Goal: Task Accomplishment & Management: Manage account settings

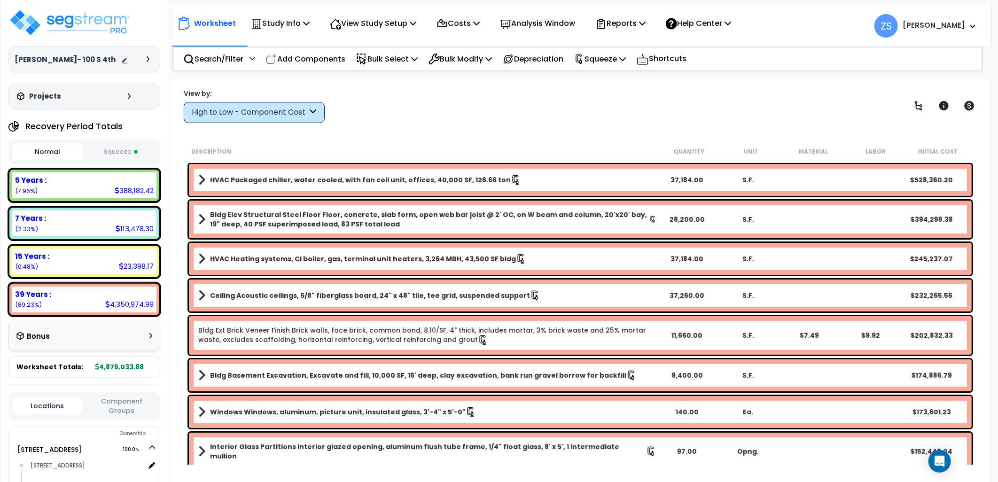
click at [127, 151] on button "Squeeze" at bounding box center [121, 152] width 71 height 16
click at [39, 151] on button "Normal" at bounding box center [47, 152] width 71 height 16
click at [87, 154] on button "Squeeze" at bounding box center [121, 152] width 71 height 16
click at [39, 157] on button "Normal" at bounding box center [47, 152] width 71 height 16
click at [115, 157] on button "Squeeze" at bounding box center [121, 152] width 71 height 16
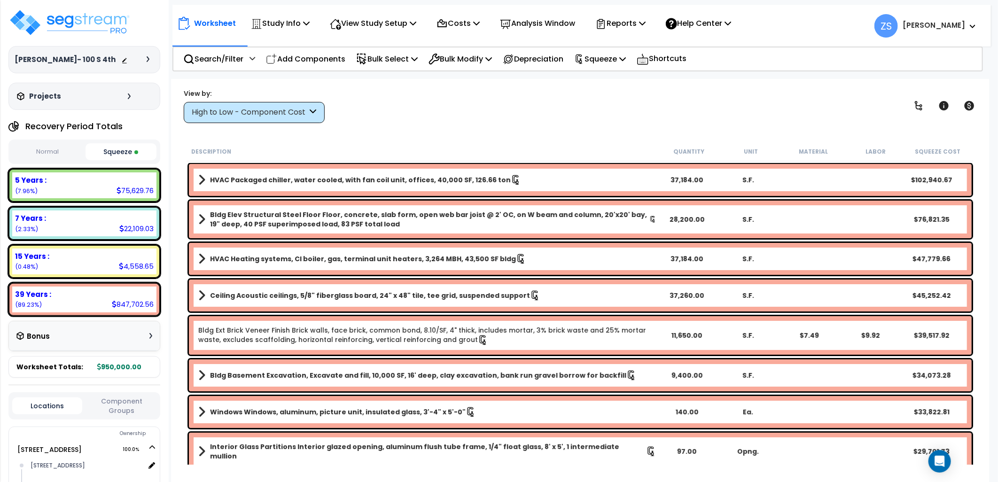
click at [61, 157] on button "Normal" at bounding box center [47, 152] width 71 height 16
click at [418, 58] on icon at bounding box center [414, 59] width 7 height 8
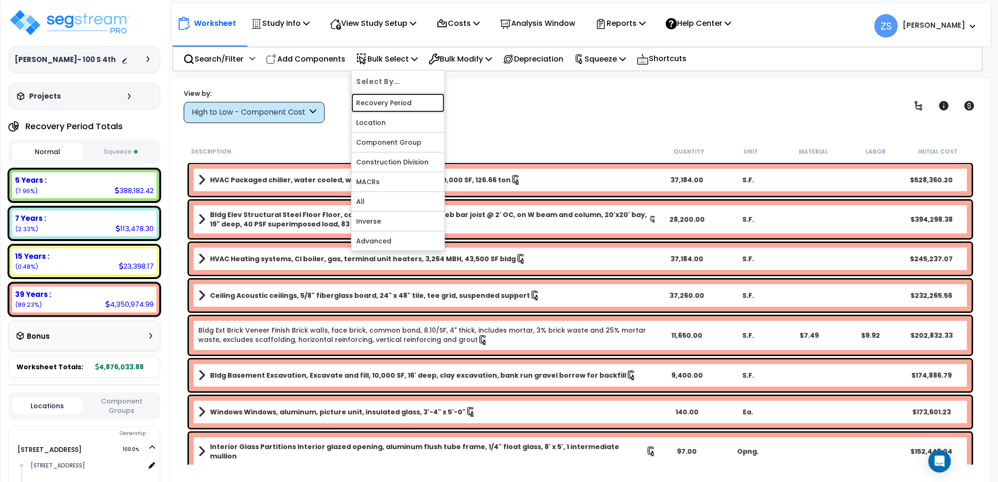
click at [410, 99] on link "Recovery Period" at bounding box center [398, 103] width 93 height 19
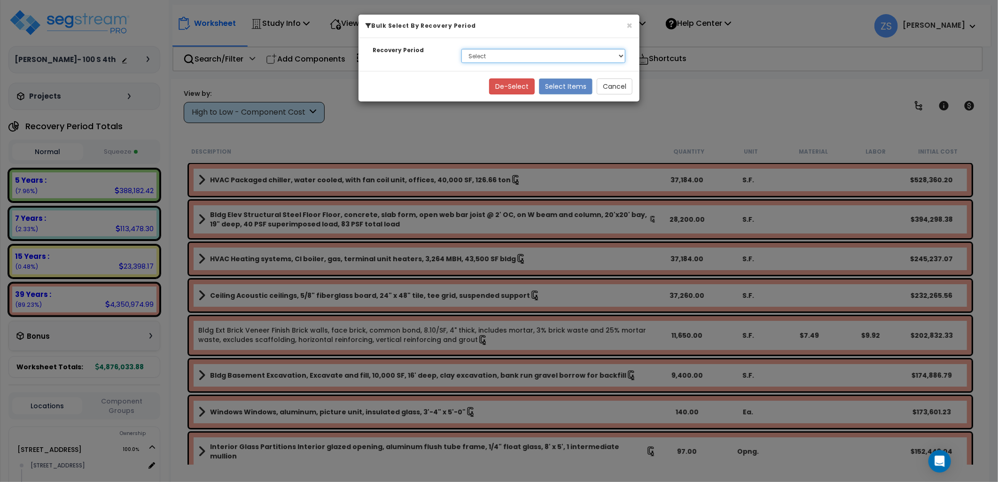
click at [492, 56] on select "Select 5 Years 7 Years 15 Years 39 Years" at bounding box center [544, 56] width 164 height 14
select select "7Y"
click at [462, 49] on select "Select 5 Years 7 Years 15 Years 39 Years" at bounding box center [544, 56] width 164 height 14
click at [572, 86] on button "Select Items" at bounding box center [566, 86] width 54 height 16
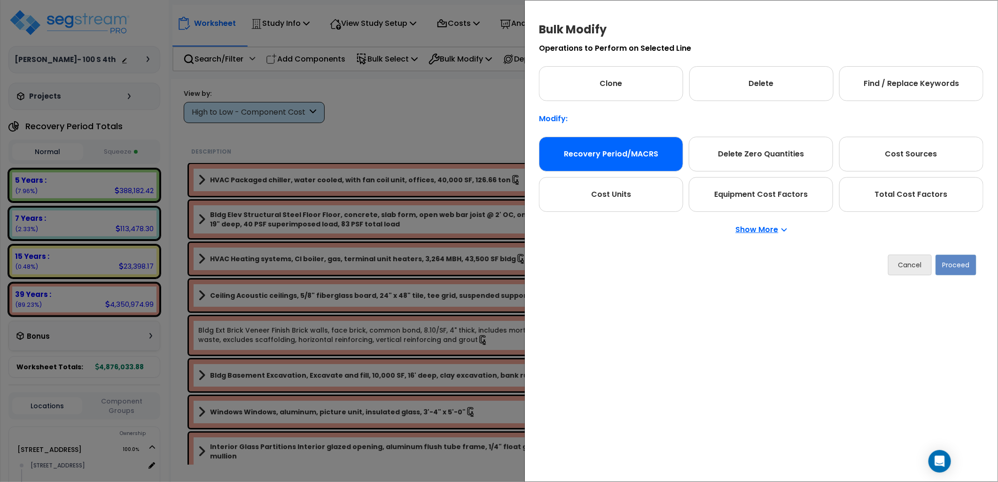
click at [603, 146] on div "Recovery Period/MACRS" at bounding box center [611, 154] width 144 height 35
click at [957, 269] on button "Proceed" at bounding box center [956, 265] width 41 height 21
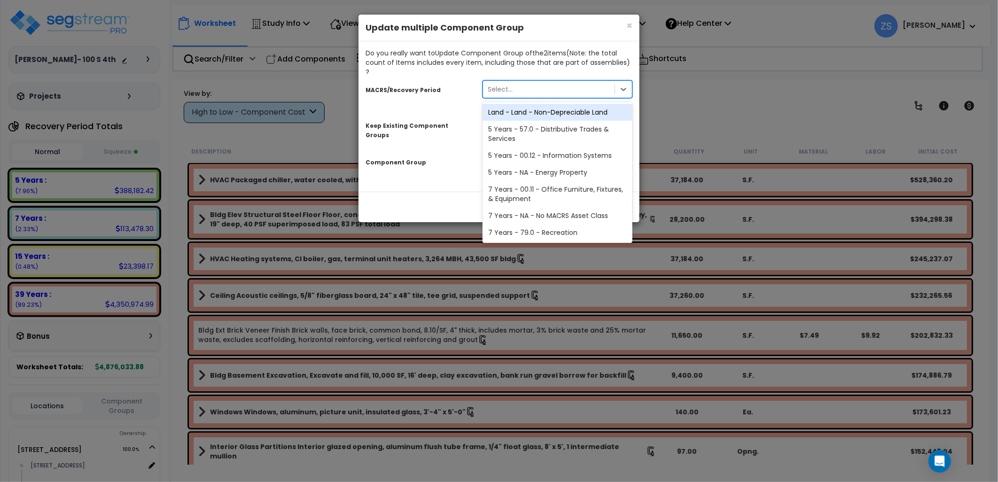
click at [546, 83] on div "Select..." at bounding box center [549, 89] width 132 height 15
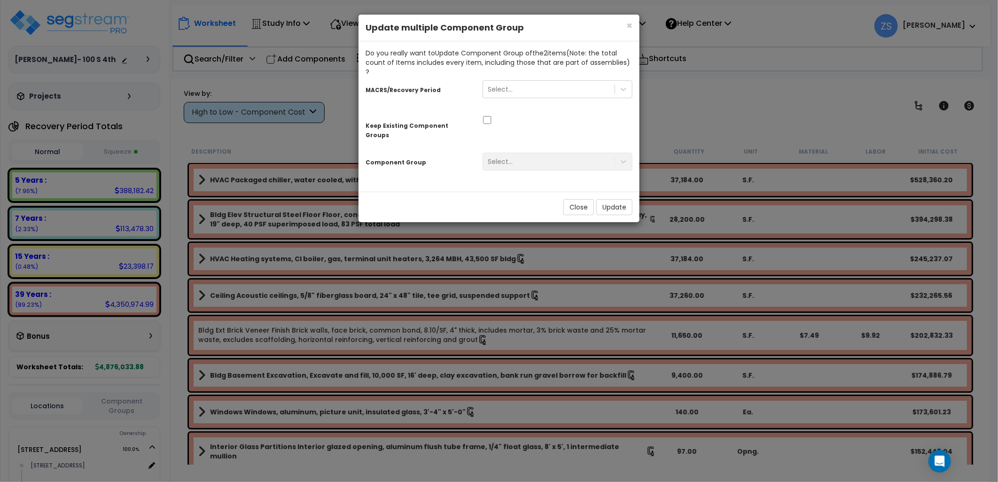
click at [532, 31] on h4 "Update multiple Component Group" at bounding box center [499, 28] width 267 height 12
click at [541, 82] on div "Select..." at bounding box center [549, 89] width 132 height 15
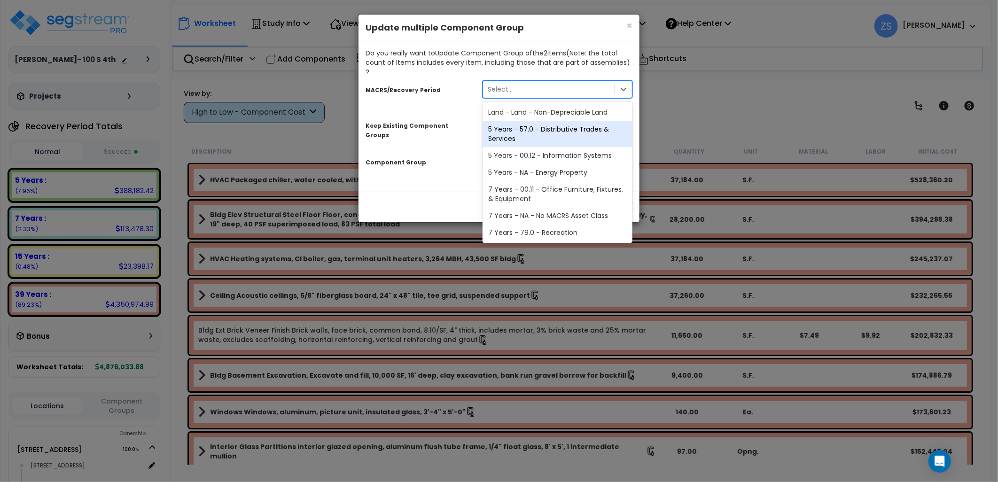
click at [541, 128] on div "5 Years - 57.0 - Distributive Trades & Services" at bounding box center [558, 134] width 150 height 26
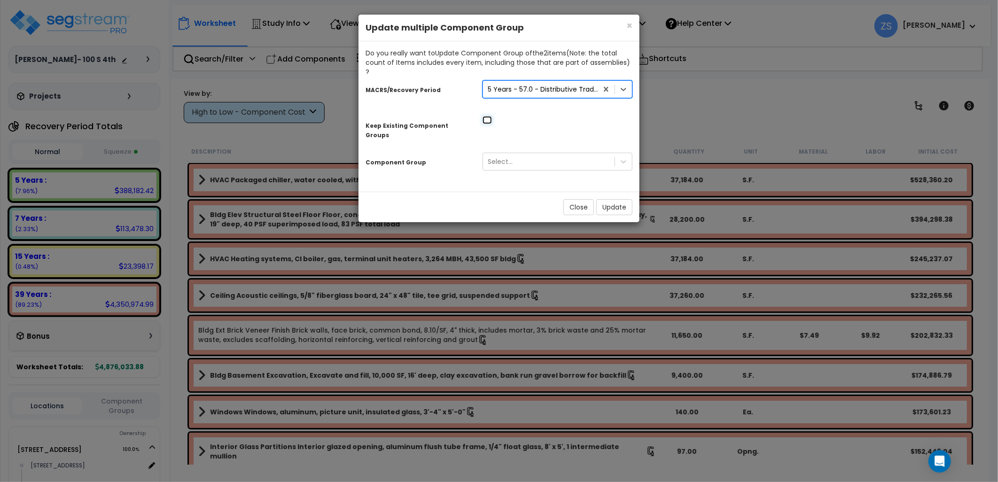
click at [488, 116] on input "checkbox" at bounding box center [487, 120] width 9 height 8
checkbox input "true"
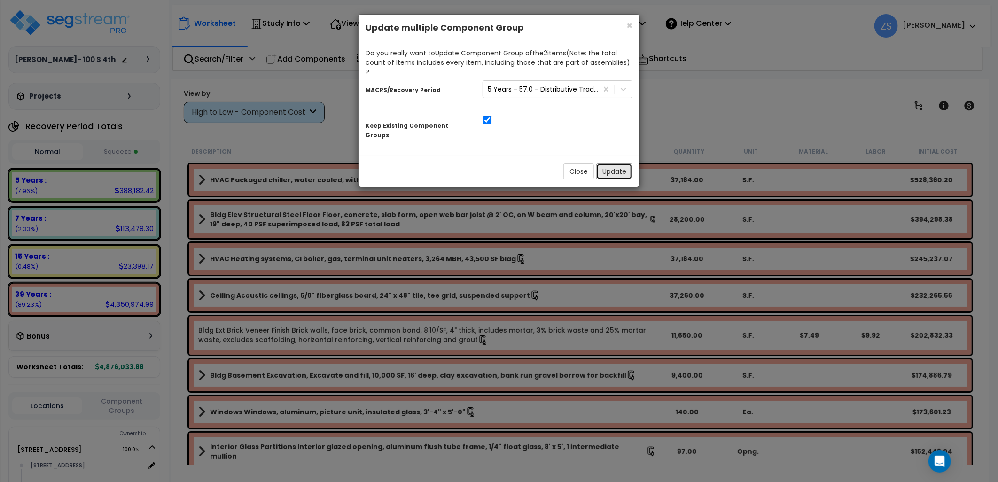
click at [613, 164] on button "Update" at bounding box center [614, 172] width 36 height 16
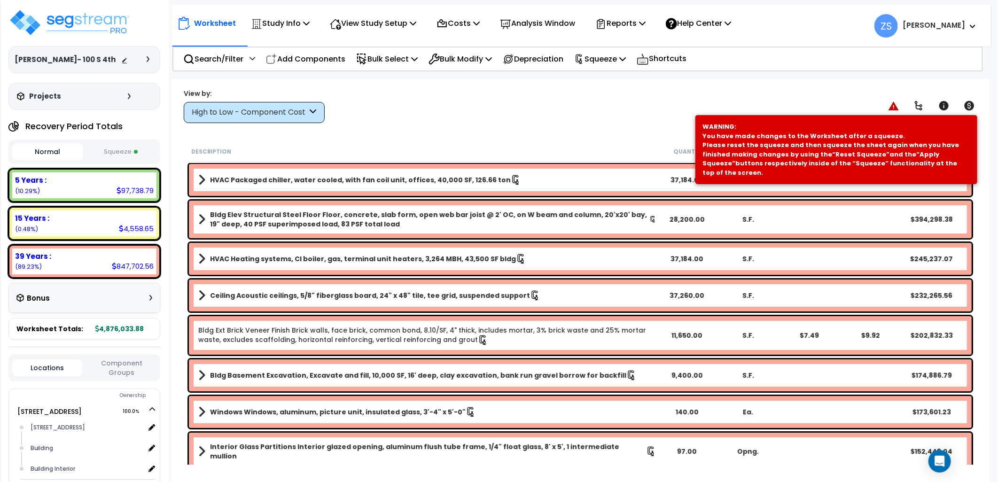
click at [142, 149] on button "Squeeze" at bounding box center [121, 152] width 71 height 16
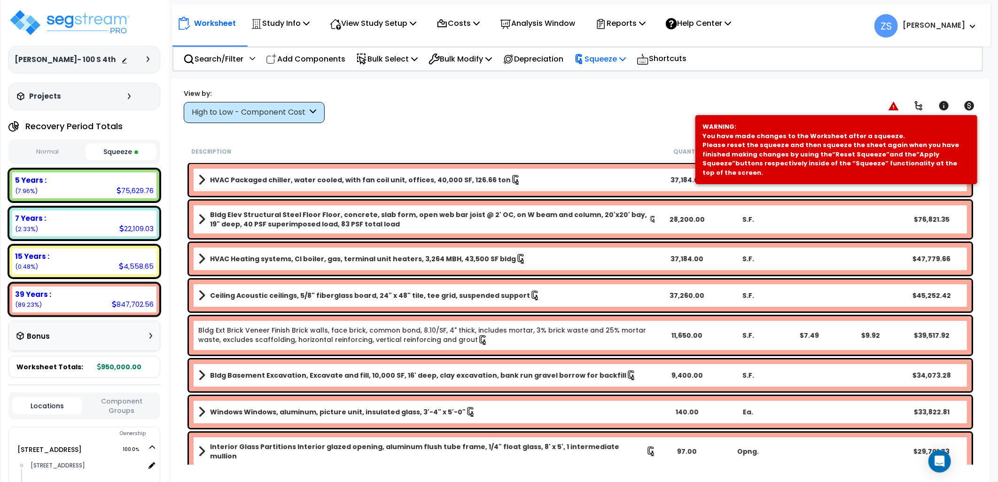
click at [609, 66] on div "Squeeze" at bounding box center [600, 59] width 52 height 22
click at [606, 85] on link "Re-squeeze" at bounding box center [616, 82] width 93 height 22
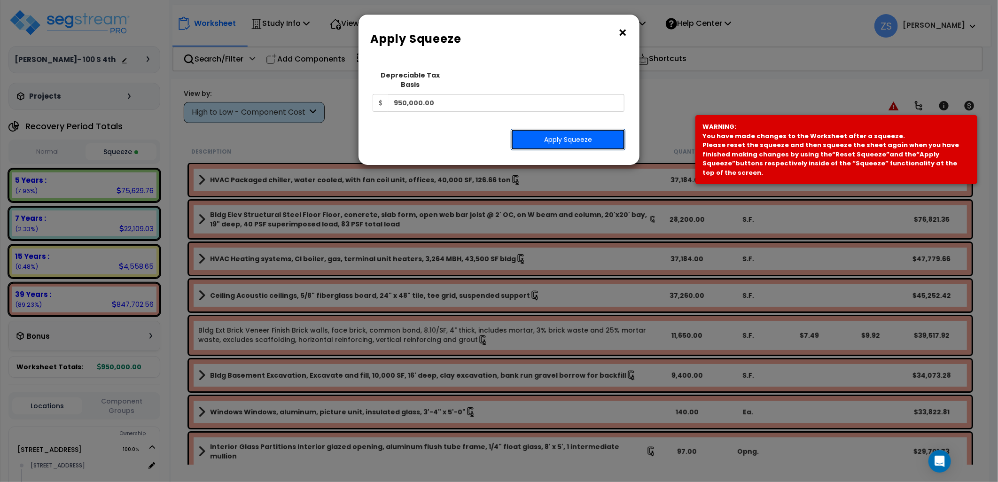
click at [589, 129] on button "Apply Squeeze" at bounding box center [568, 140] width 115 height 22
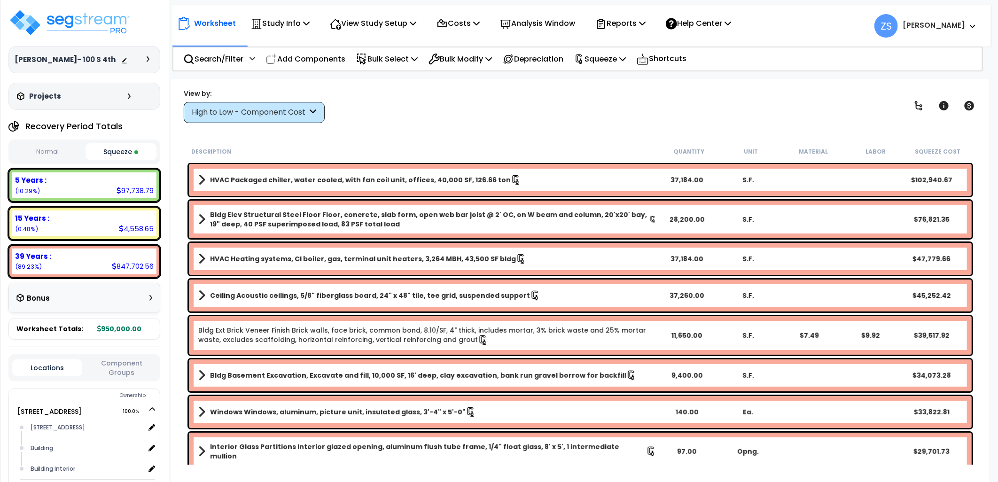
click at [125, 151] on button "Squeeze" at bounding box center [121, 151] width 71 height 17
drag, startPoint x: 45, startPoint y: 154, endPoint x: 98, endPoint y: 153, distance: 53.1
click at [46, 154] on button "Normal" at bounding box center [47, 152] width 71 height 16
click at [110, 150] on button "Squeeze" at bounding box center [121, 152] width 71 height 16
click at [55, 154] on button "Normal" at bounding box center [47, 152] width 71 height 16
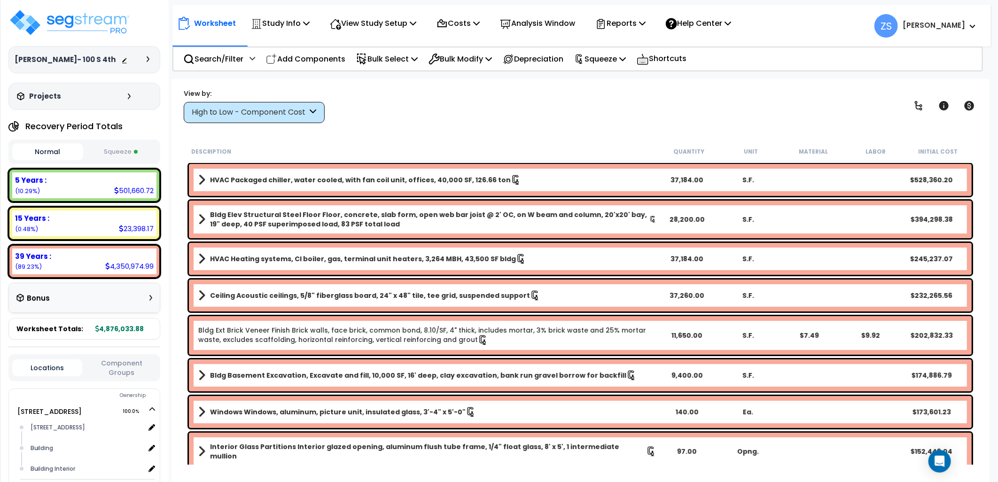
click at [118, 152] on button "Squeeze" at bounding box center [121, 152] width 71 height 16
click at [409, 144] on div "Description Quantity Unit Material Labor Squeeze Cost" at bounding box center [581, 152] width 788 height 20
click at [645, 27] on p "Reports" at bounding box center [620, 23] width 50 height 13
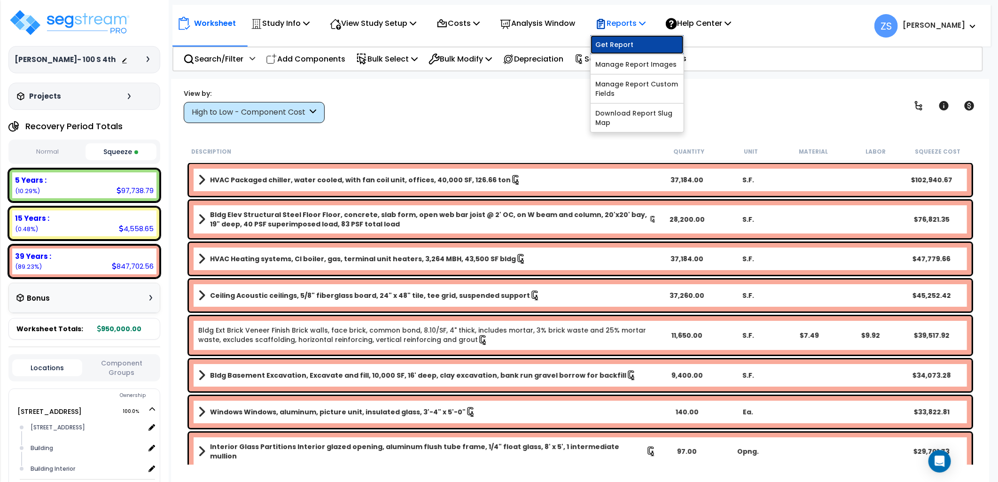
click at [645, 42] on link "Get Report" at bounding box center [637, 44] width 93 height 19
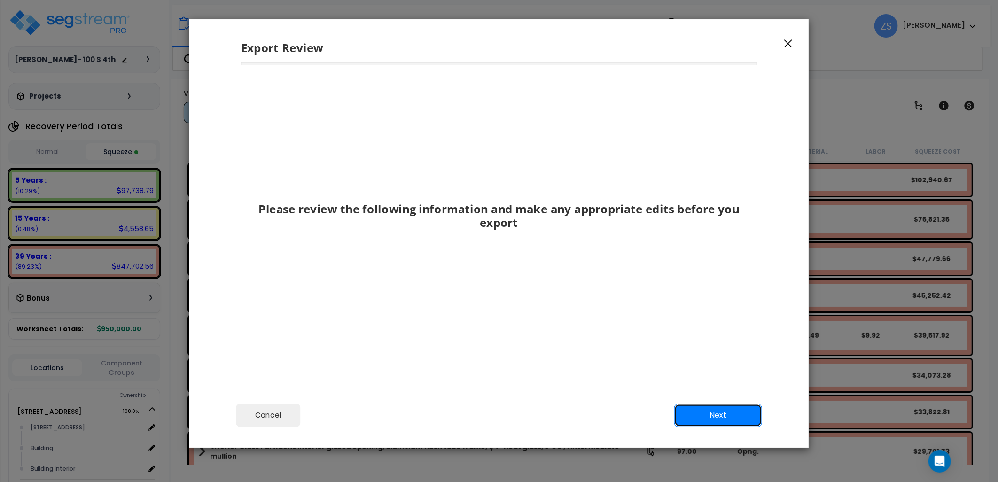
click at [718, 413] on button "Next" at bounding box center [718, 416] width 88 height 24
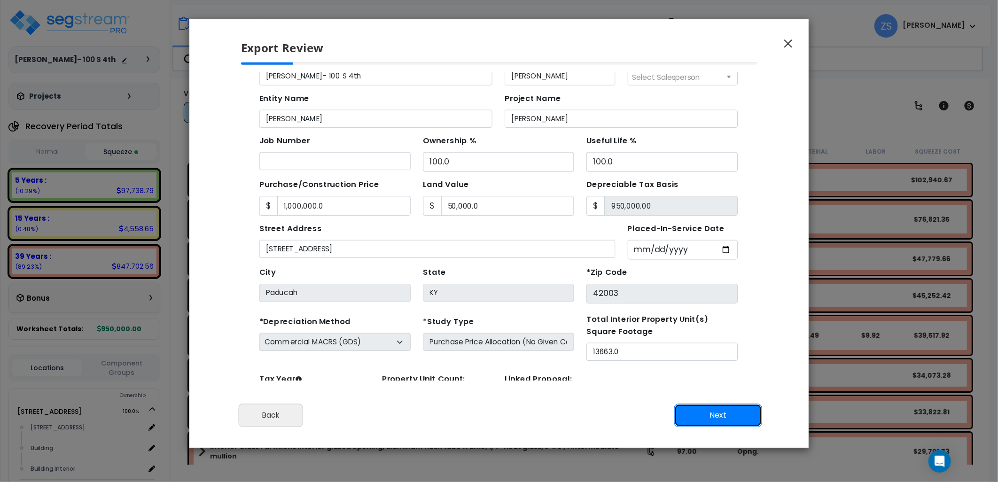
scroll to position [84, 0]
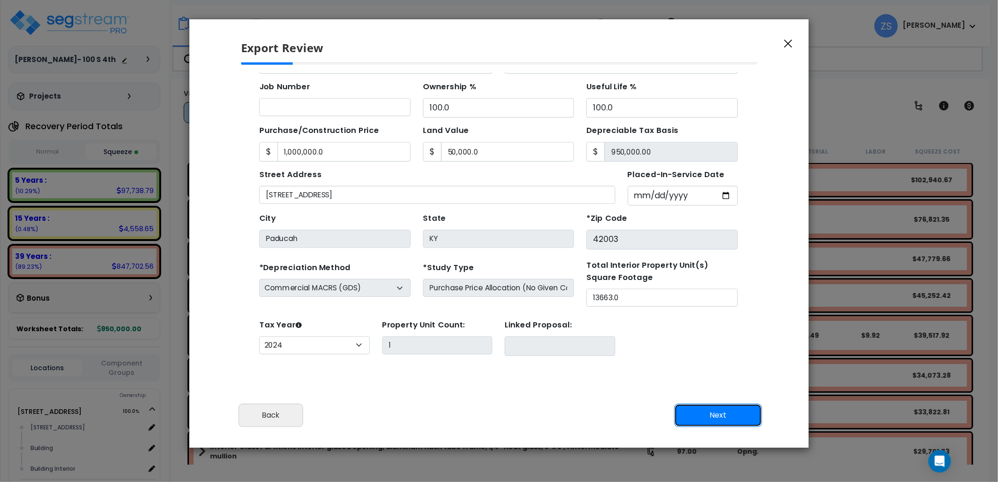
click at [711, 420] on button "Next" at bounding box center [718, 416] width 88 height 24
type input "1000000"
type input "50000"
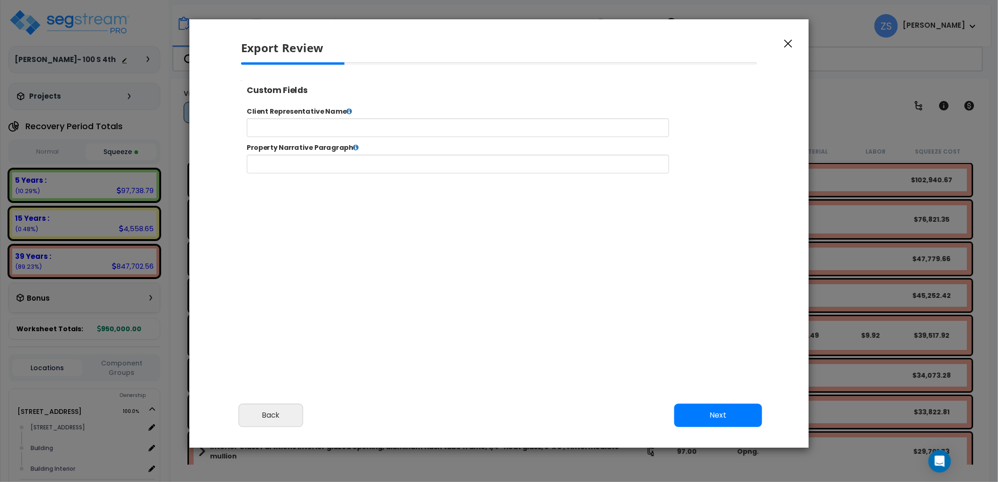
select select "2024"
click at [368, 135] on input "text" at bounding box center [487, 134] width 480 height 21
click at [721, 411] on button "Next" at bounding box center [718, 416] width 88 height 24
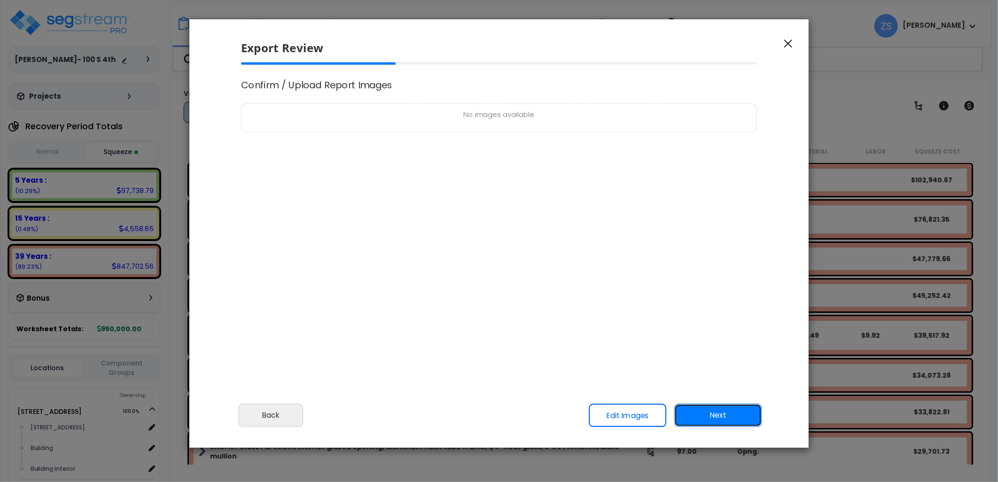
scroll to position [0, 0]
click at [706, 412] on button "Next" at bounding box center [718, 416] width 88 height 24
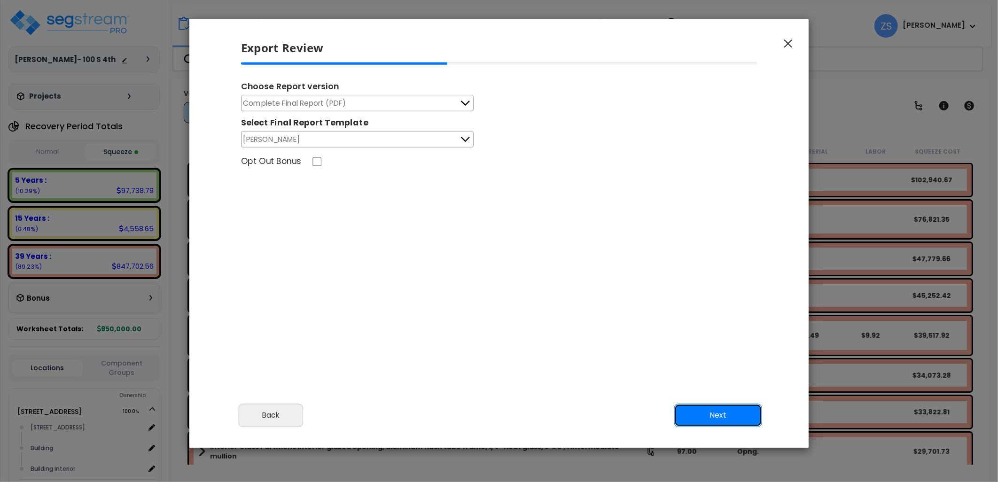
click at [729, 415] on button "Next" at bounding box center [718, 416] width 88 height 24
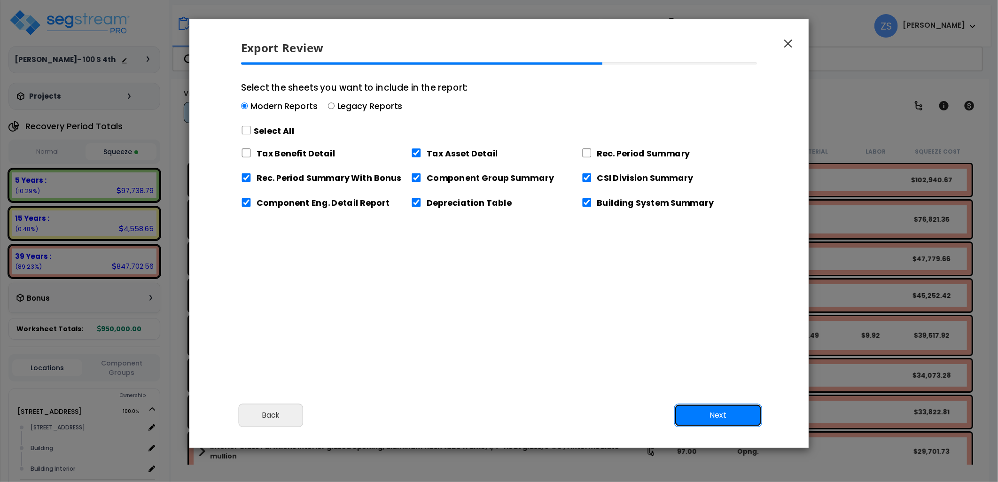
click at [721, 419] on button "Next" at bounding box center [718, 416] width 88 height 24
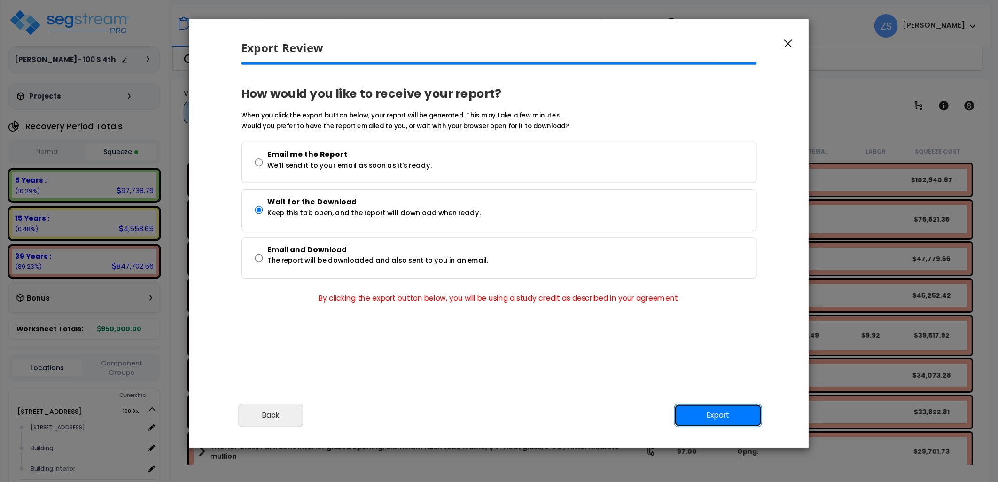
click at [714, 414] on button "Export" at bounding box center [718, 416] width 88 height 24
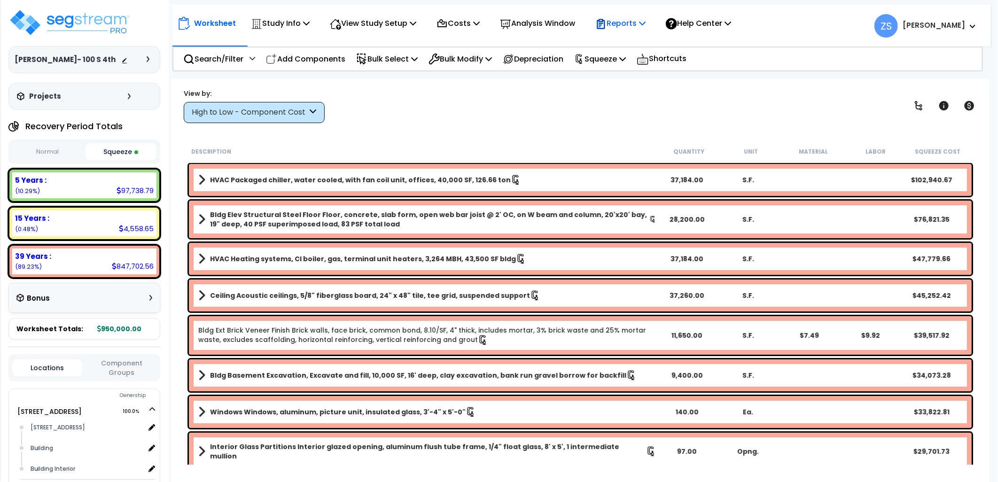
click at [646, 26] on icon at bounding box center [642, 23] width 7 height 8
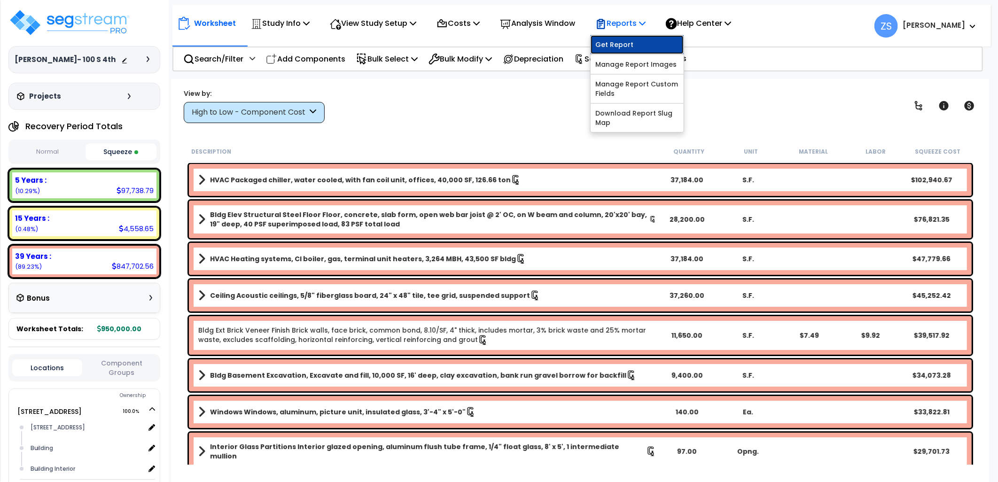
click at [652, 43] on link "Get Report" at bounding box center [637, 44] width 93 height 19
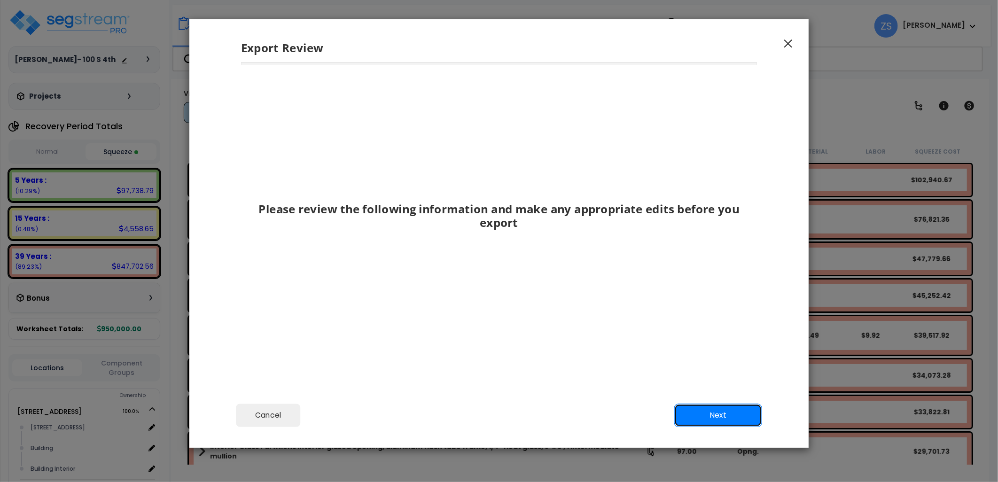
click at [703, 415] on button "Next" at bounding box center [718, 416] width 88 height 24
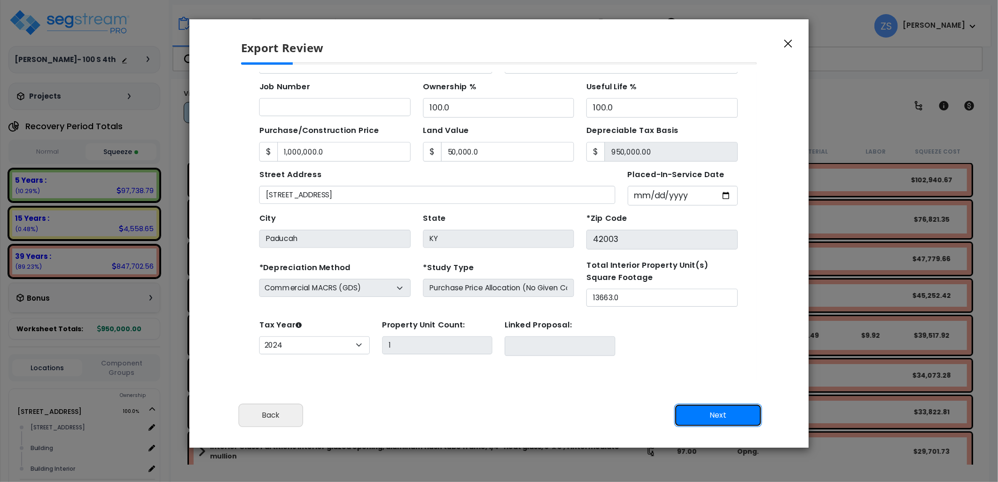
click at [703, 415] on button "Next" at bounding box center [718, 416] width 88 height 24
type input "1000000"
type input "50000"
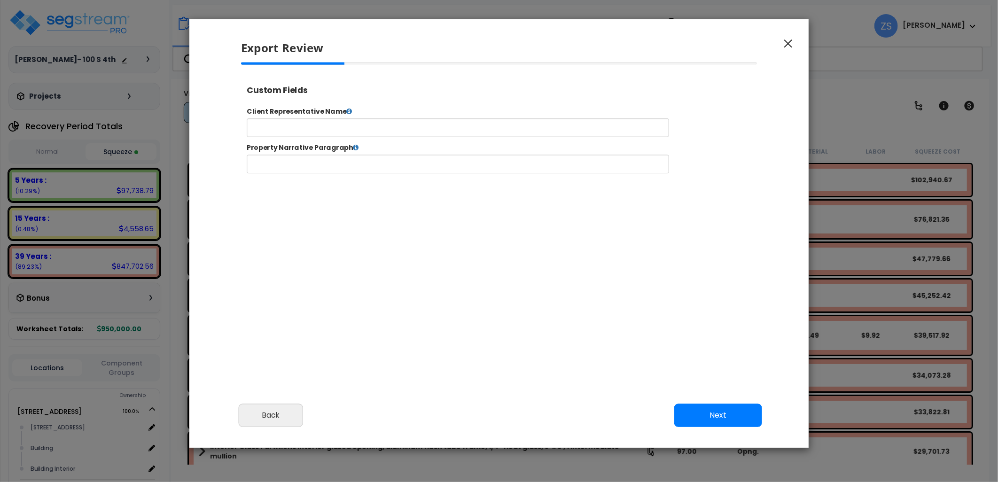
select select "2024"
click at [702, 415] on button "Next" at bounding box center [718, 416] width 88 height 24
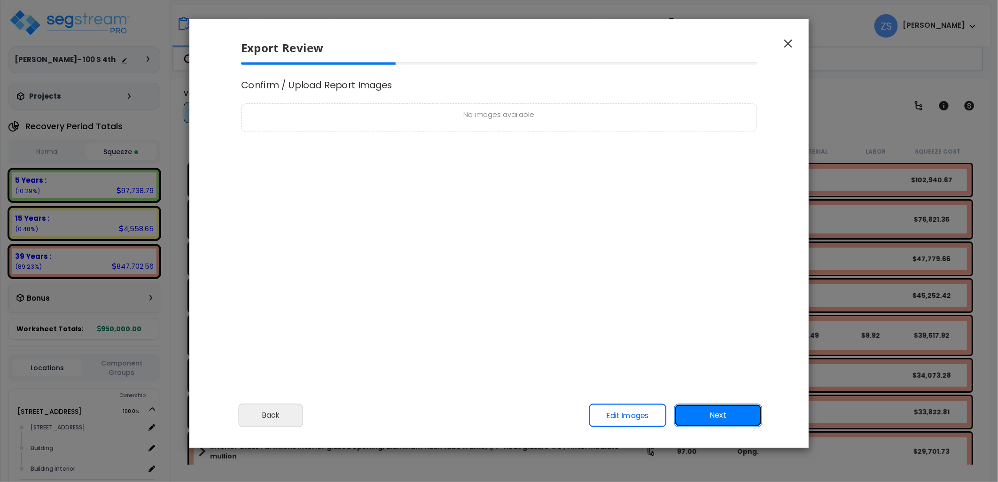
scroll to position [0, 0]
click at [702, 415] on button "Next" at bounding box center [718, 416] width 88 height 24
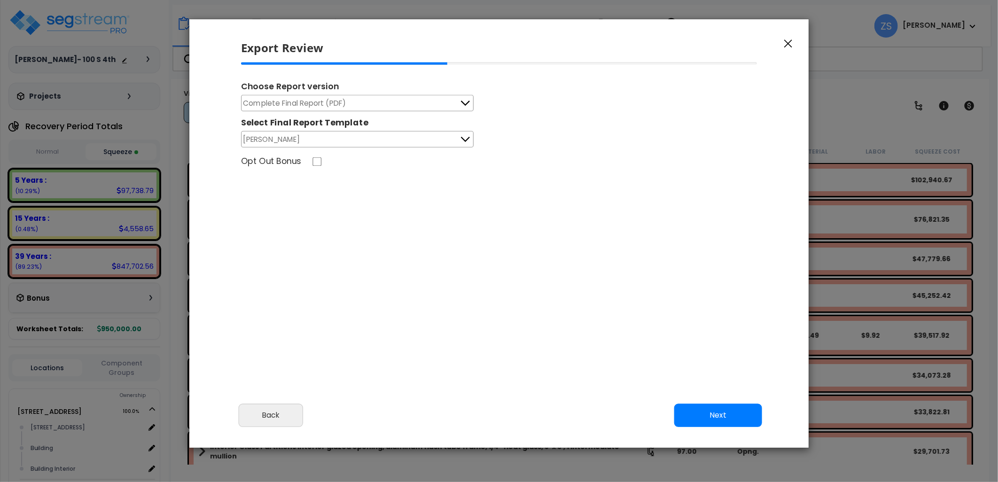
click at [384, 95] on div "Choose Report version" at bounding box center [499, 87] width 516 height 15
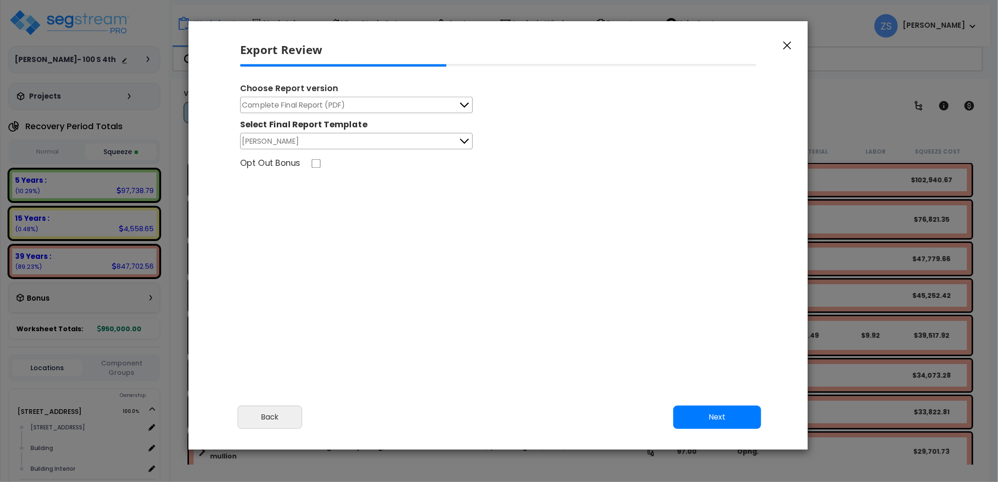
click at [387, 102] on button "Complete Final Report (PDF)" at bounding box center [356, 105] width 233 height 16
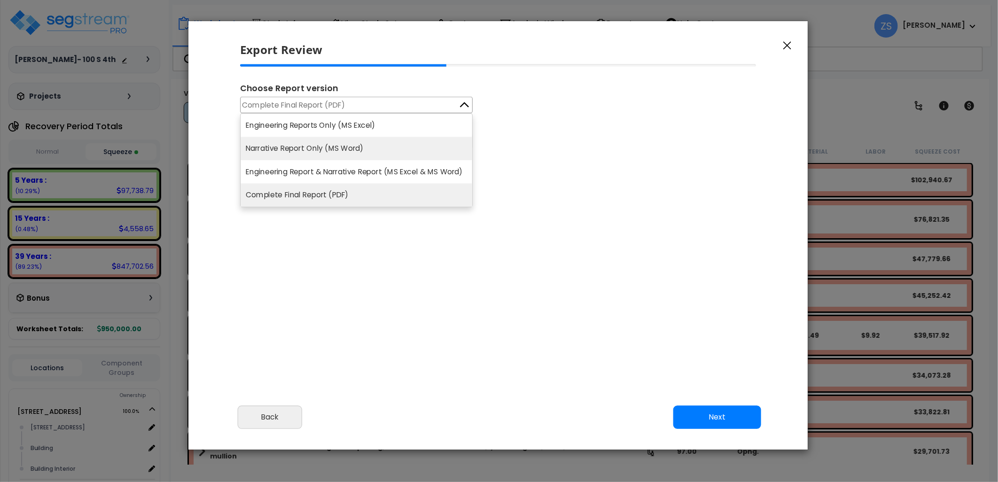
click at [348, 149] on li "Narrative Report Only (MS Word)" at bounding box center [357, 149] width 232 height 24
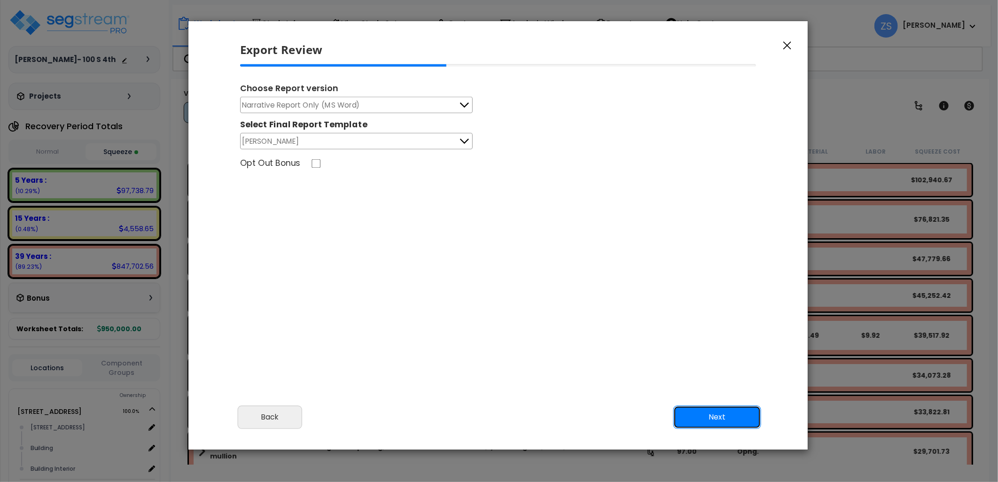
click at [725, 414] on button "Next" at bounding box center [718, 418] width 88 height 24
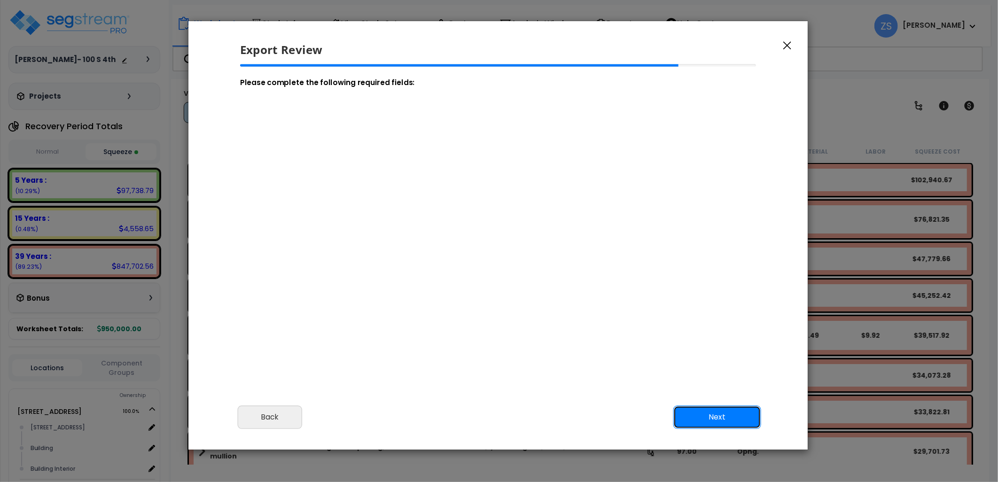
click at [732, 417] on button "Next" at bounding box center [718, 418] width 88 height 24
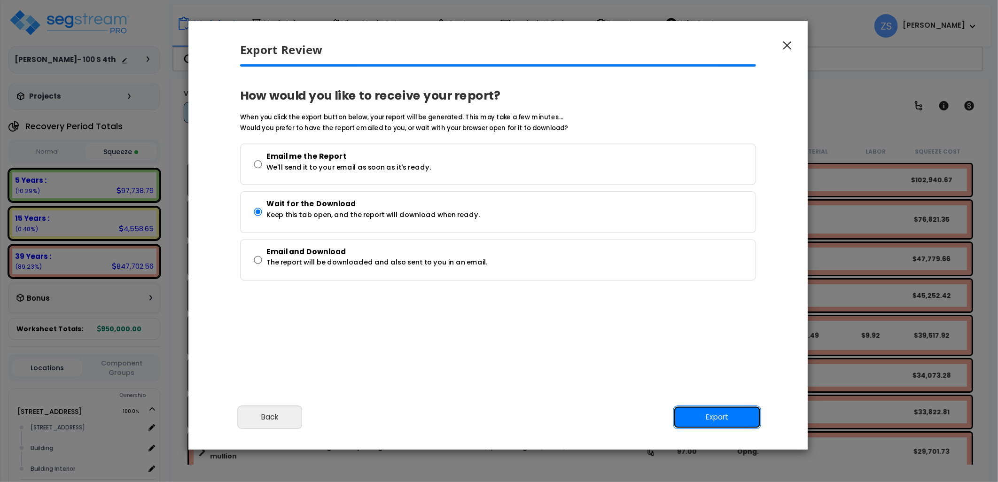
click at [726, 420] on button "Export" at bounding box center [718, 418] width 88 height 24
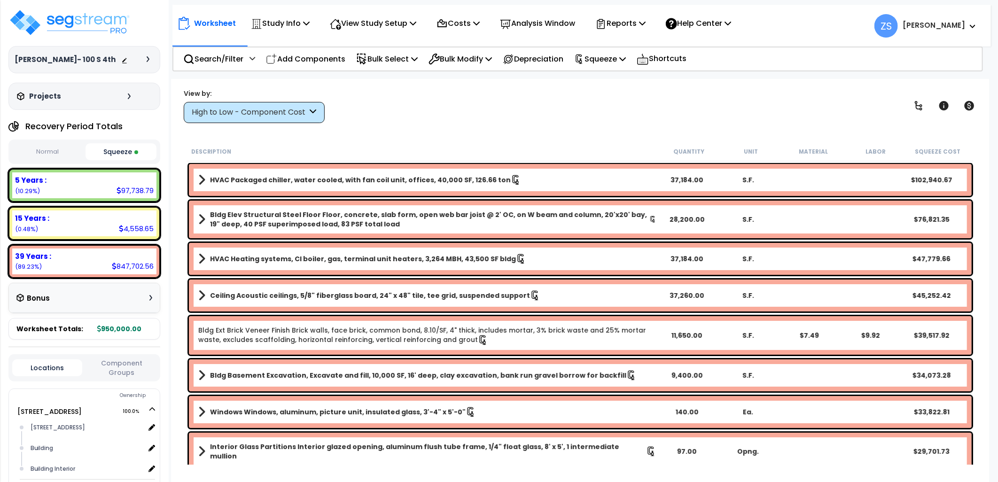
click at [710, 119] on div "View by: High to Low - Component Cost High to Low - Component Cost" at bounding box center [580, 105] width 800 height 35
click at [646, 23] on icon at bounding box center [642, 23] width 7 height 8
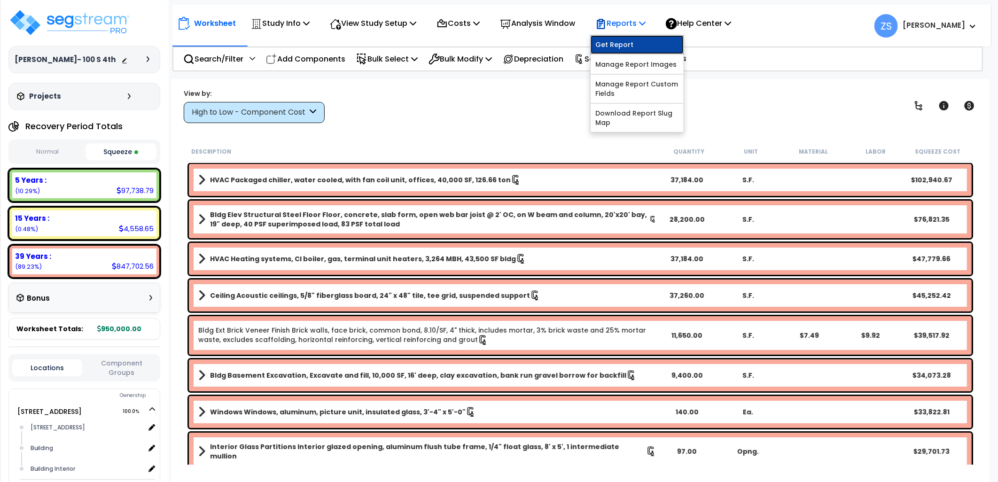
click at [643, 43] on link "Get Report" at bounding box center [637, 44] width 93 height 19
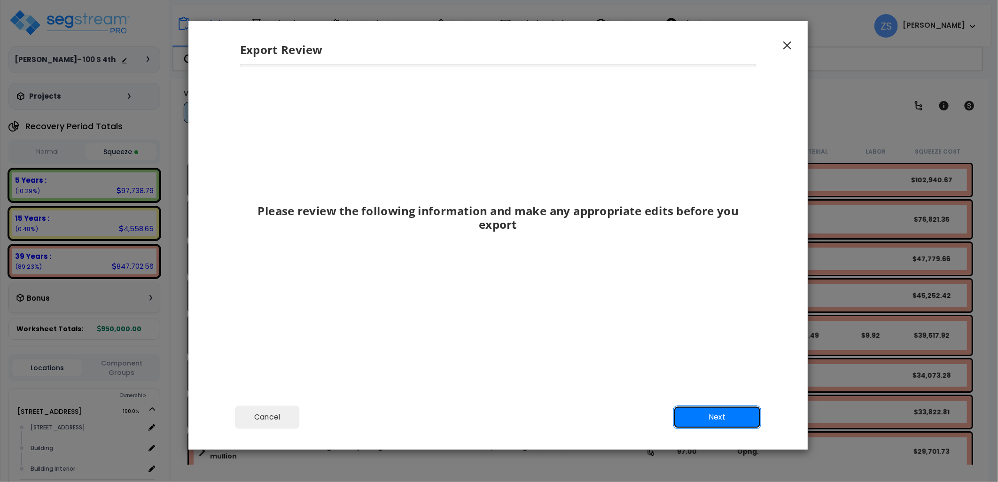
click at [703, 423] on button "Next" at bounding box center [718, 418] width 88 height 24
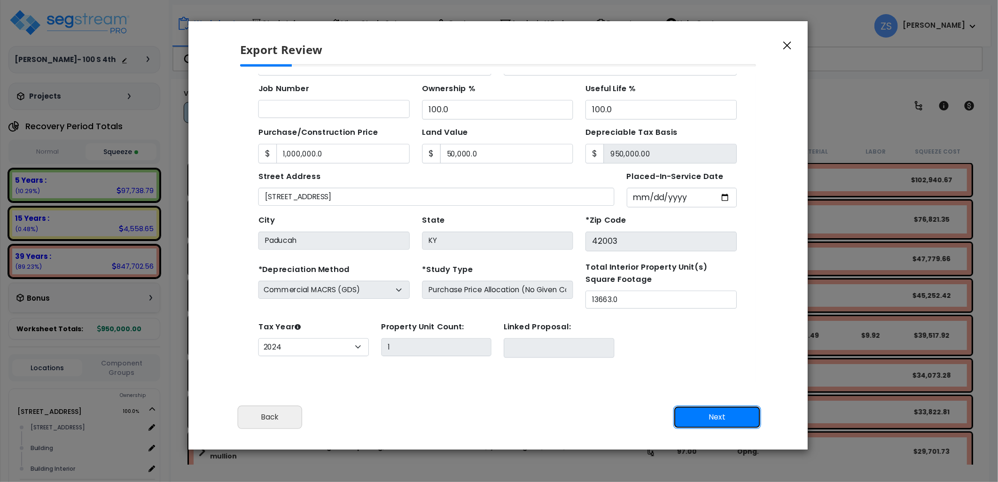
scroll to position [84, 0]
click at [704, 421] on button "Next" at bounding box center [718, 418] width 88 height 24
type input "1000000"
type input "50000"
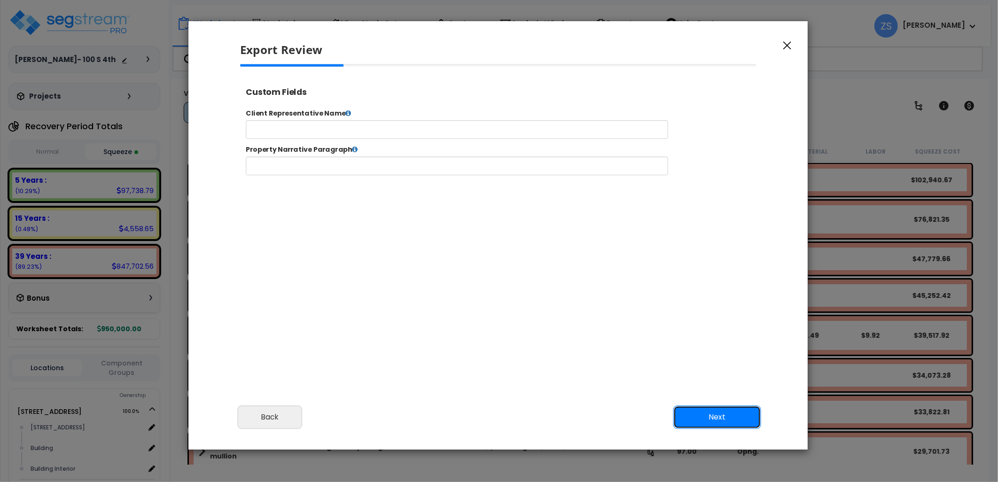
click at [704, 421] on button "Next" at bounding box center [718, 418] width 88 height 24
select select "2024"
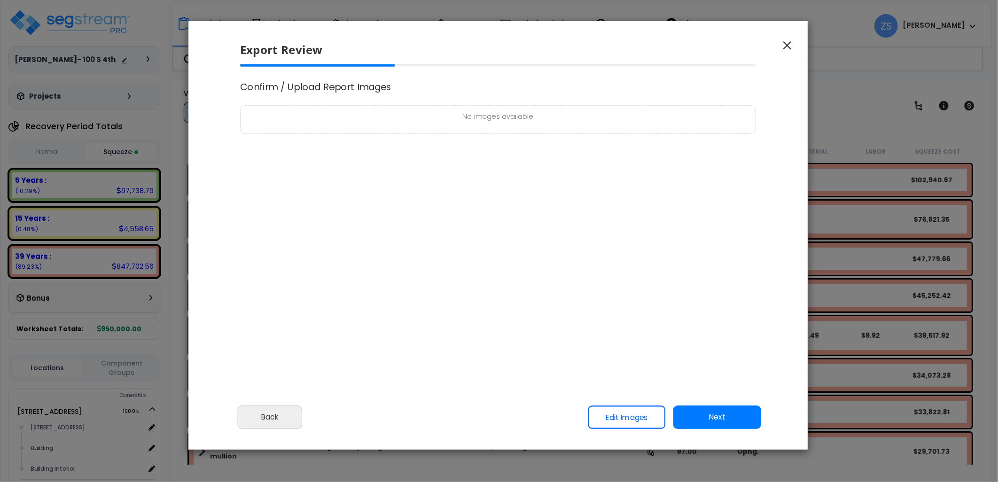
scroll to position [383, 24]
click at [704, 420] on button "Next" at bounding box center [718, 418] width 88 height 24
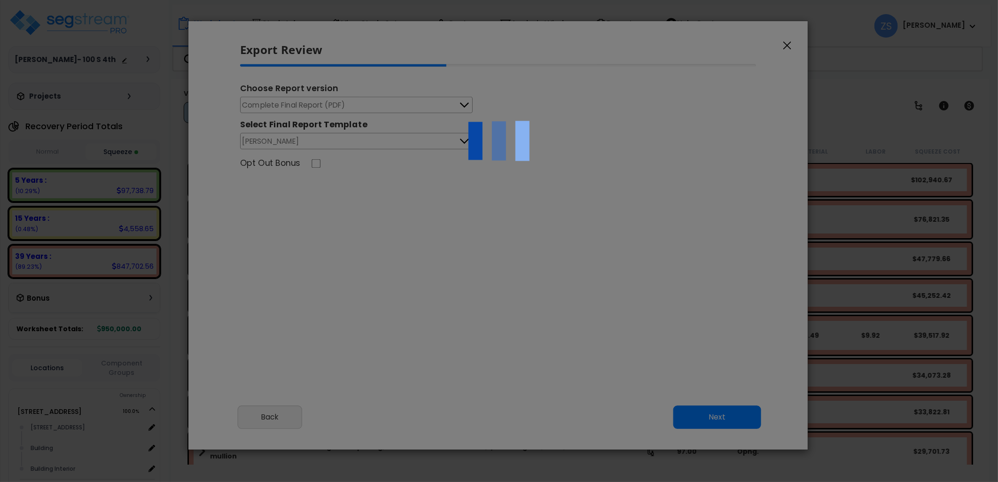
click at [282, 102] on div at bounding box center [499, 241] width 998 height 482
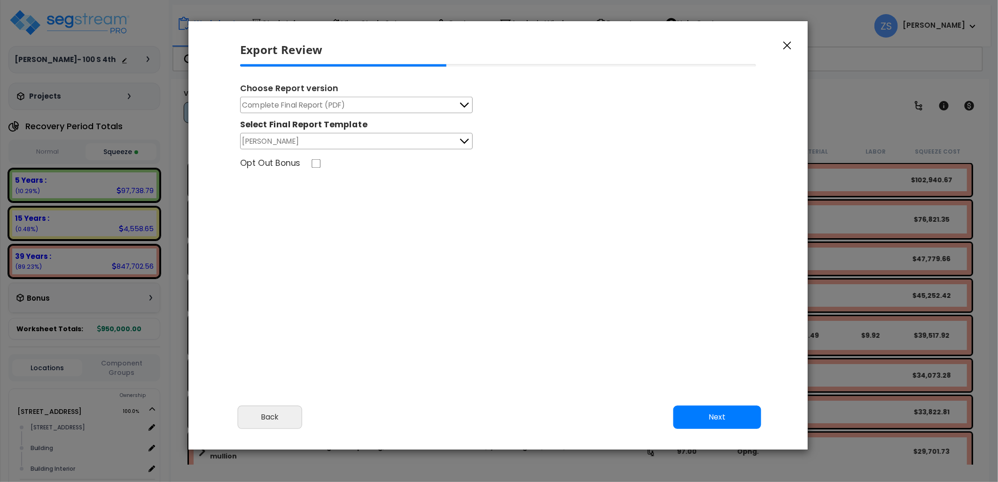
click at [280, 104] on span "Complete Final Report (PDF)" at bounding box center [294, 105] width 103 height 12
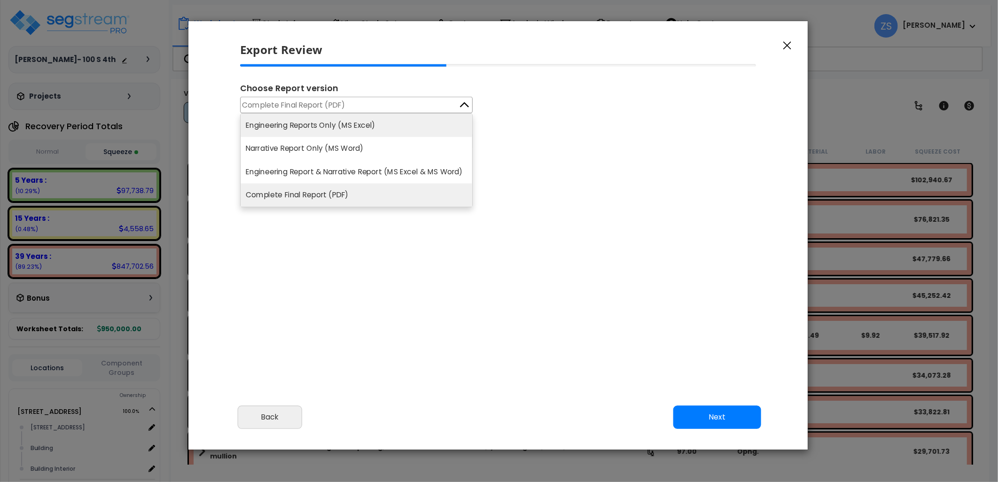
click at [317, 130] on li "Engineering Reports Only (MS Excel)" at bounding box center [357, 125] width 232 height 23
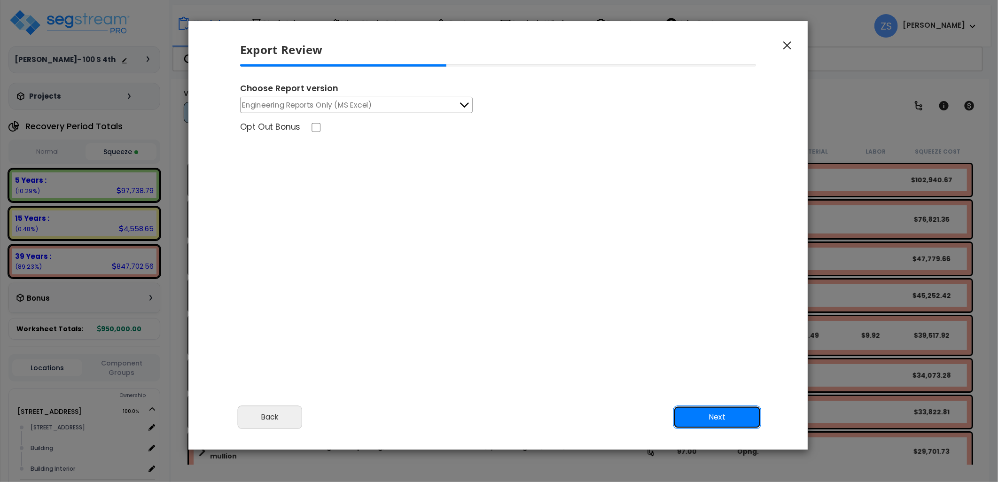
drag, startPoint x: 735, startPoint y: 414, endPoint x: 693, endPoint y: 381, distance: 52.9
click at [734, 414] on button "Next" at bounding box center [718, 418] width 88 height 24
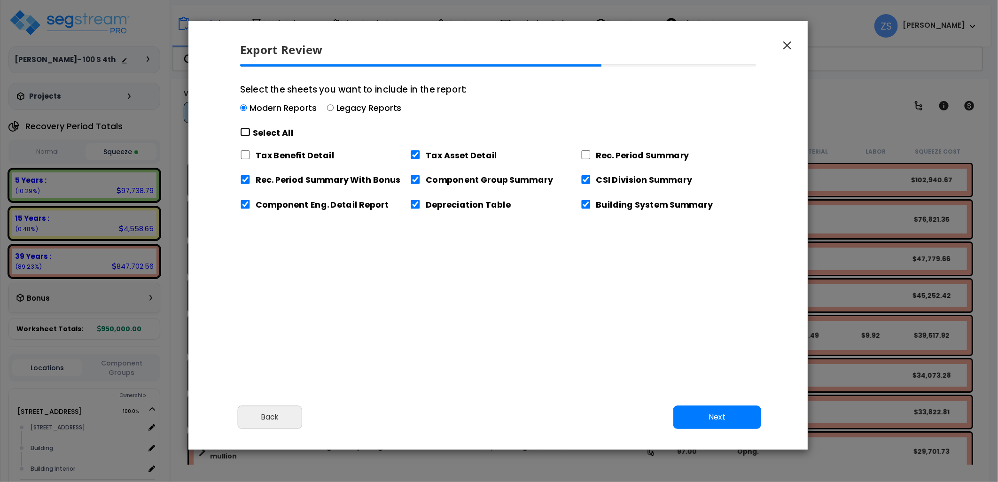
click at [248, 131] on input "Select the sheets you want to include in the report: Modern Reports Legacy Repo…" at bounding box center [245, 132] width 10 height 9
checkbox input "true"
click at [248, 131] on input "Select the sheets you want to include in the report: Modern Reports Legacy Repo…" at bounding box center [245, 132] width 10 height 9
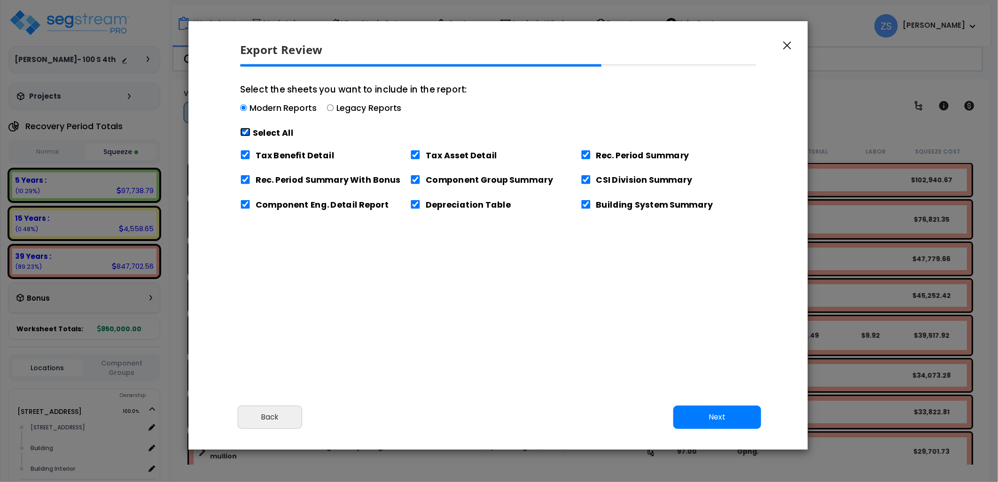
checkbox input "false"
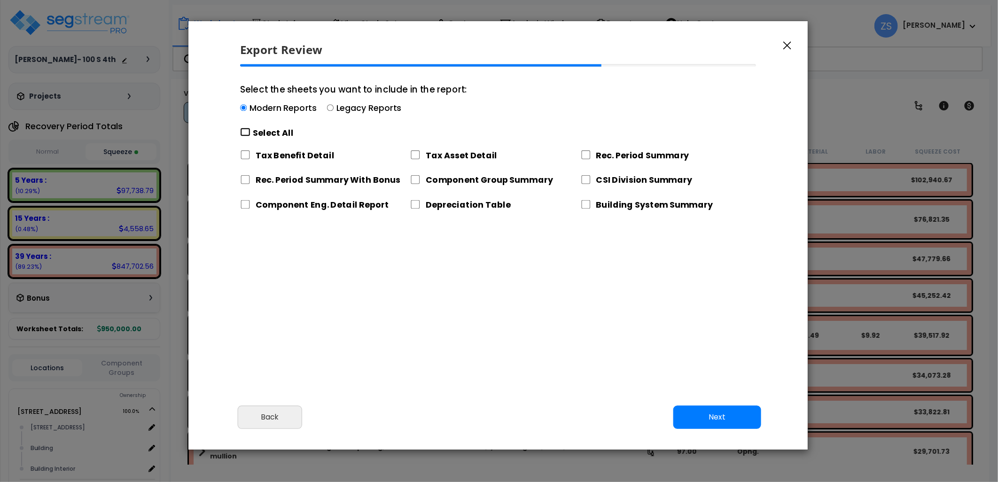
checkbox input "false"
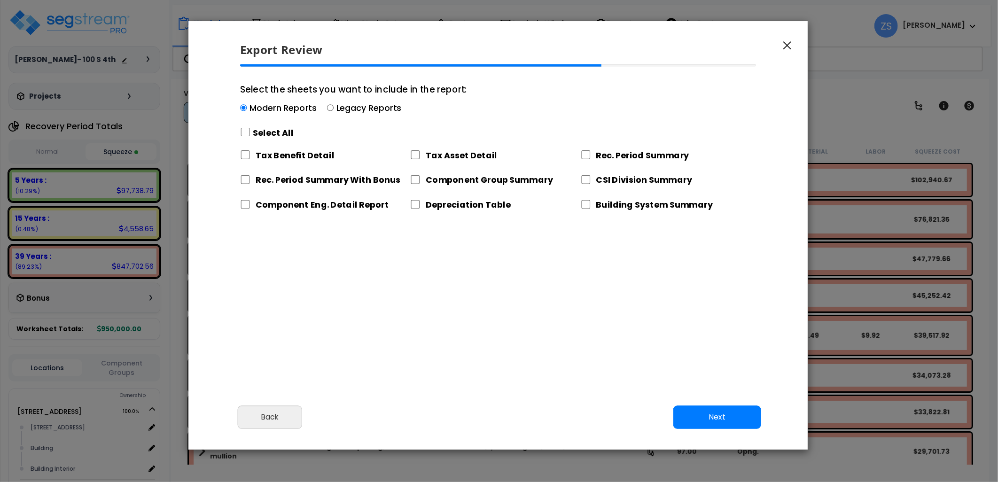
click at [439, 158] on label "Tax Asset Detail" at bounding box center [461, 155] width 71 height 12
click at [421, 158] on input "Tax Asset Detail" at bounding box center [416, 154] width 10 height 9
checkbox input "true"
drag, startPoint x: 717, startPoint y: 422, endPoint x: 710, endPoint y: 417, distance: 8.1
click at [717, 422] on button "Next" at bounding box center [718, 418] width 88 height 24
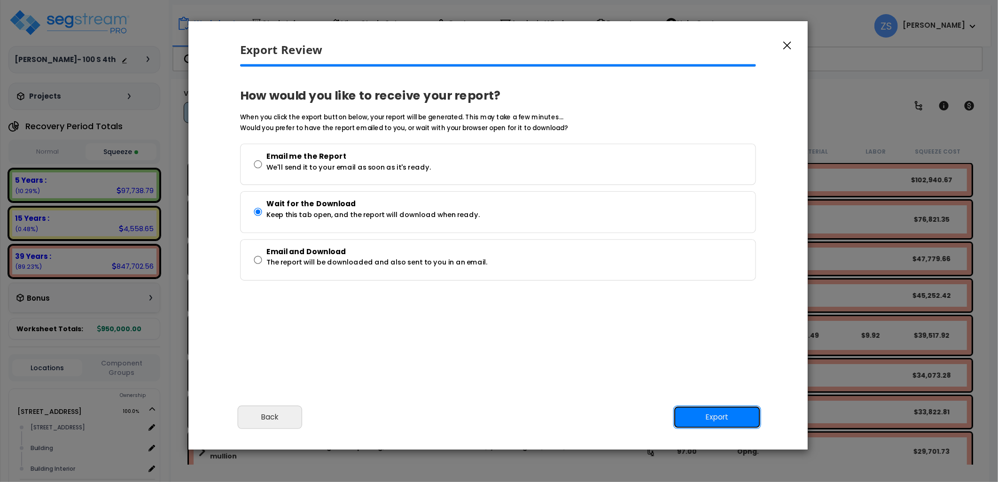
click at [732, 416] on button "Export" at bounding box center [718, 418] width 88 height 24
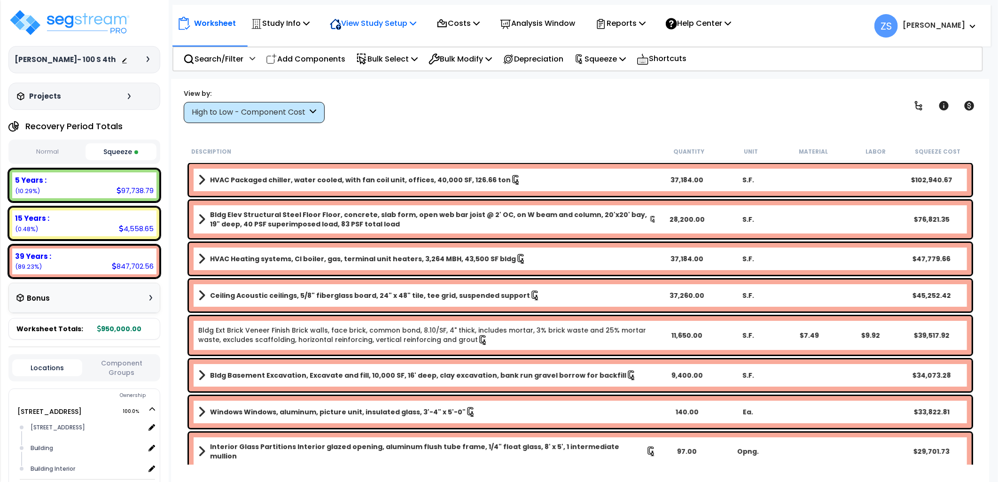
click at [416, 26] on icon at bounding box center [413, 23] width 7 height 8
click at [402, 60] on link "View Questionnaire" at bounding box center [371, 64] width 93 height 19
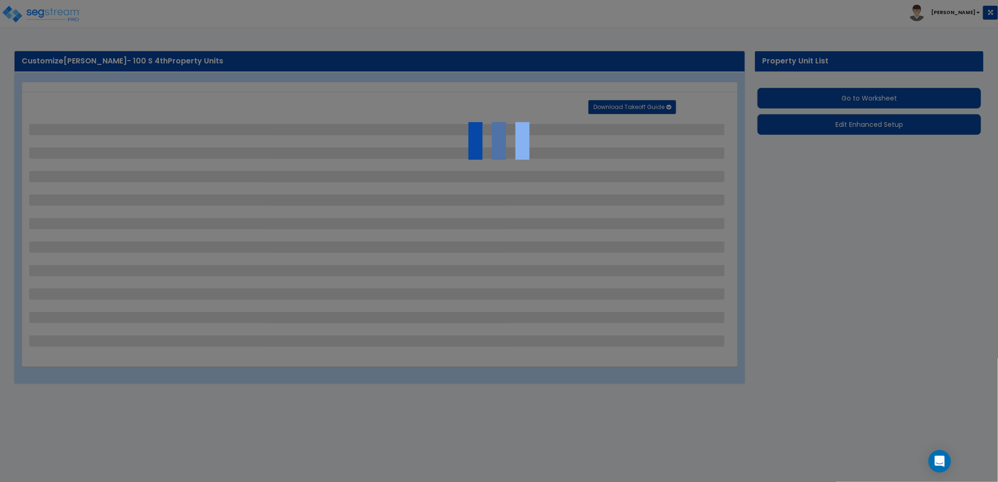
select select "2"
select select "1"
select select "2"
select select "1"
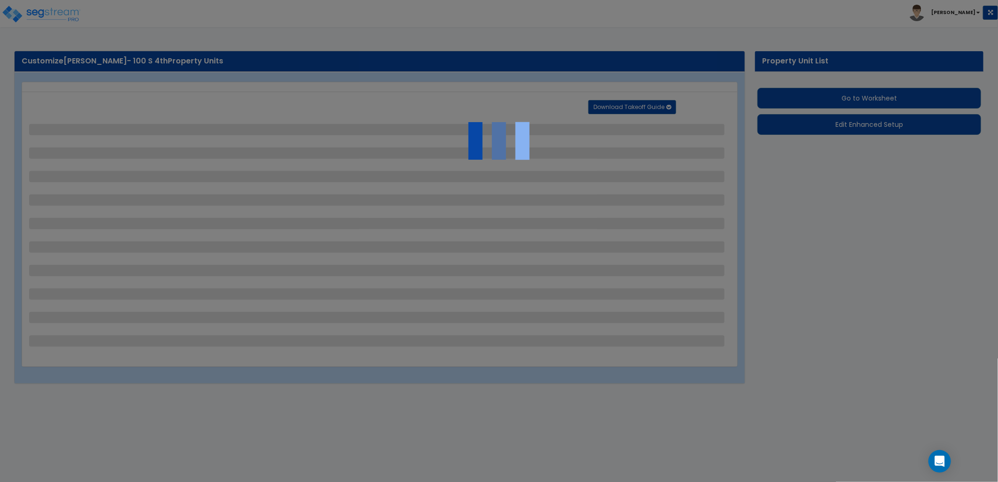
select select "1"
select select "4"
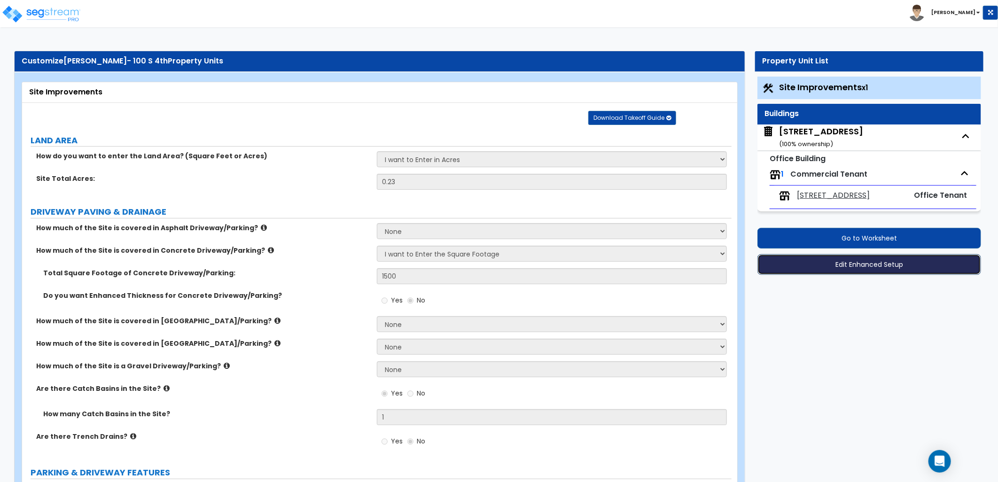
click at [850, 269] on button "Edit Enhanced Setup" at bounding box center [870, 264] width 224 height 21
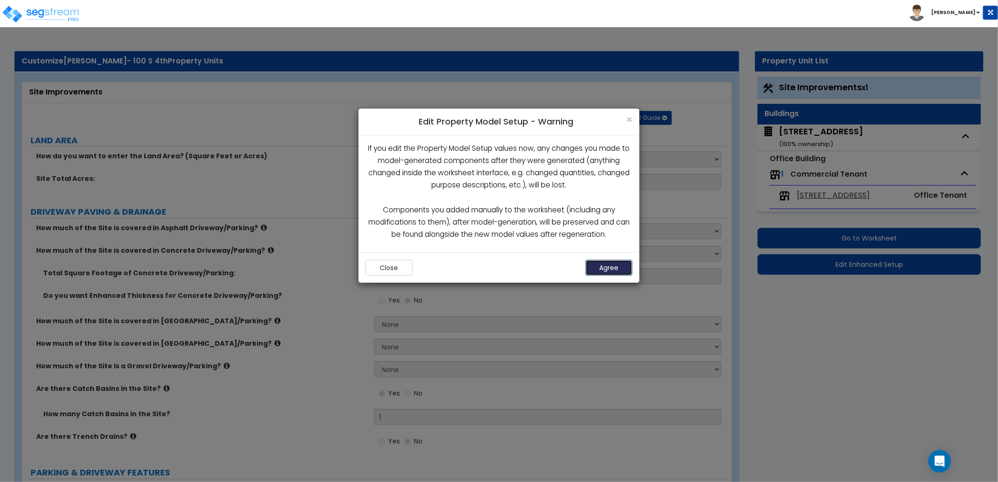
click at [617, 272] on button "Agree" at bounding box center [609, 268] width 47 height 16
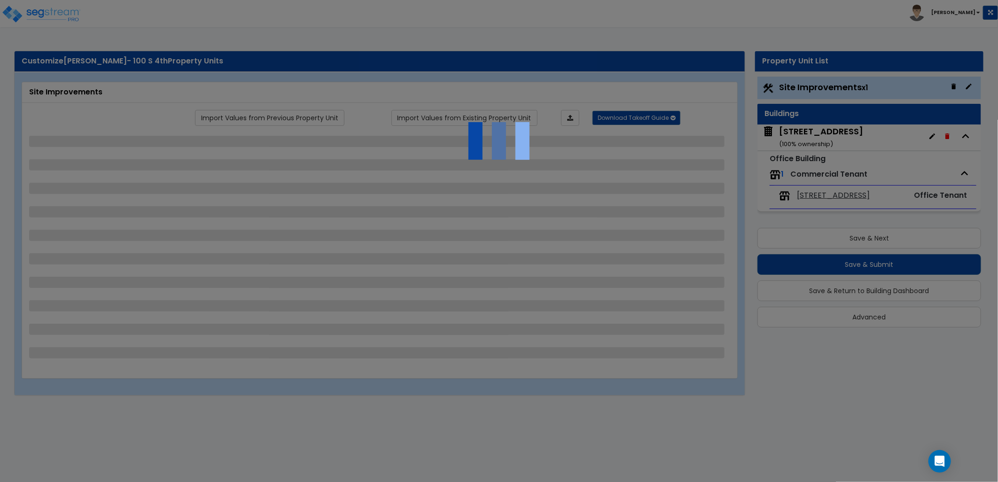
select select "2"
select select "1"
select select "2"
select select "1"
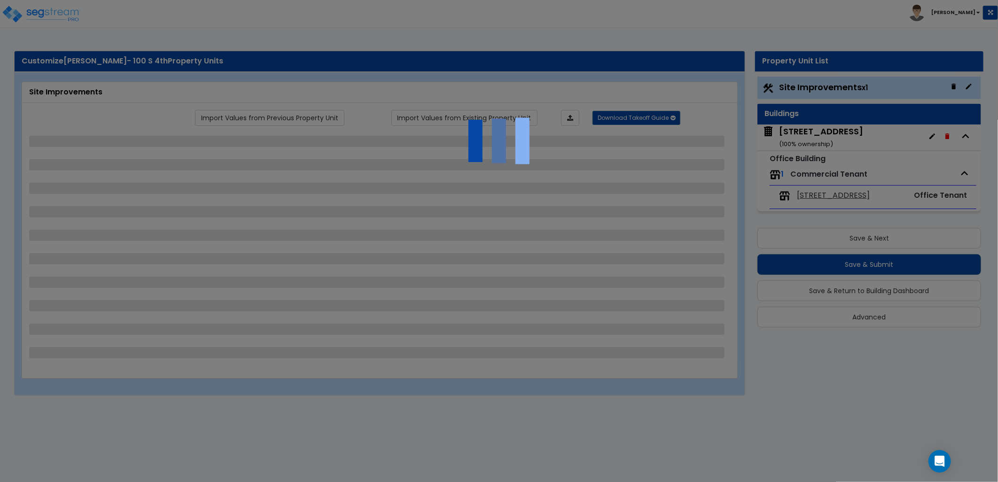
select select "1"
select select "4"
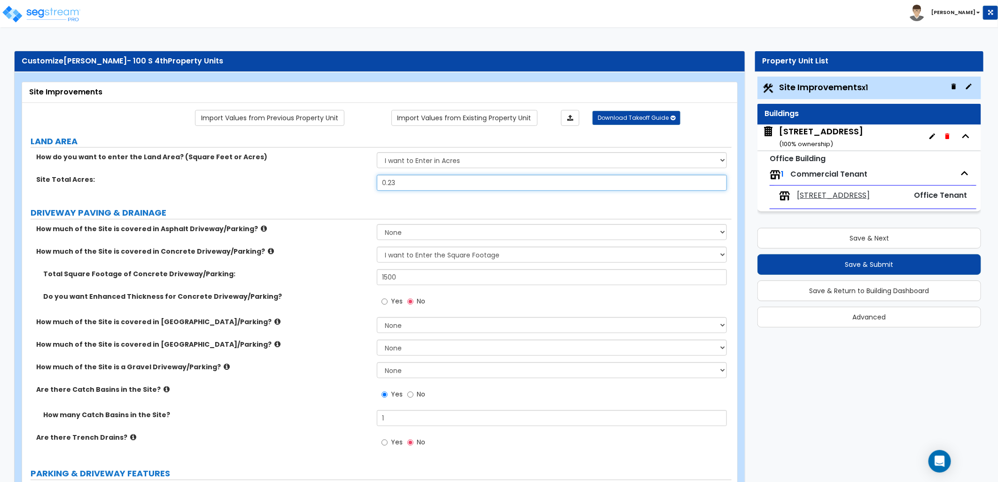
click at [389, 184] on input "0.23" at bounding box center [552, 183] width 350 height 16
type input "0.82"
click at [406, 209] on label "DRIVEWAY PAVING & DRAINAGE" at bounding box center [381, 213] width 701 height 12
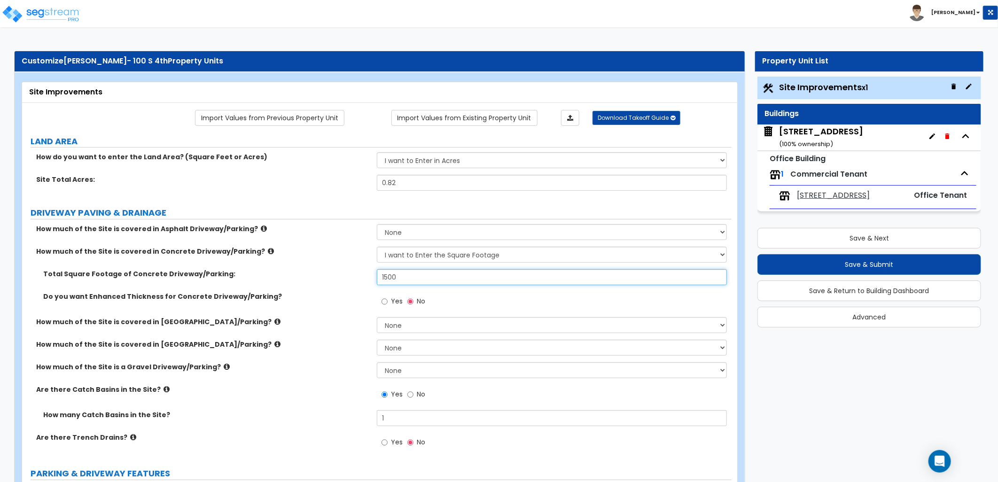
drag, startPoint x: 406, startPoint y: 277, endPoint x: 365, endPoint y: 280, distance: 41.0
click at [365, 280] on div "Total Square Footage of Concrete Driveway/Parking: 1500" at bounding box center [377, 280] width 710 height 23
type input "22,500"
click at [488, 295] on div "Yes No" at bounding box center [554, 304] width 355 height 25
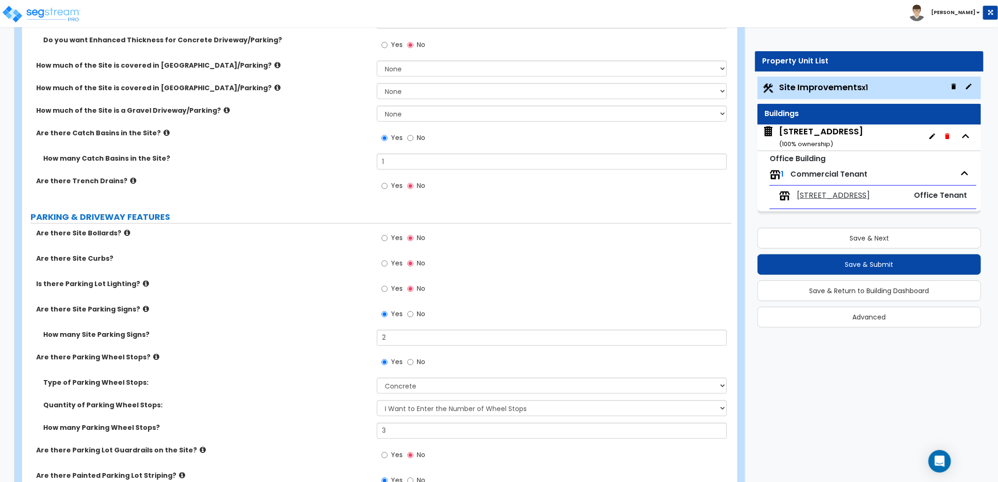
scroll to position [261, 0]
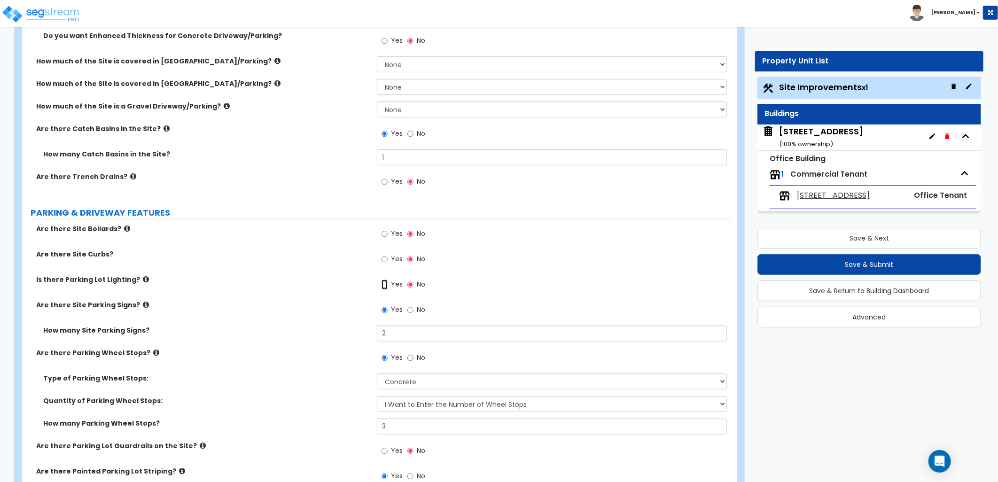
drag, startPoint x: 382, startPoint y: 284, endPoint x: 387, endPoint y: 284, distance: 5.6
click at [382, 284] on input "Yes" at bounding box center [385, 285] width 6 height 10
radio input "true"
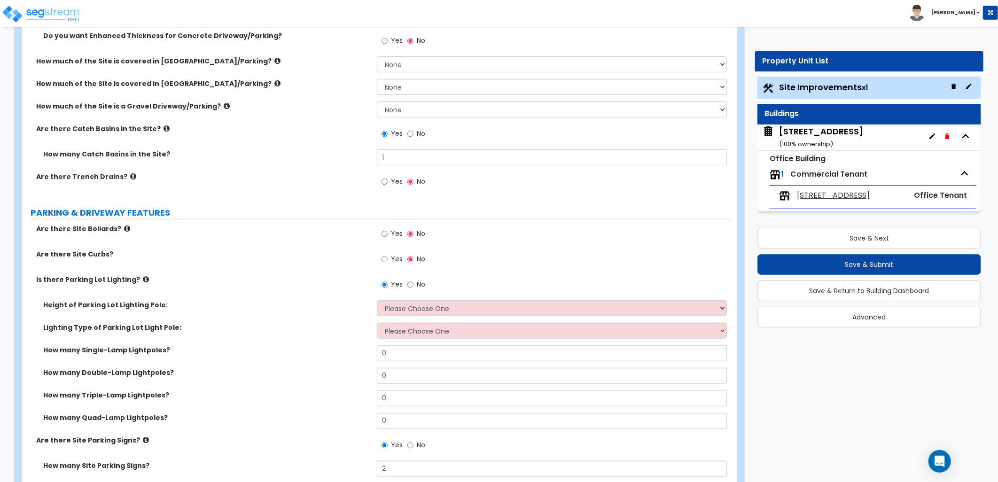
click at [143, 280] on icon at bounding box center [146, 279] width 6 height 7
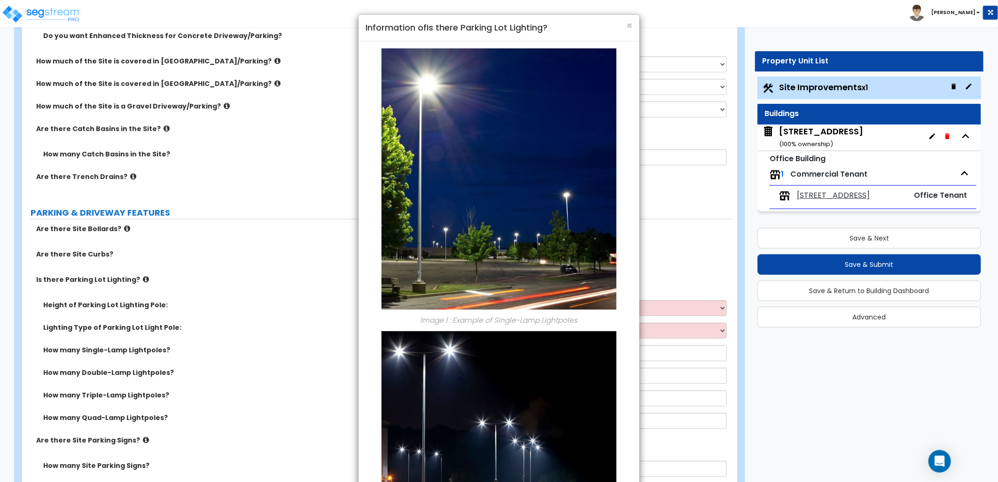
click at [624, 30] on h4 "Information of Is there Parking Lot Lighting?" at bounding box center [499, 28] width 267 height 12
click at [631, 20] on span "×" at bounding box center [630, 26] width 6 height 14
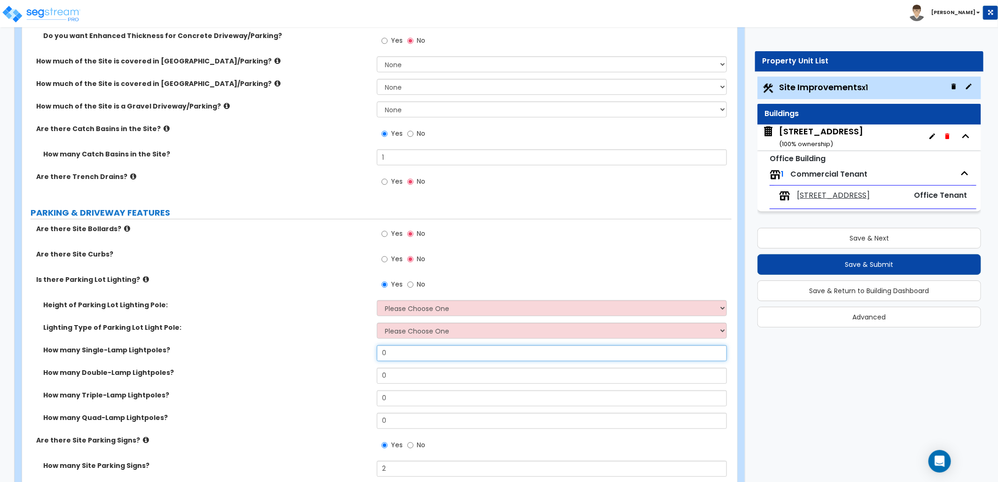
click at [370, 358] on div "How many Single-Lamp Lightpoles? 0" at bounding box center [377, 356] width 710 height 23
type input "2"
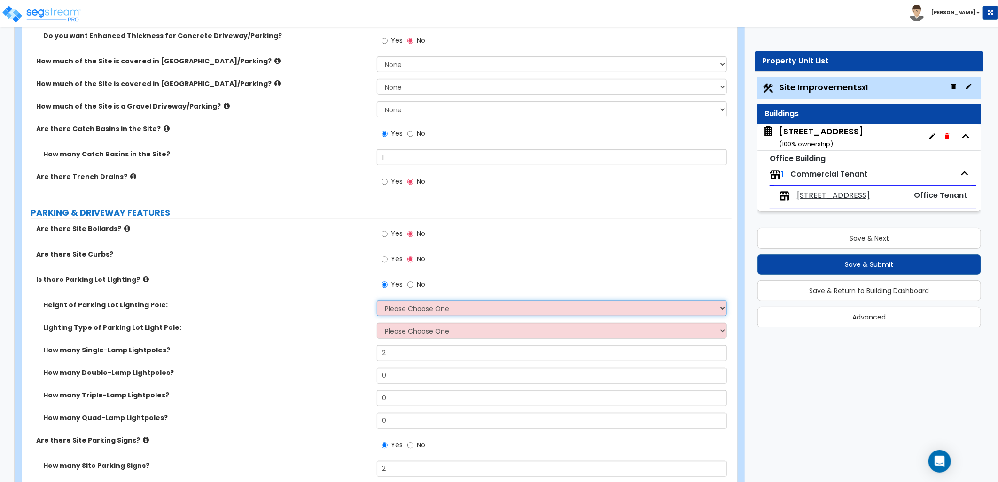
click at [410, 309] on select "Please Choose One 20' high 30' high 40' high" at bounding box center [552, 308] width 350 height 16
select select "1"
click at [377, 300] on select "Please Choose One 20' high 30' high 40' high" at bounding box center [552, 308] width 350 height 16
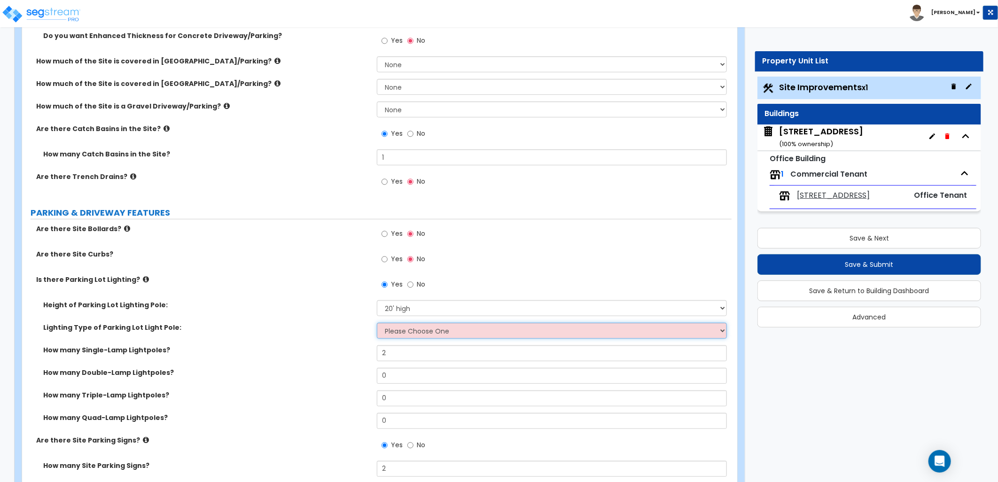
drag, startPoint x: 400, startPoint y: 328, endPoint x: 406, endPoint y: 330, distance: 7.0
click at [400, 328] on select "Please Choose One LED Metal Halide High Pressure Sodium Please Choose for me" at bounding box center [552, 331] width 350 height 16
select select "1"
click at [377, 323] on select "Please Choose One LED Metal Halide High Pressure Sodium Please Choose for me" at bounding box center [552, 331] width 350 height 16
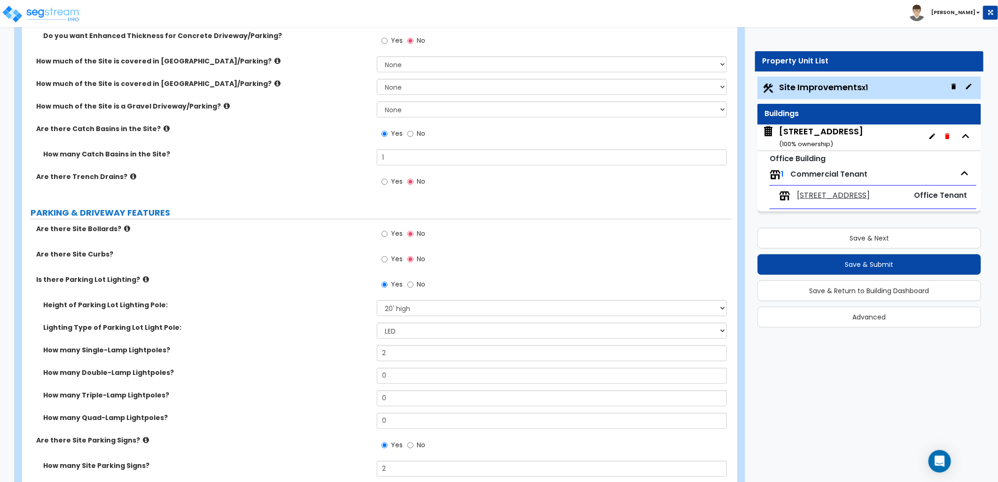
click at [311, 350] on label "How many Single-Lamp Lightpoles?" at bounding box center [206, 349] width 327 height 9
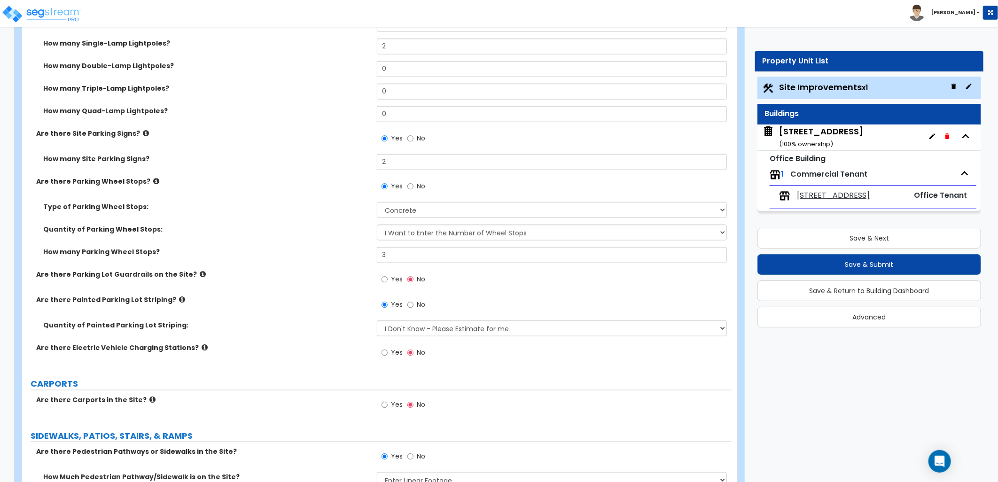
scroll to position [574, 0]
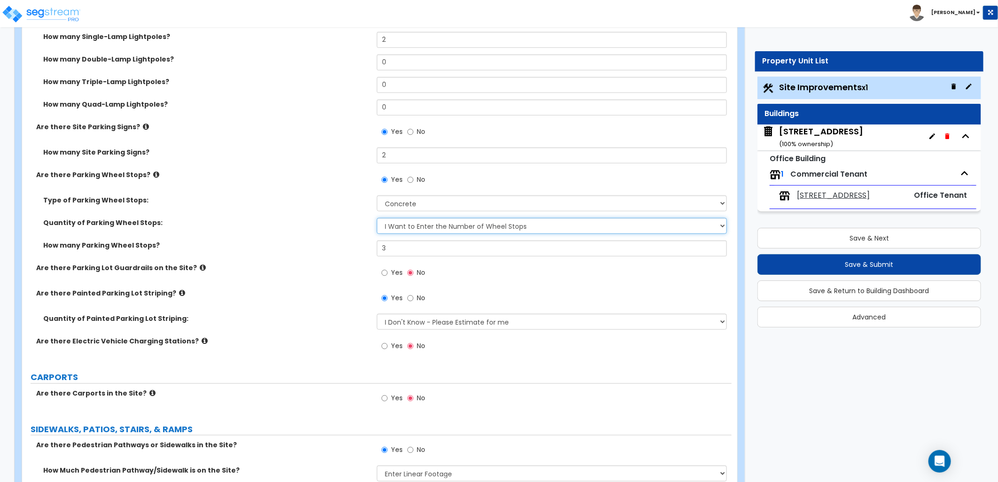
click at [423, 228] on select "I Don’t Know - Please Estimate for me I Want to Enter the Number of Wheel Stops" at bounding box center [552, 226] width 350 height 16
select select "0"
click at [377, 218] on select "I Don’t Know - Please Estimate for me I Want to Enter the Number of Wheel Stops" at bounding box center [552, 226] width 350 height 16
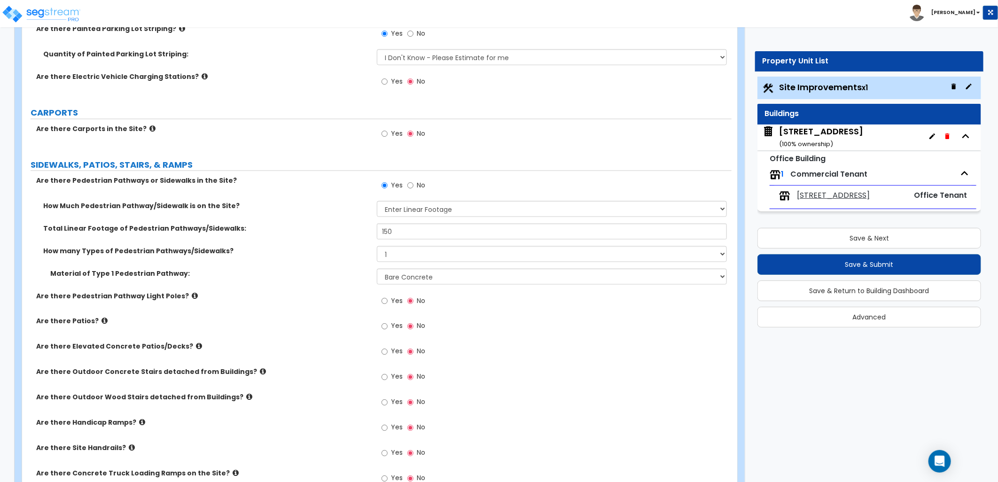
scroll to position [835, 0]
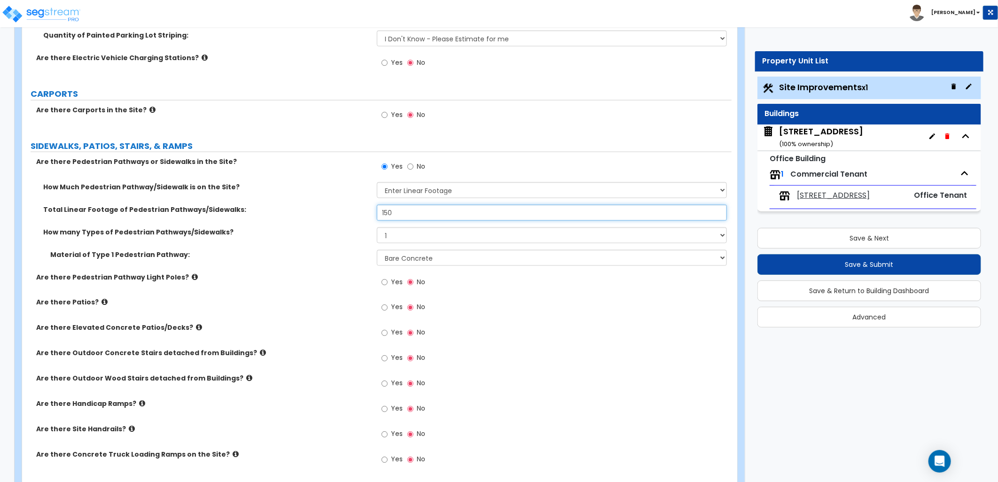
drag, startPoint x: 400, startPoint y: 214, endPoint x: 355, endPoint y: 215, distance: 44.7
click at [355, 215] on div "Total Linear Footage of Pedestrian Pathways/Sidewalks: 150" at bounding box center [377, 216] width 710 height 23
type input "1,065"
click at [321, 224] on div "Total Linear Footage of Pedestrian Pathways/Sidewalks: 1,065" at bounding box center [377, 216] width 710 height 23
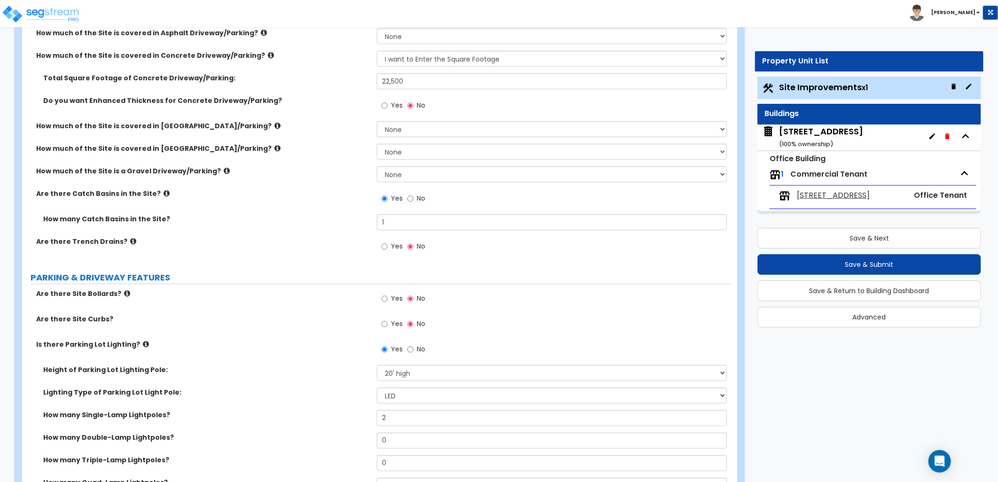
scroll to position [1925, 0]
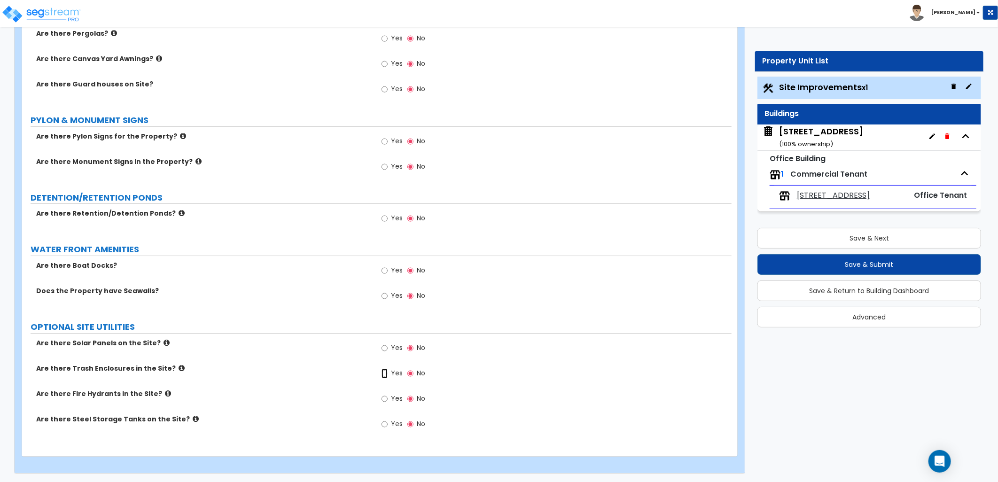
click at [387, 376] on input "Yes" at bounding box center [385, 373] width 6 height 10
radio input "true"
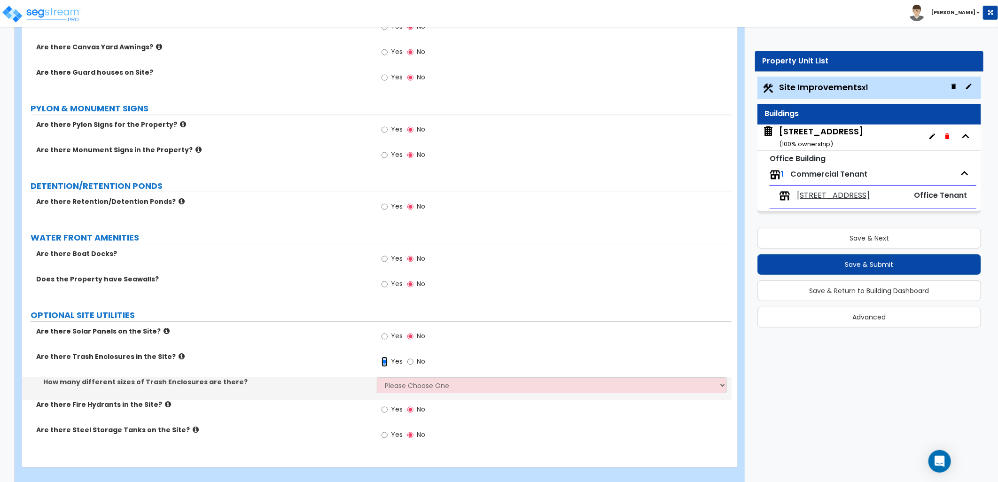
scroll to position [1947, 0]
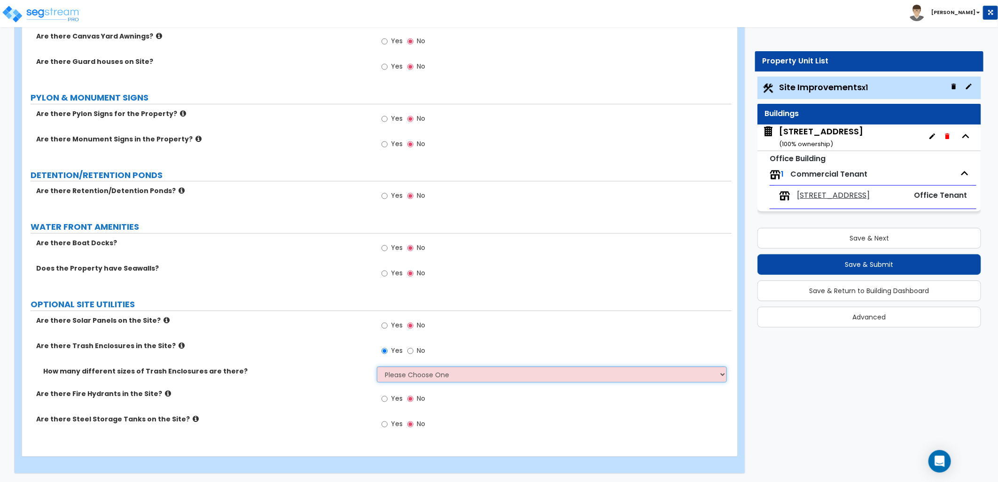
click at [400, 368] on select "Please Choose One 1 2 3" at bounding box center [552, 375] width 350 height 16
select select "1"
click at [377, 367] on select "Please Choose One 1 2 3" at bounding box center [552, 375] width 350 height 16
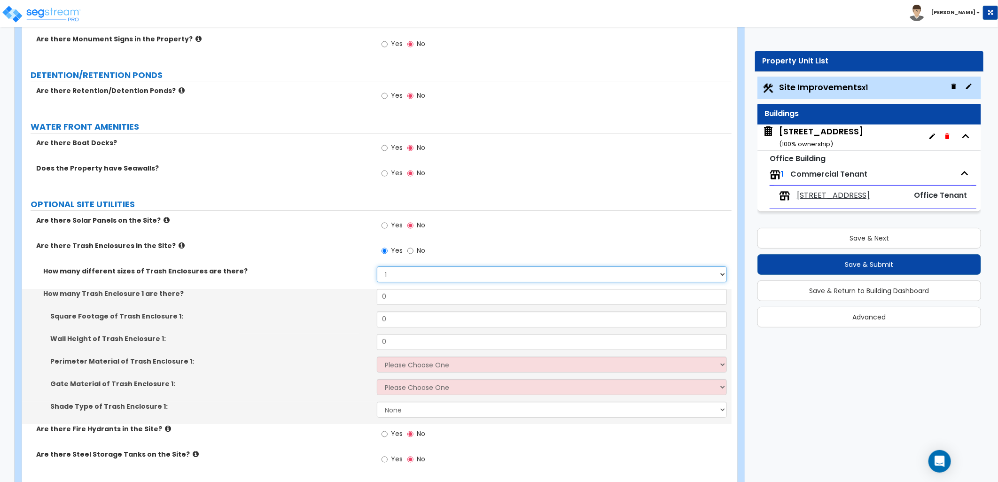
scroll to position [2052, 0]
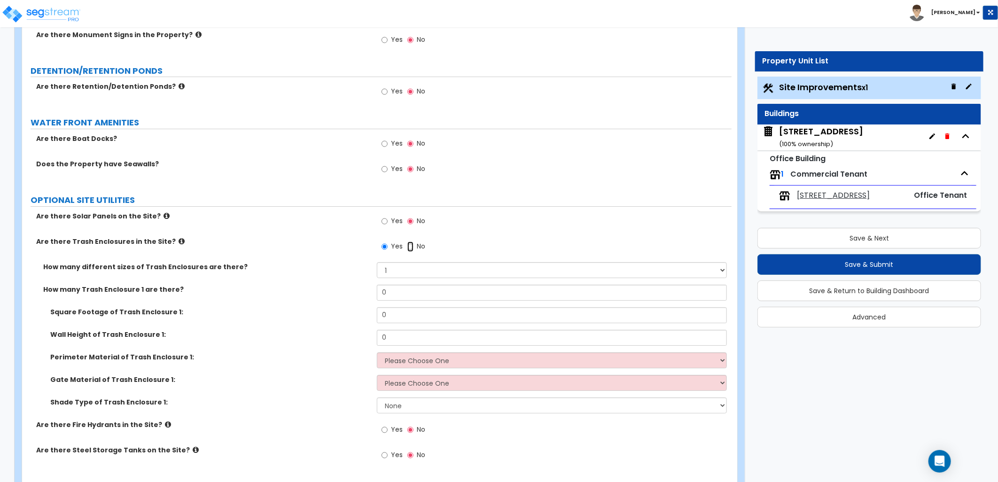
click at [410, 247] on input "No" at bounding box center [410, 247] width 6 height 10
radio input "false"
radio input "true"
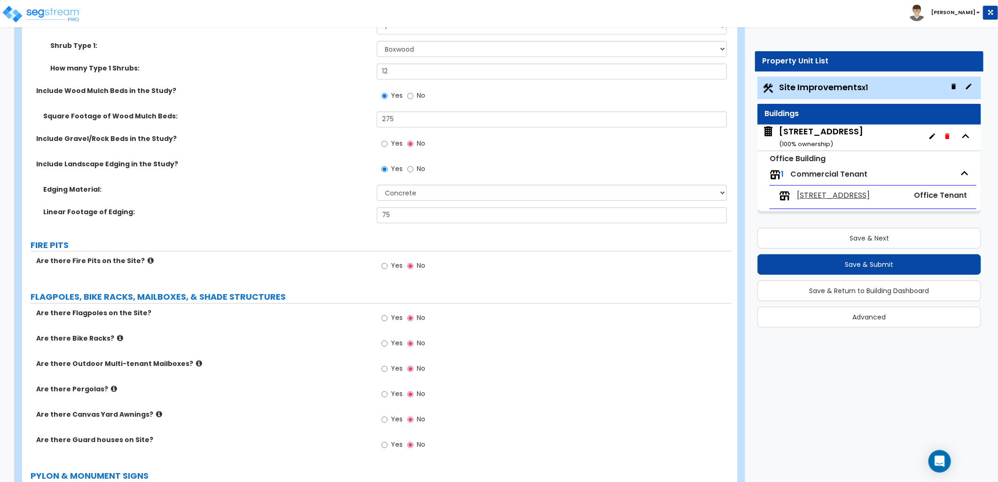
scroll to position [1619, 0]
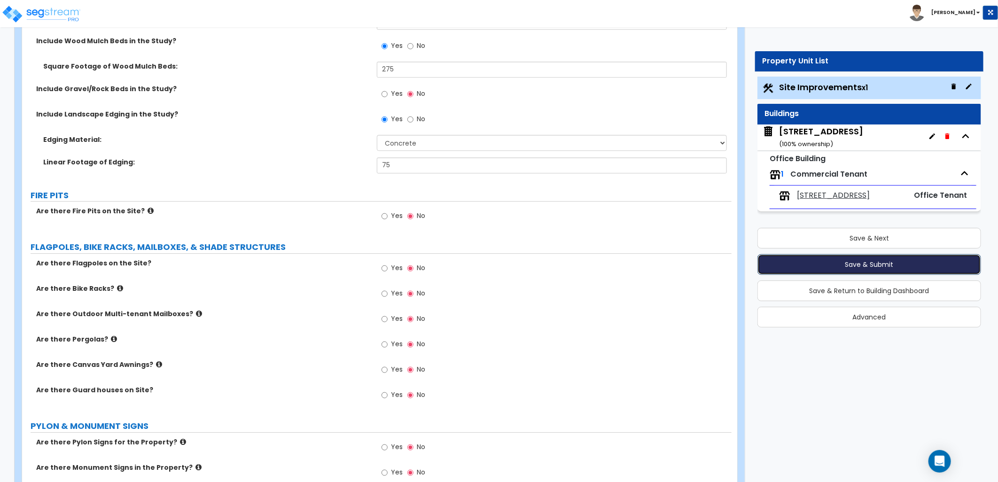
click at [818, 262] on button "Save & Submit" at bounding box center [870, 264] width 224 height 21
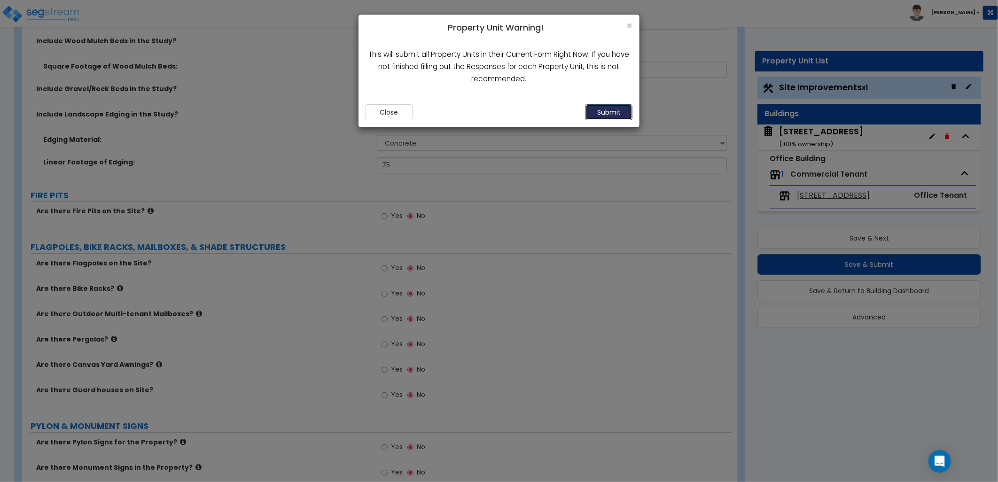
click at [604, 113] on button "Submit" at bounding box center [609, 112] width 47 height 16
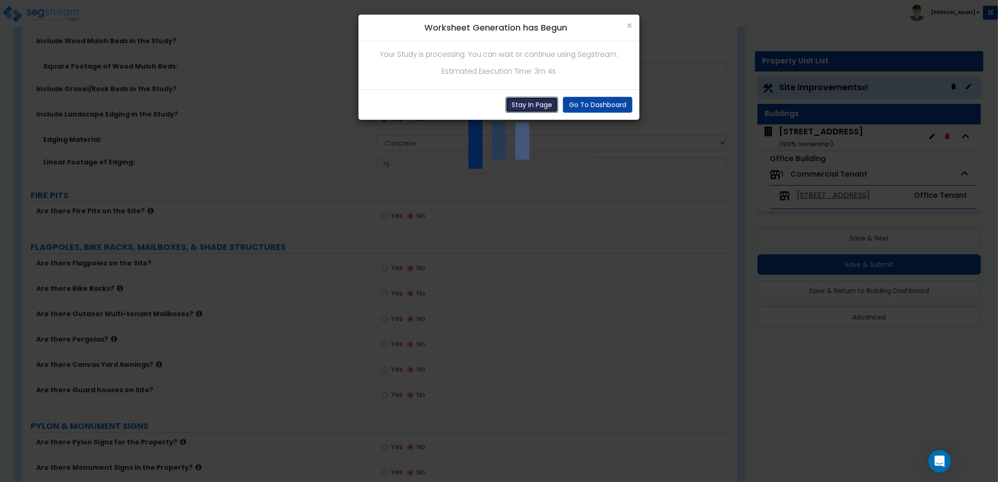
click at [510, 107] on button "Stay In Page" at bounding box center [532, 105] width 53 height 16
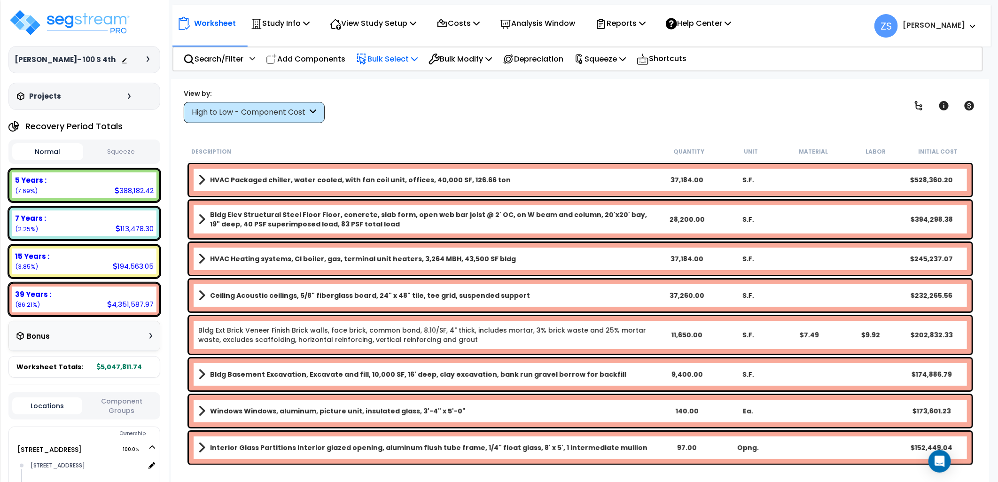
click at [418, 59] on icon at bounding box center [414, 59] width 7 height 8
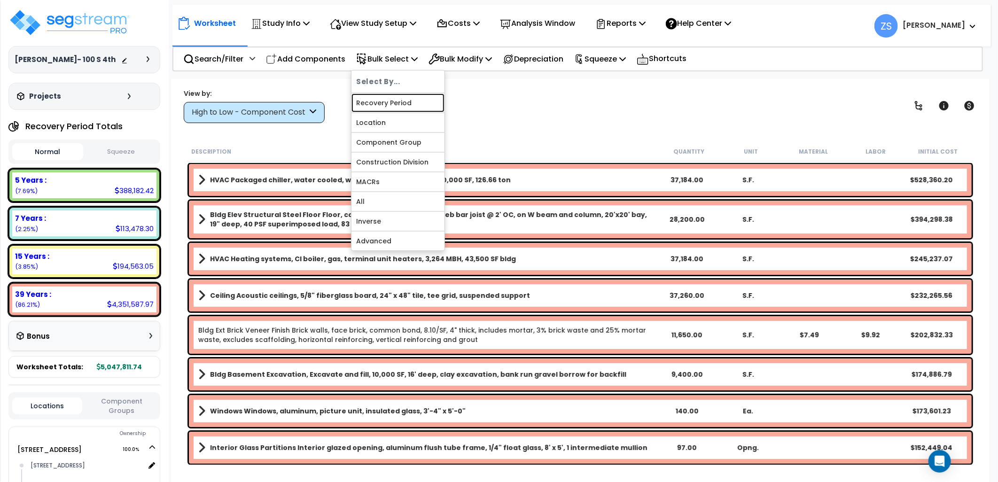
click at [403, 102] on link "Recovery Period" at bounding box center [398, 103] width 93 height 19
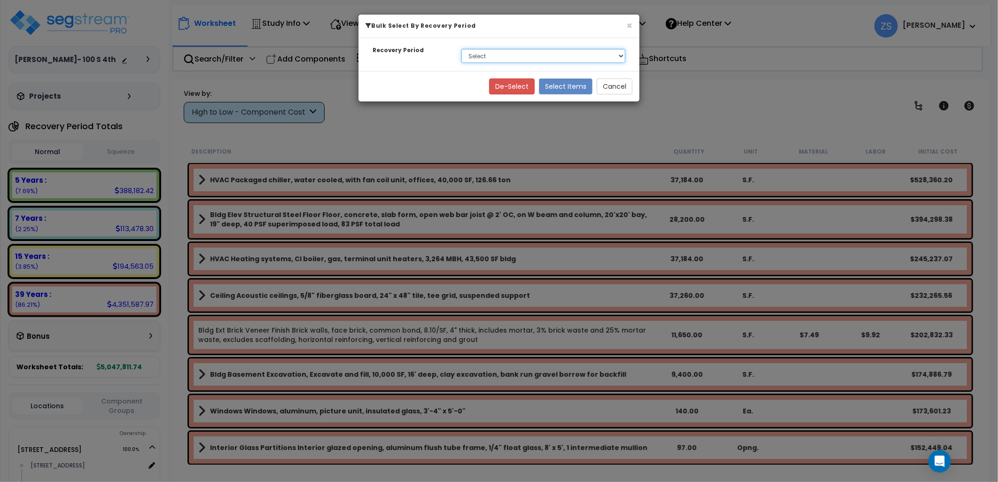
drag, startPoint x: 528, startPoint y: 58, endPoint x: 525, endPoint y: 63, distance: 5.9
click at [528, 58] on select "Select 5 Years 7 Years 15 Years 39 Years" at bounding box center [544, 56] width 164 height 14
select select "7Y"
click at [462, 49] on select "Select 5 Years 7 Years 15 Years 39 Years" at bounding box center [544, 56] width 164 height 14
click at [560, 86] on button "Select Items" at bounding box center [566, 86] width 54 height 16
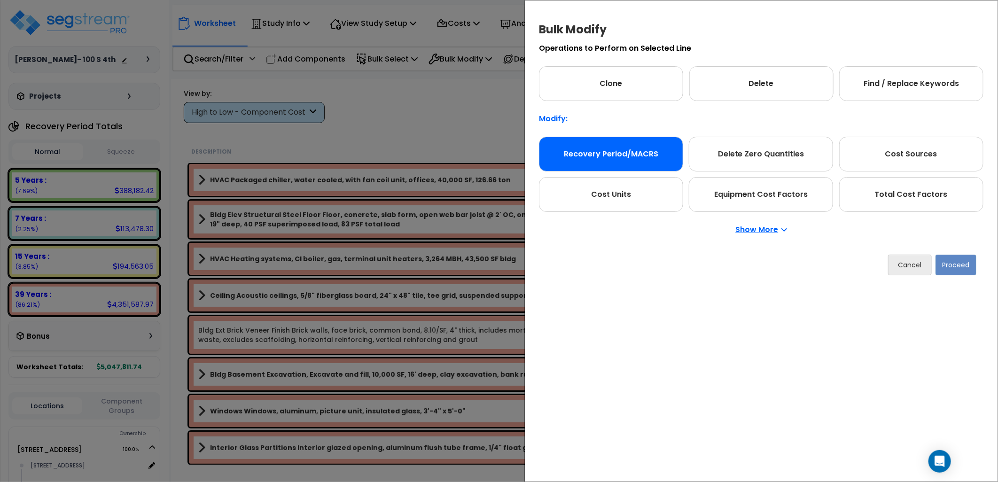
click at [571, 144] on div "Recovery Period/MACRS" at bounding box center [611, 154] width 144 height 35
click at [964, 266] on button "Proceed" at bounding box center [956, 265] width 41 height 21
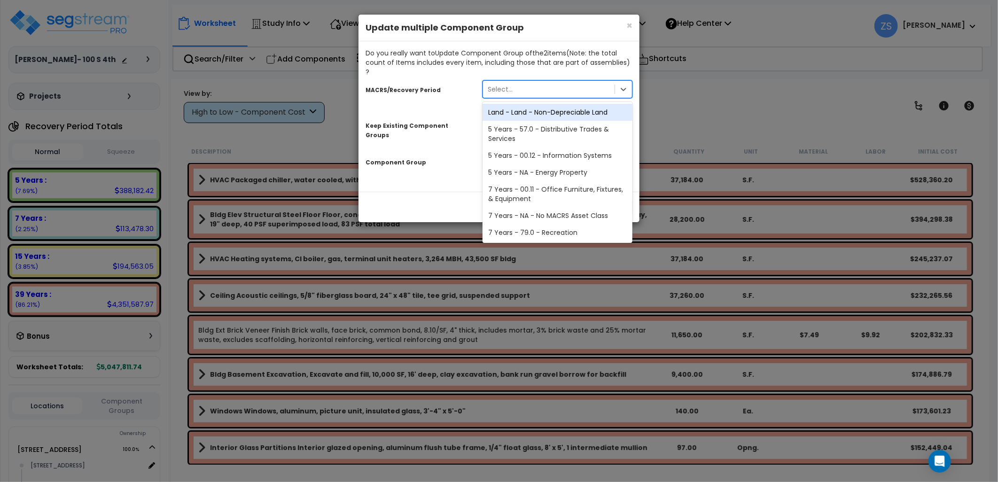
click at [534, 82] on div "Select..." at bounding box center [549, 89] width 132 height 15
click at [528, 123] on div "5 Years - 57.0 - Distributive Trades & Services" at bounding box center [558, 134] width 150 height 26
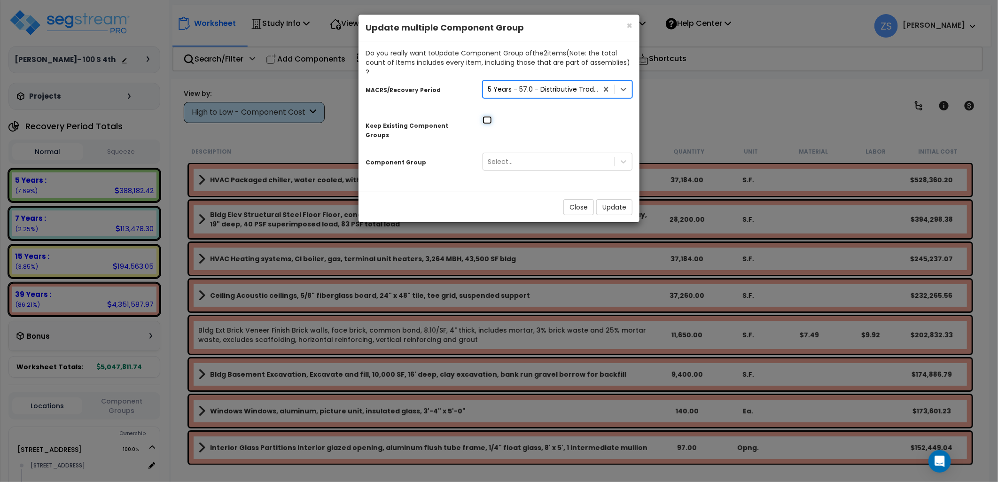
click at [485, 116] on input "checkbox" at bounding box center [487, 120] width 9 height 8
checkbox input "true"
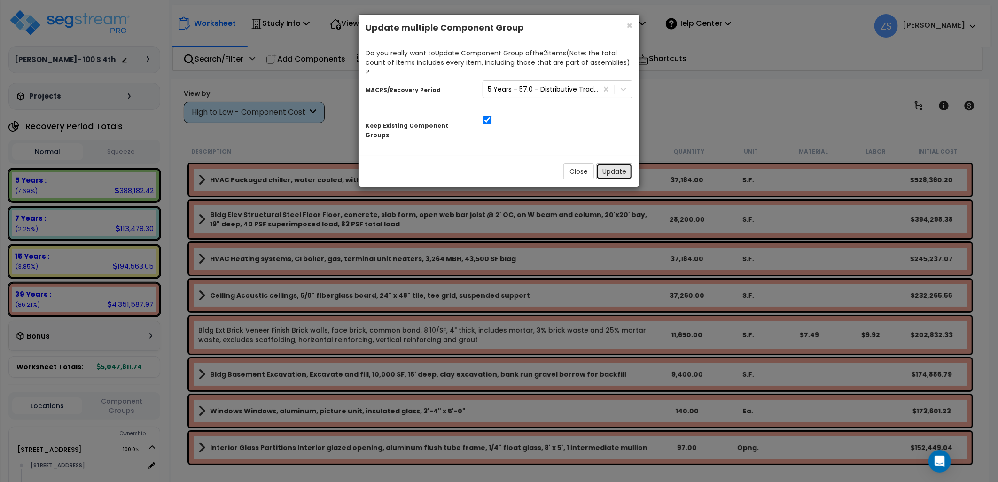
click at [614, 164] on button "Update" at bounding box center [614, 172] width 36 height 16
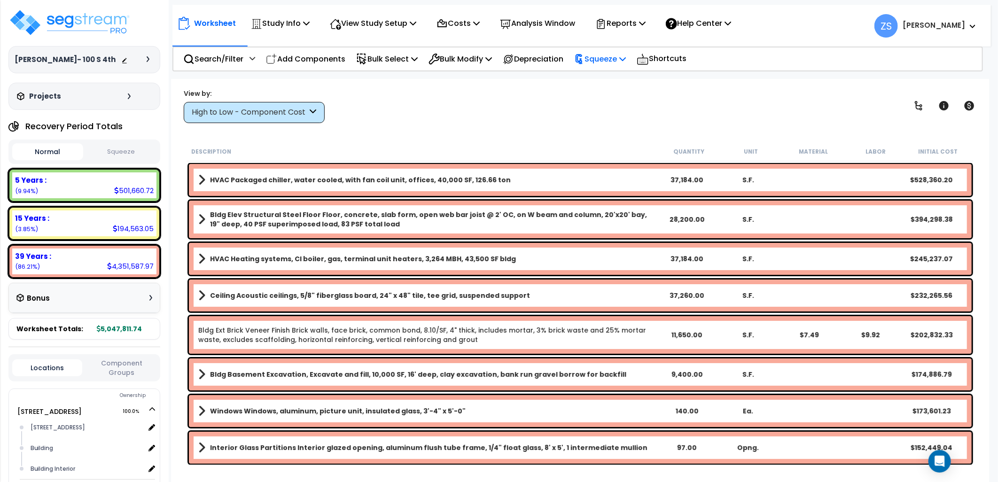
click at [626, 62] on p "Squeeze" at bounding box center [600, 59] width 52 height 13
click at [603, 81] on link "Squeeze" at bounding box center [616, 80] width 93 height 19
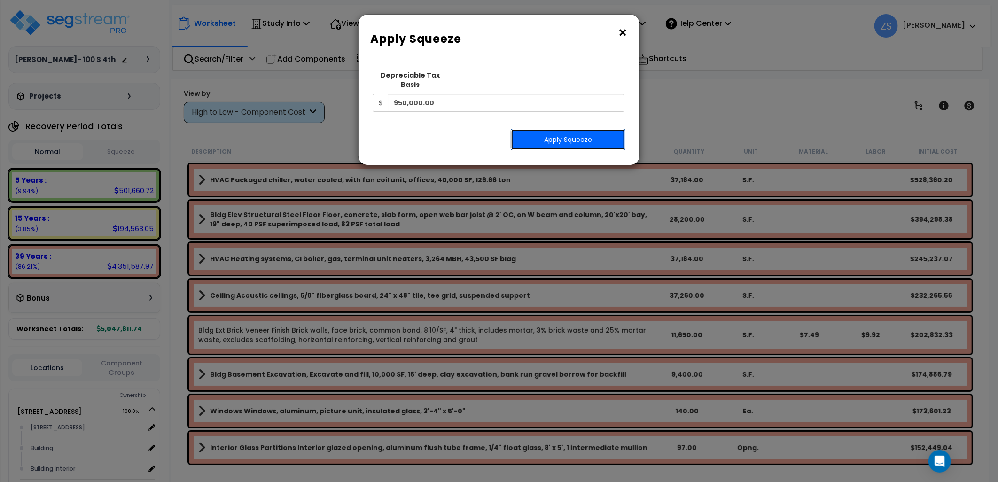
click at [566, 132] on button "Apply Squeeze" at bounding box center [568, 140] width 115 height 22
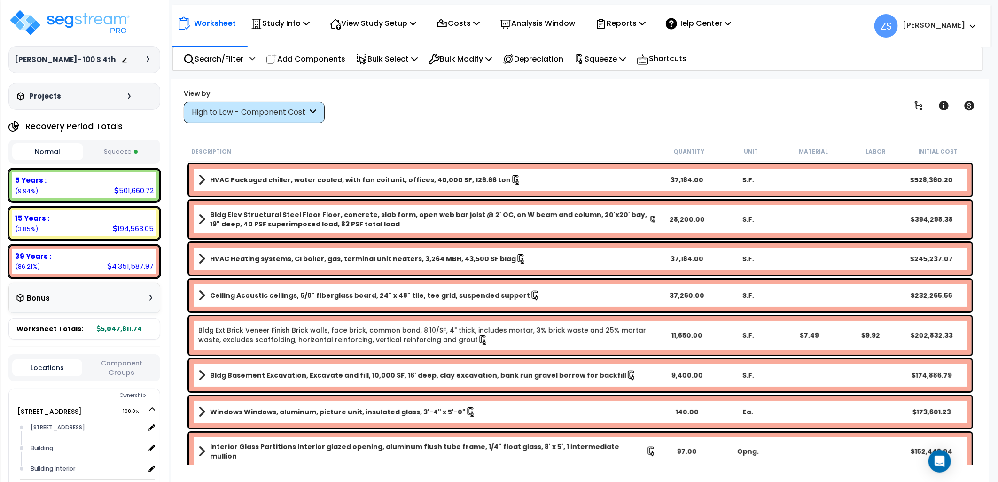
click at [118, 151] on button "Squeeze" at bounding box center [121, 152] width 71 height 16
click at [646, 25] on p "Reports" at bounding box center [620, 23] width 50 height 13
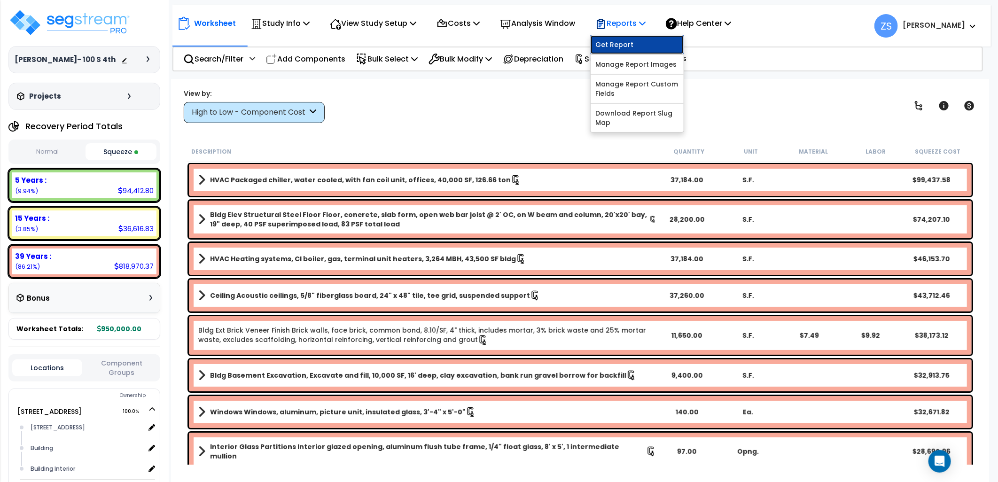
click at [636, 43] on link "Get Report" at bounding box center [637, 44] width 93 height 19
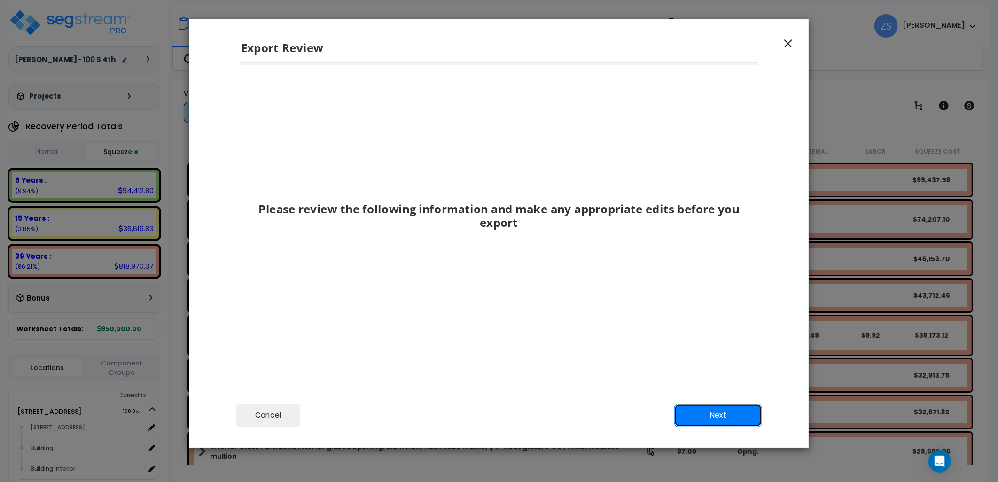
click at [711, 415] on button "Next" at bounding box center [718, 416] width 88 height 24
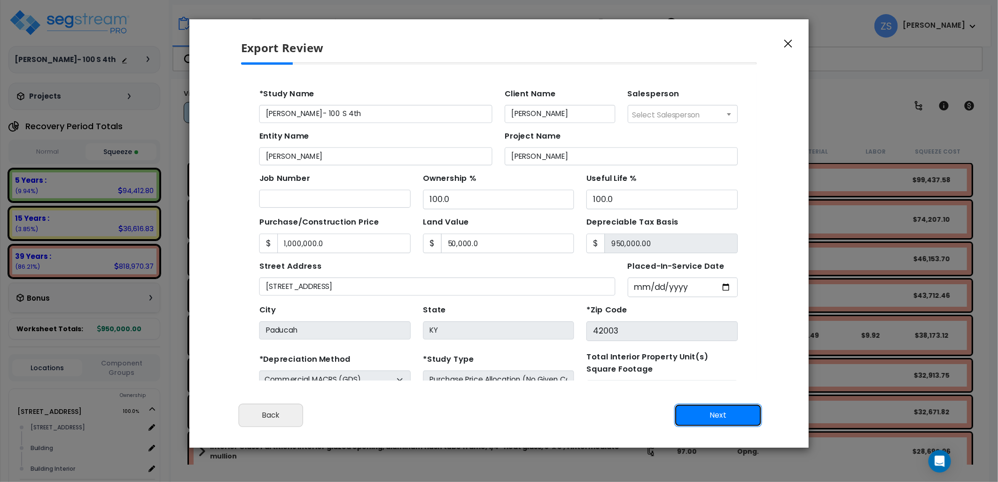
click at [712, 412] on button "Next" at bounding box center [718, 416] width 88 height 24
type input "1000000"
type input "50000"
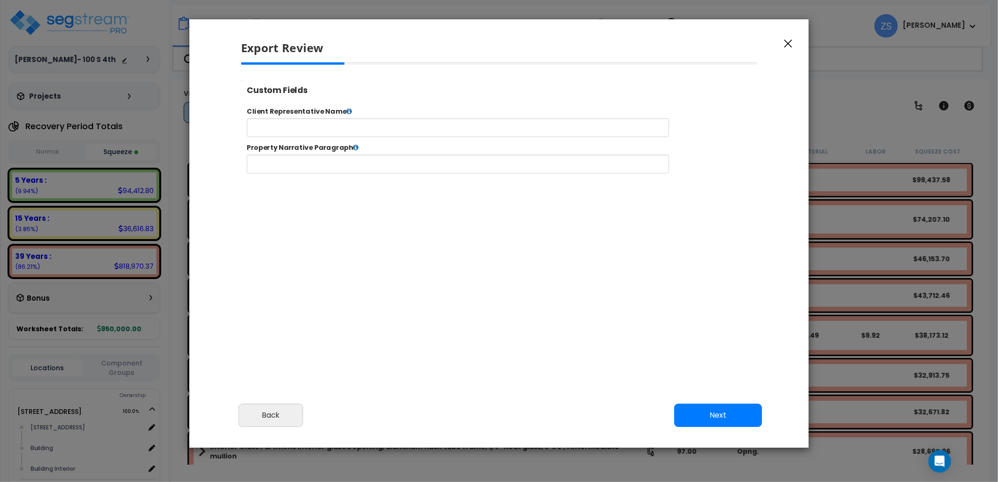
click at [712, 412] on button "Next" at bounding box center [718, 416] width 88 height 24
select select "2024"
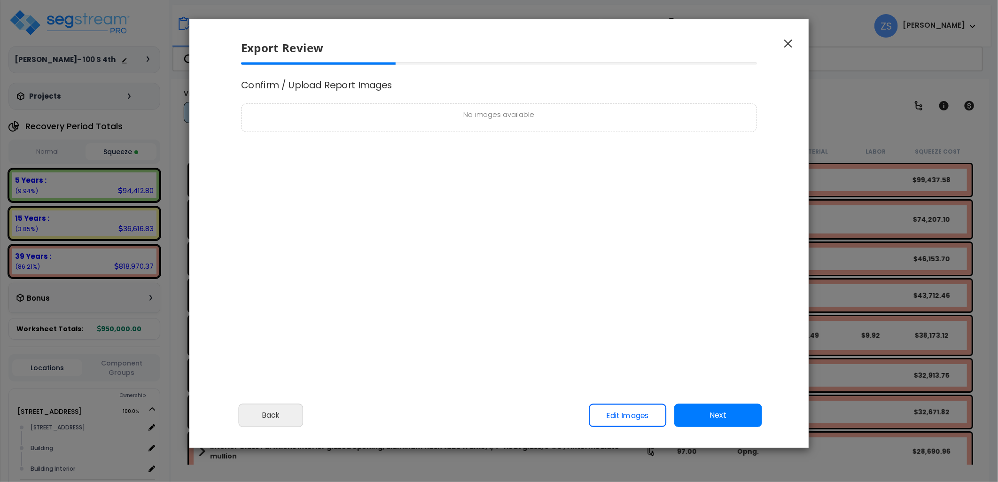
scroll to position [383, 24]
click at [712, 412] on button "Next" at bounding box center [718, 416] width 88 height 24
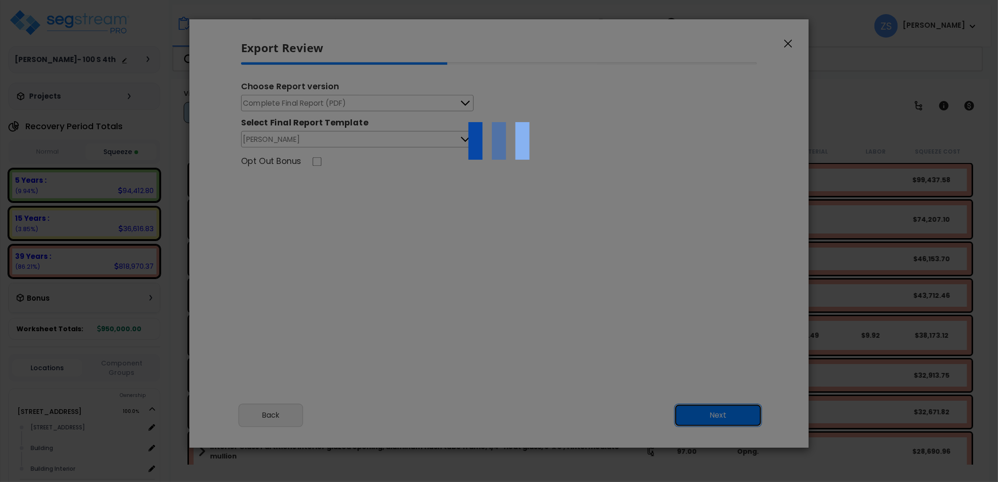
scroll to position [0, 0]
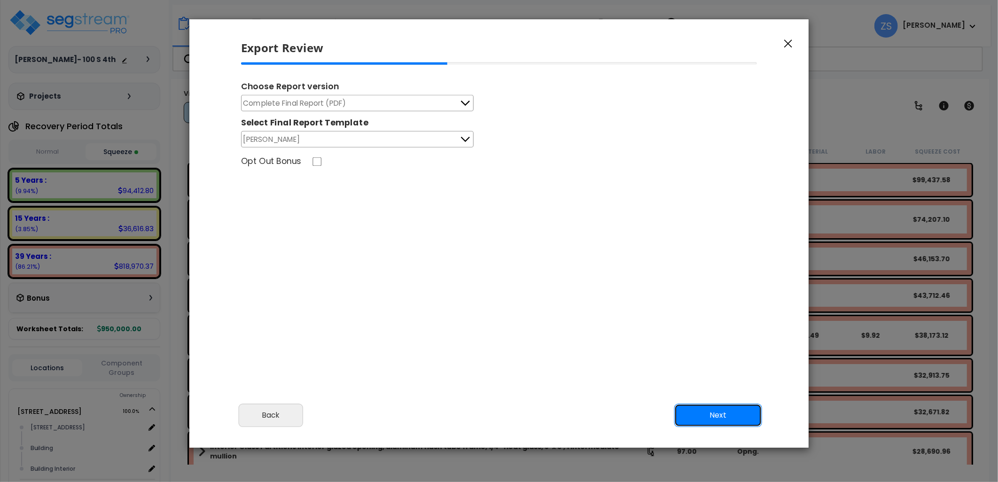
click at [713, 407] on button "Next" at bounding box center [718, 416] width 88 height 24
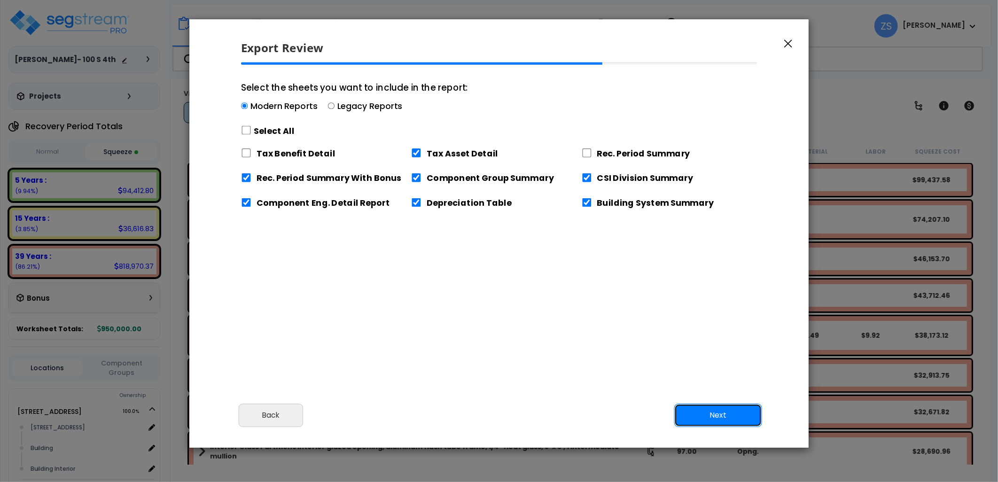
drag, startPoint x: 712, startPoint y: 415, endPoint x: 714, endPoint y: 409, distance: 6.3
click at [713, 414] on button "Next" at bounding box center [718, 416] width 88 height 24
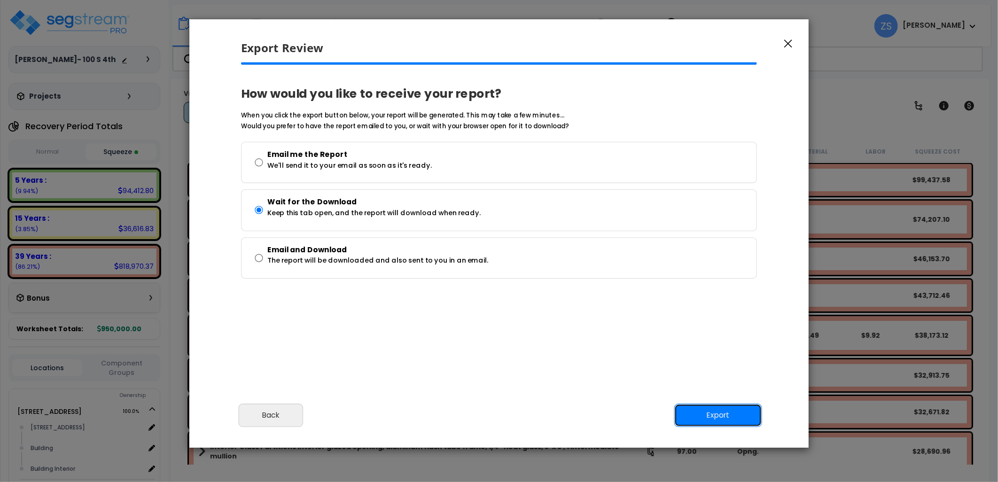
click at [711, 411] on button "Export" at bounding box center [718, 416] width 88 height 24
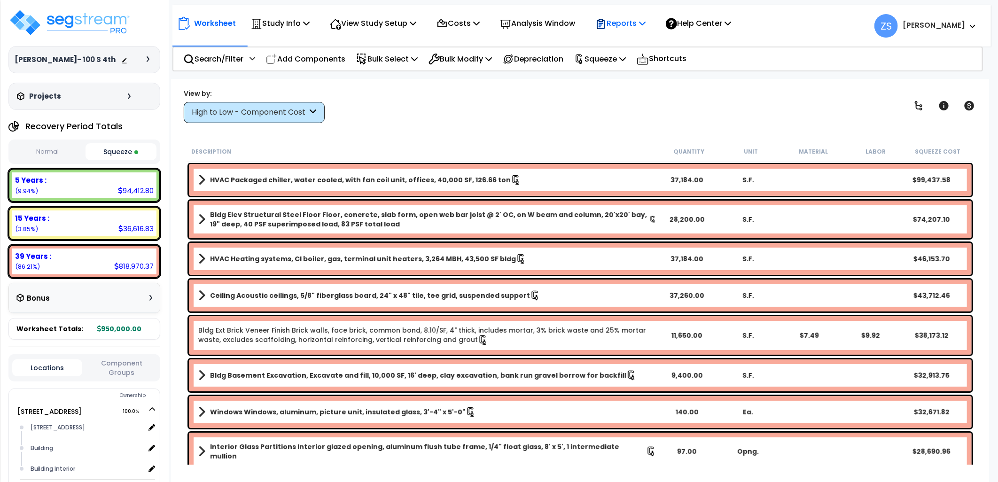
click at [646, 25] on icon at bounding box center [642, 23] width 7 height 8
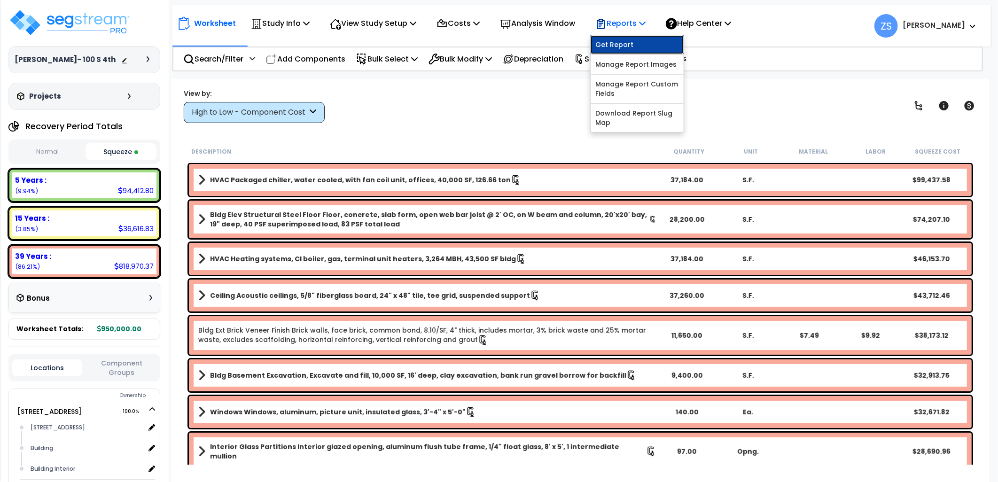
click at [631, 44] on link "Get Report" at bounding box center [637, 44] width 93 height 19
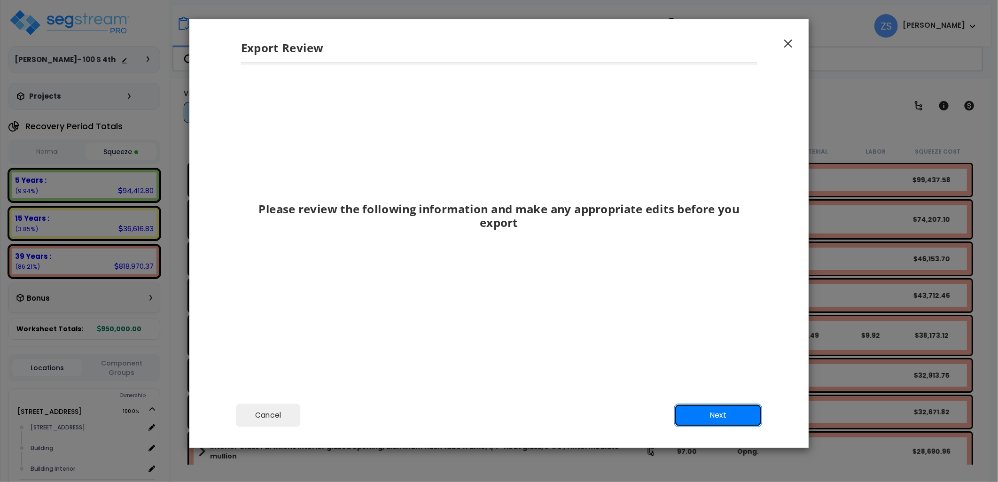
click at [721, 421] on button "Next" at bounding box center [718, 416] width 88 height 24
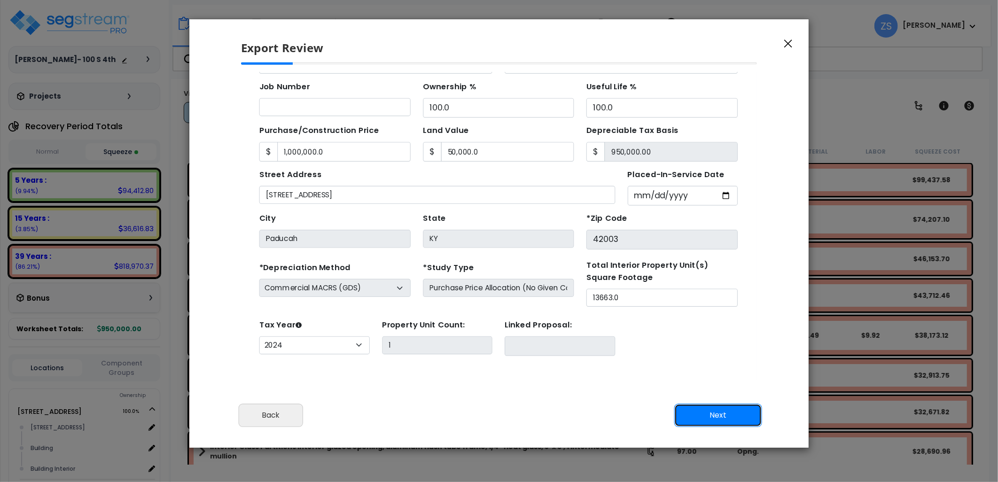
scroll to position [84, 0]
click at [714, 411] on button "Next" at bounding box center [718, 416] width 88 height 24
type input "1000000"
type input "50000"
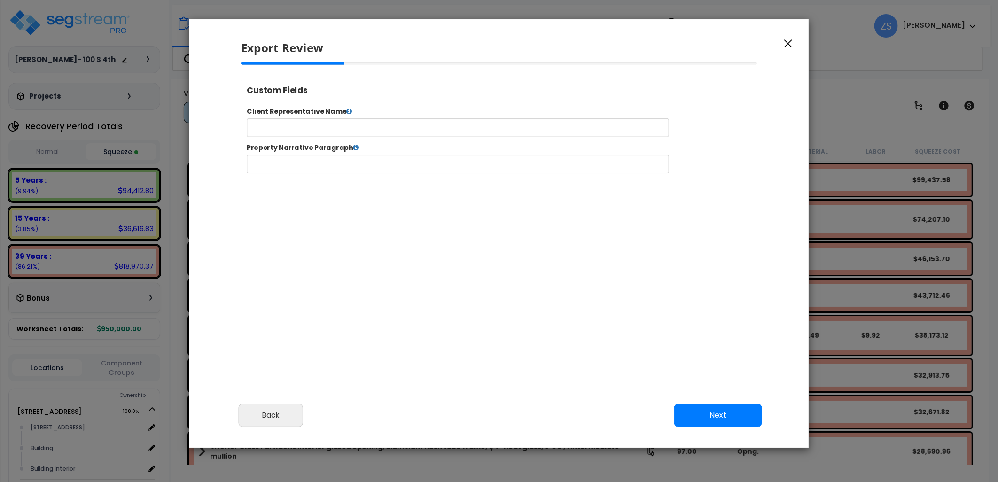
select select "2024"
click at [707, 406] on button "Next" at bounding box center [718, 416] width 88 height 24
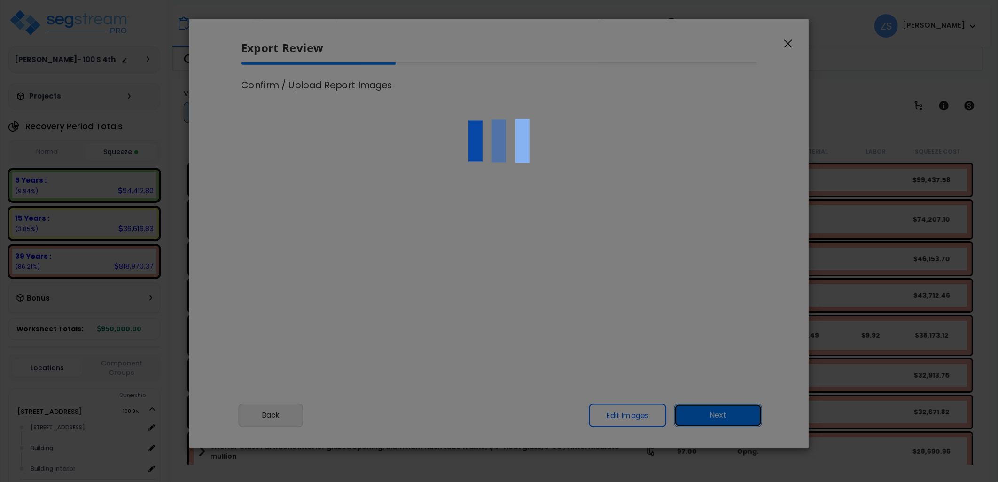
scroll to position [0, 0]
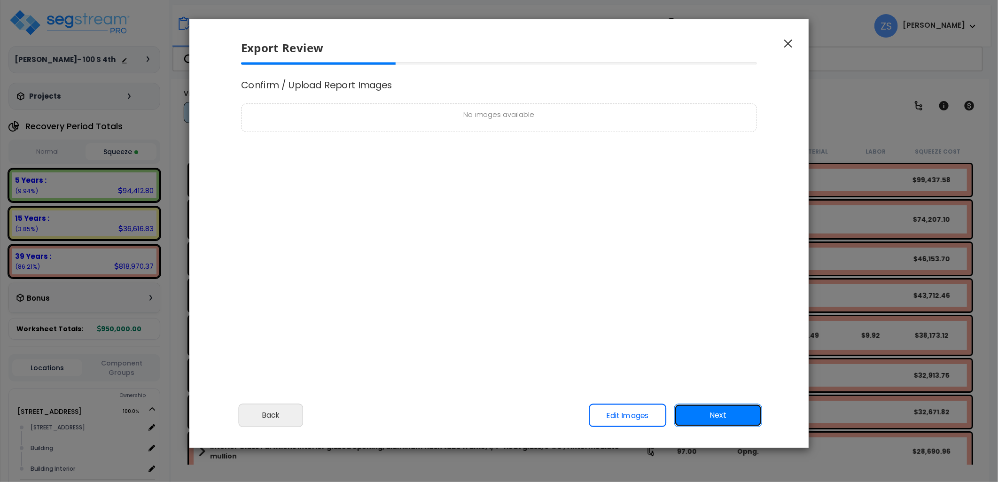
click at [705, 404] on button "Next" at bounding box center [718, 416] width 88 height 24
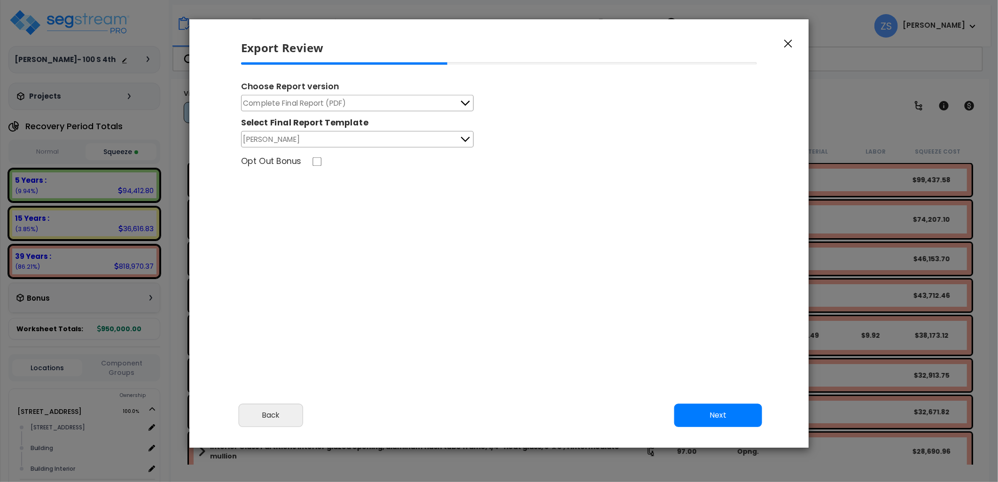
click at [363, 102] on button "Complete Final Report (PDF)" at bounding box center [357, 103] width 233 height 16
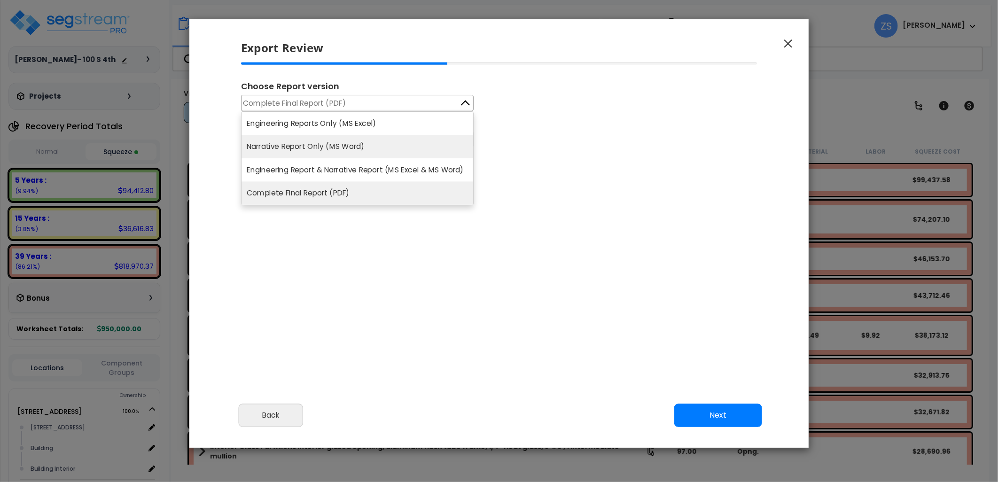
click at [350, 149] on li "Narrative Report Only (MS Word)" at bounding box center [358, 147] width 232 height 24
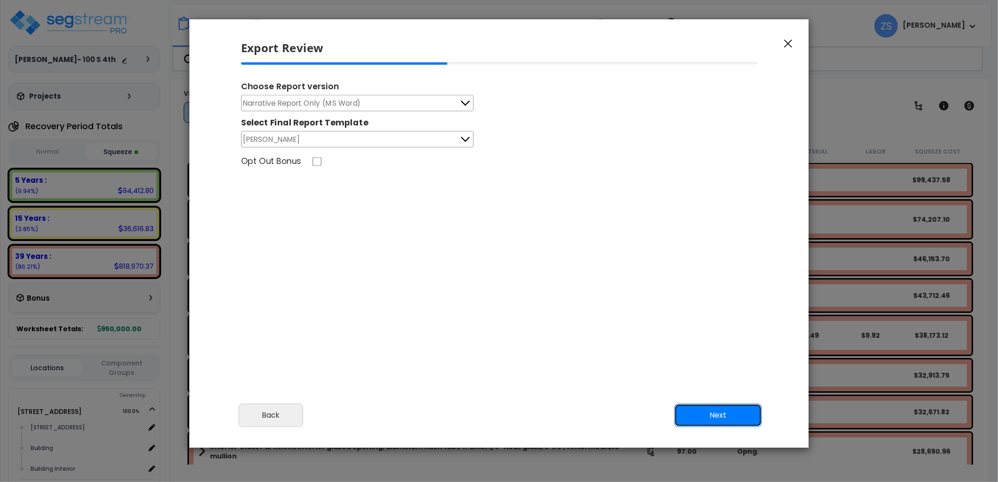
click at [718, 415] on button "Next" at bounding box center [718, 416] width 88 height 24
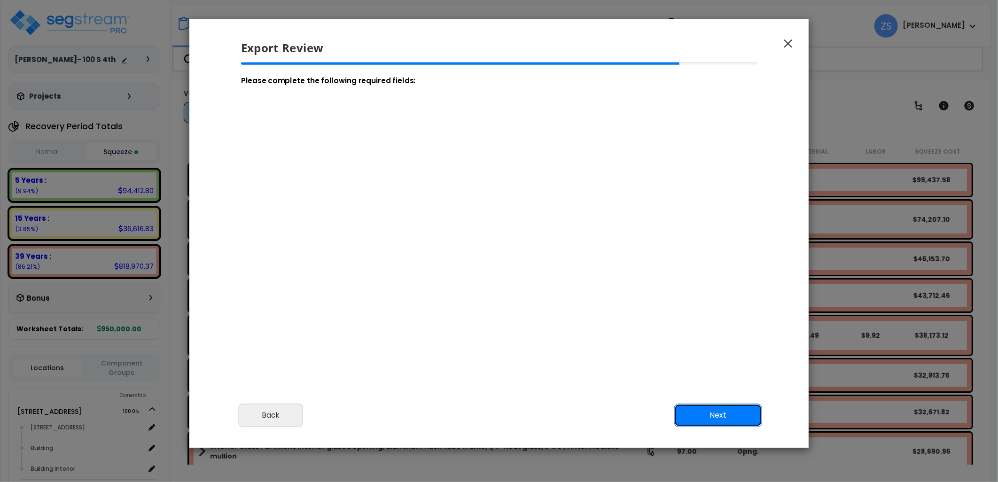
click at [715, 414] on button "Next" at bounding box center [718, 416] width 88 height 24
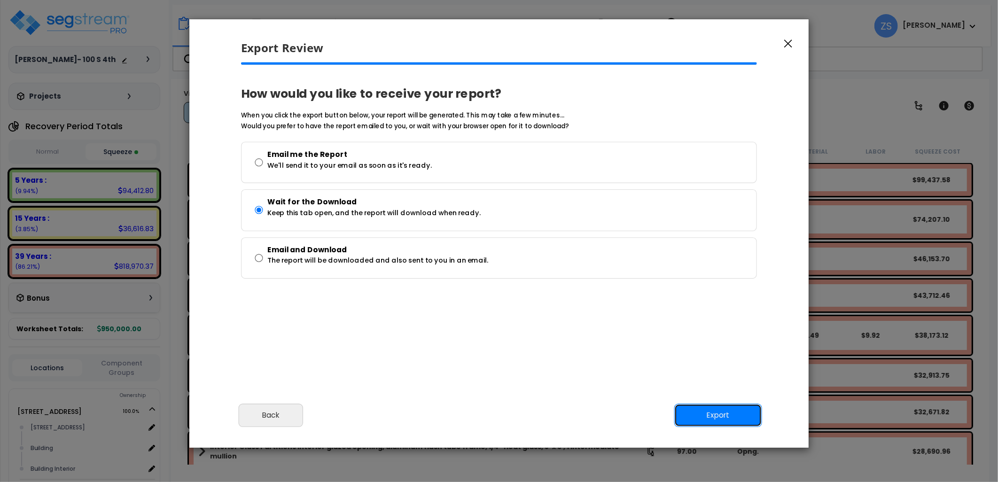
click at [713, 412] on button "Export" at bounding box center [718, 416] width 88 height 24
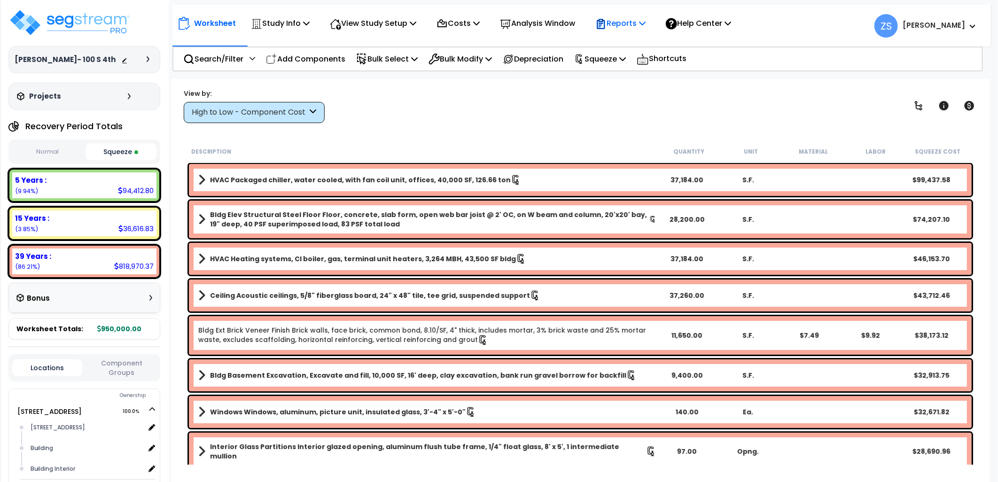
click at [646, 22] on icon at bounding box center [642, 23] width 7 height 8
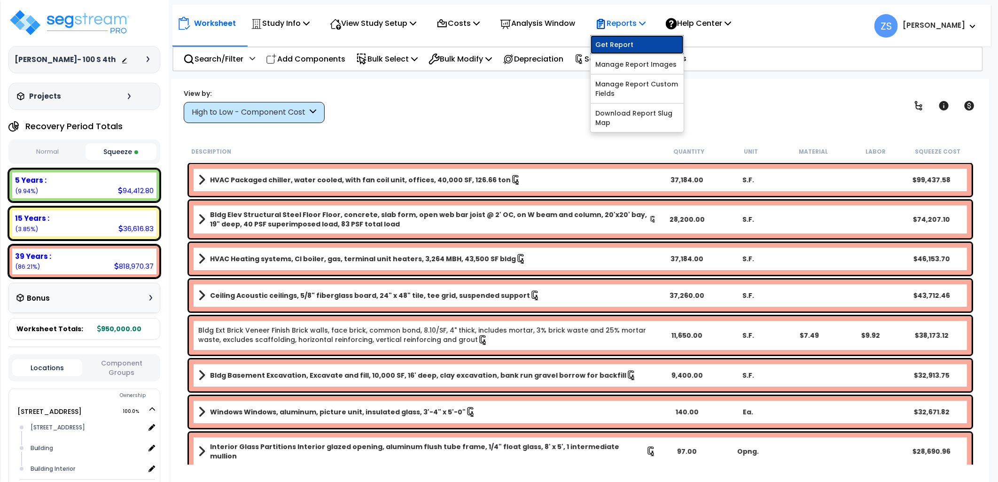
click at [660, 53] on link "Get Report" at bounding box center [637, 44] width 93 height 19
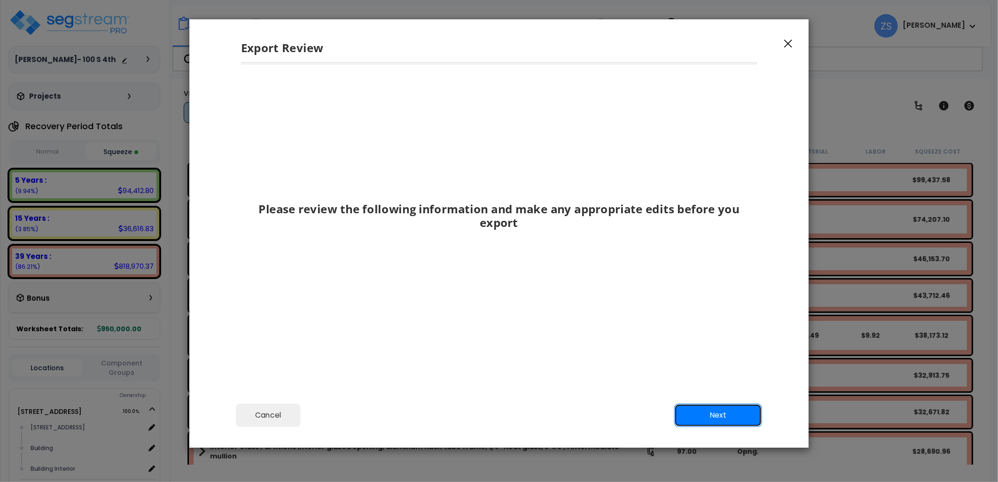
click at [721, 414] on button "Next" at bounding box center [718, 416] width 88 height 24
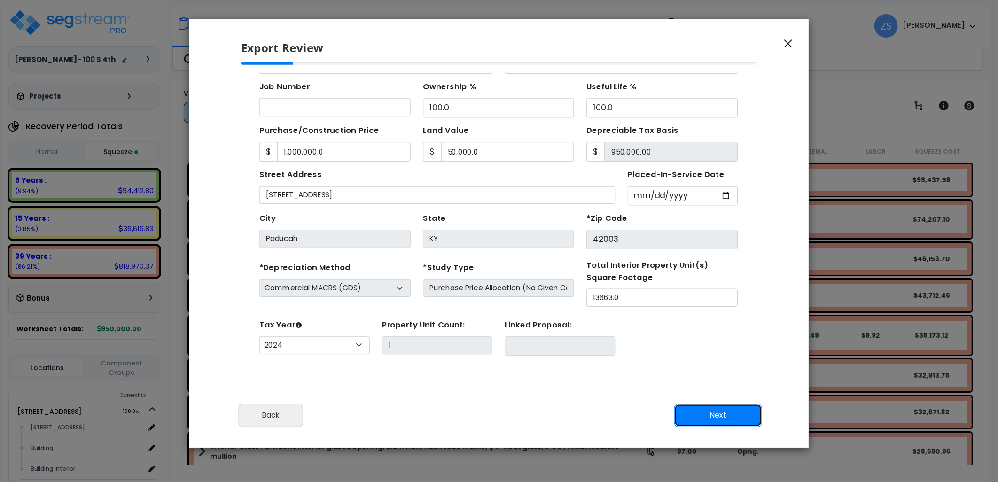
click at [721, 414] on button "Next" at bounding box center [718, 416] width 88 height 24
type input "1000000"
type input "50000"
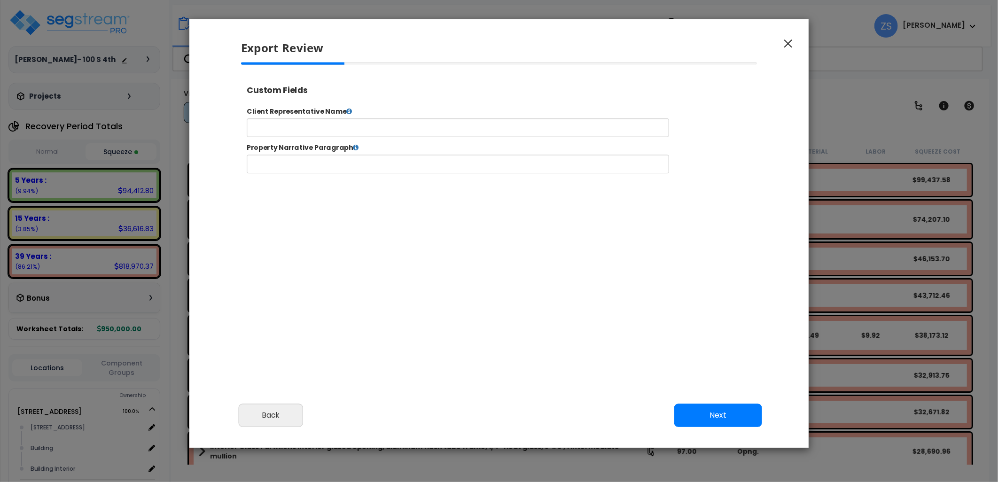
select select "2024"
click at [721, 414] on button "Next" at bounding box center [718, 416] width 88 height 24
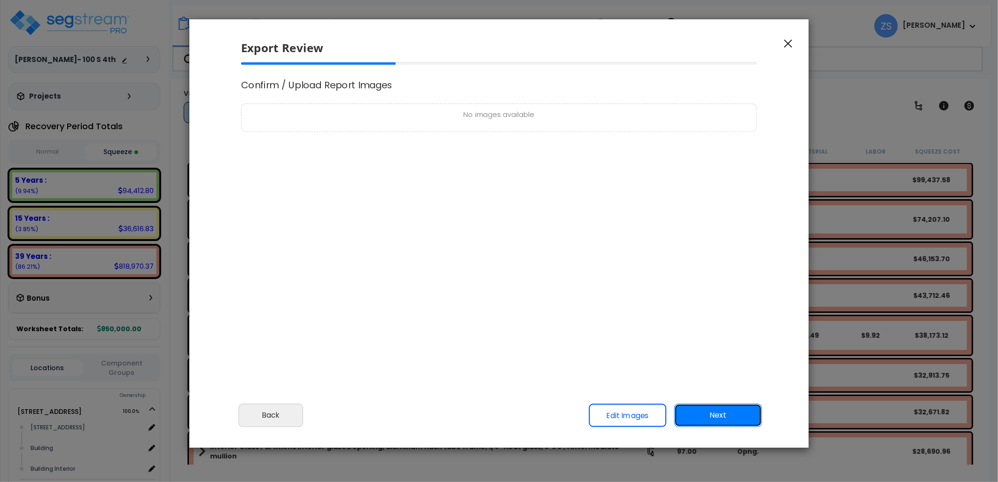
scroll to position [0, 0]
click at [721, 414] on button "Next" at bounding box center [718, 416] width 88 height 24
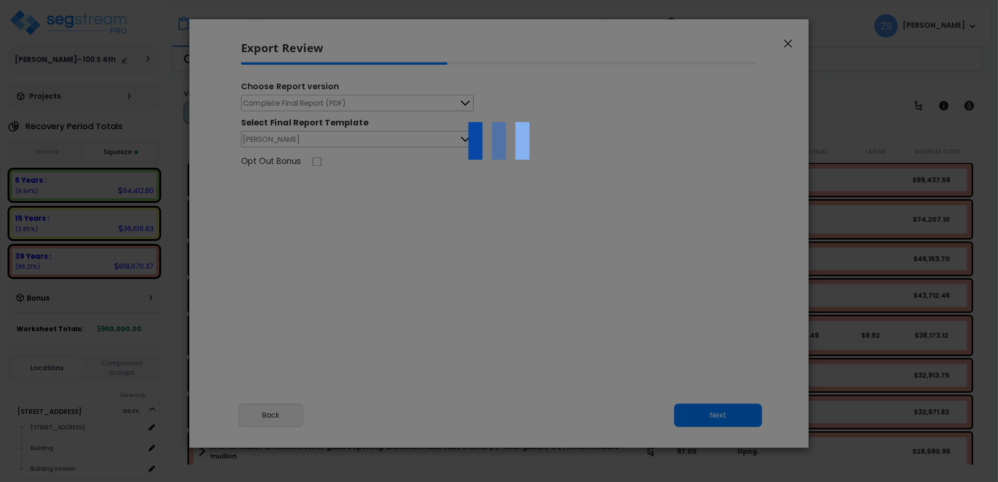
click at [334, 102] on div at bounding box center [499, 241] width 998 height 482
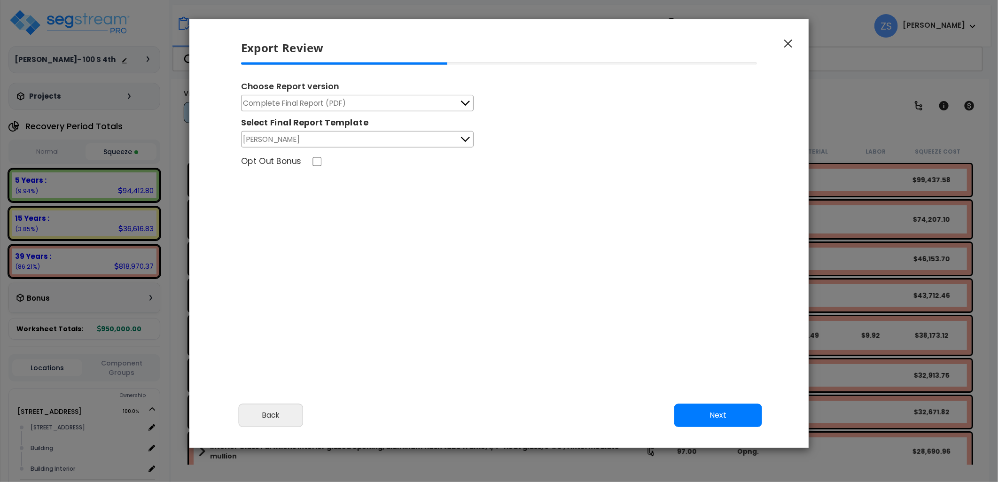
click at [396, 106] on button "Complete Final Report (PDF)" at bounding box center [357, 103] width 233 height 16
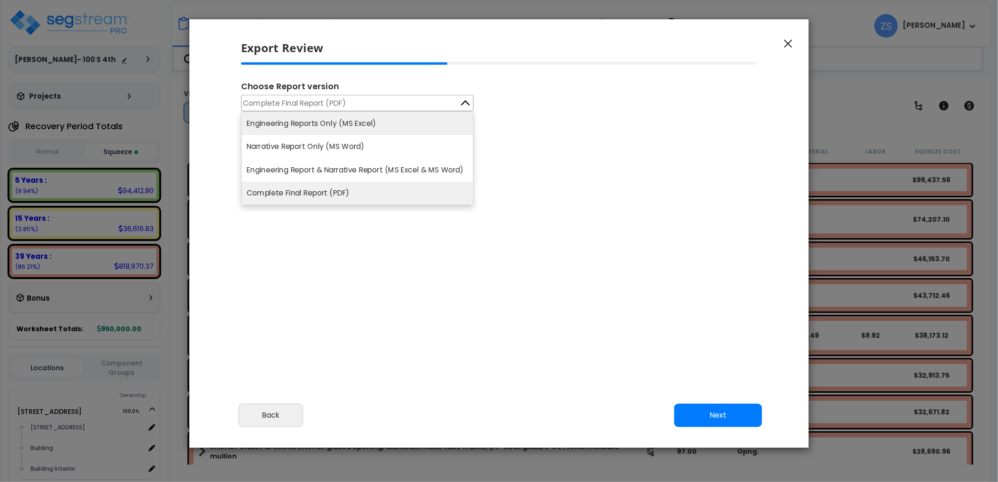
click at [353, 129] on li "Engineering Reports Only (MS Excel)" at bounding box center [358, 123] width 232 height 23
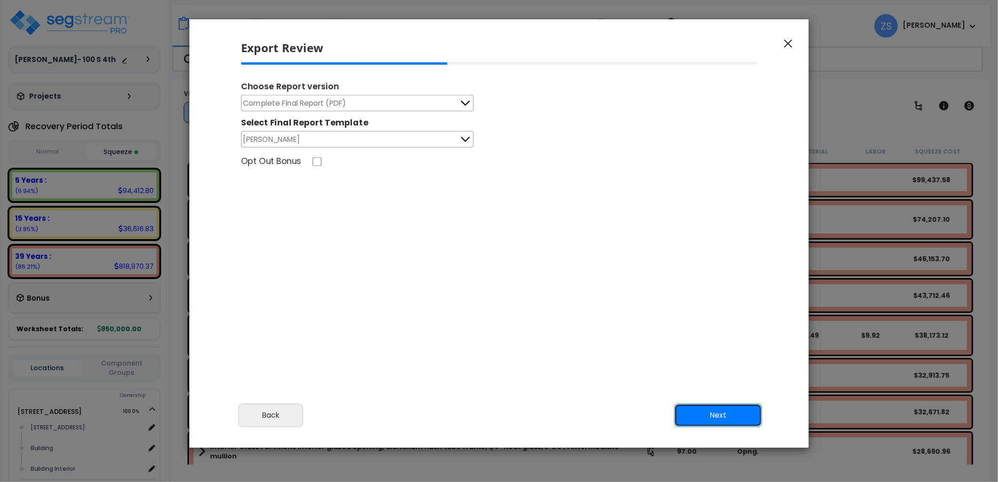
click at [701, 411] on button "Next" at bounding box center [718, 416] width 88 height 24
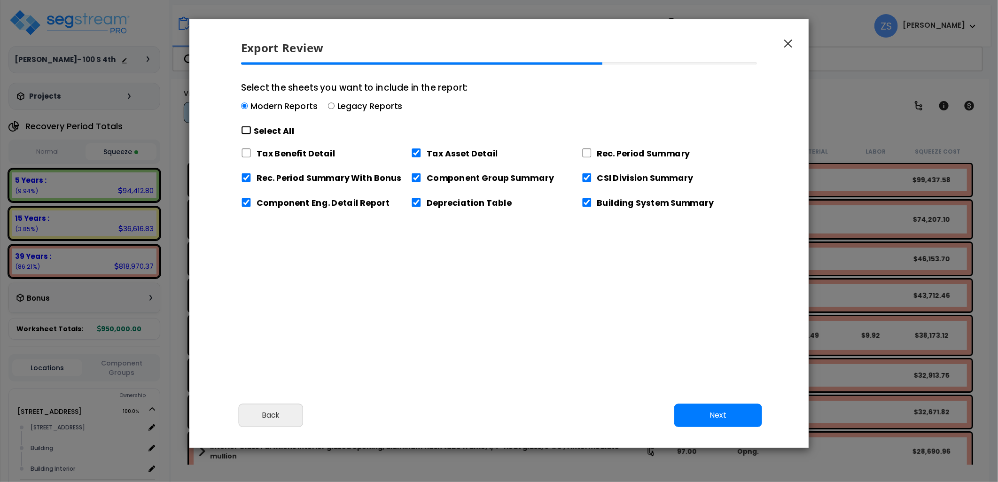
click at [249, 130] on input "Select the sheets you want to include in the report: Modern Reports Legacy Repo…" at bounding box center [246, 130] width 10 height 9
checkbox input "true"
click at [249, 130] on input "Select the sheets you want to include in the report: Modern Reports Legacy Repo…" at bounding box center [246, 130] width 10 height 9
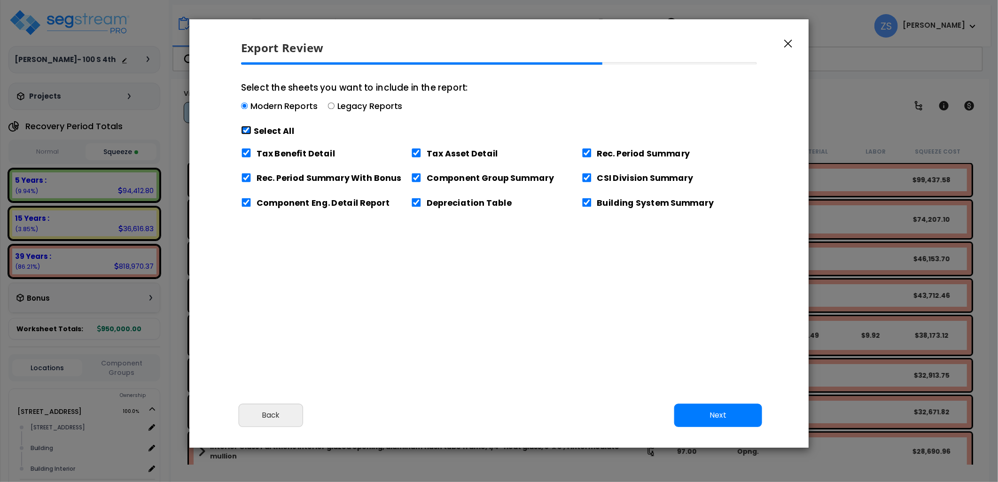
checkbox input "false"
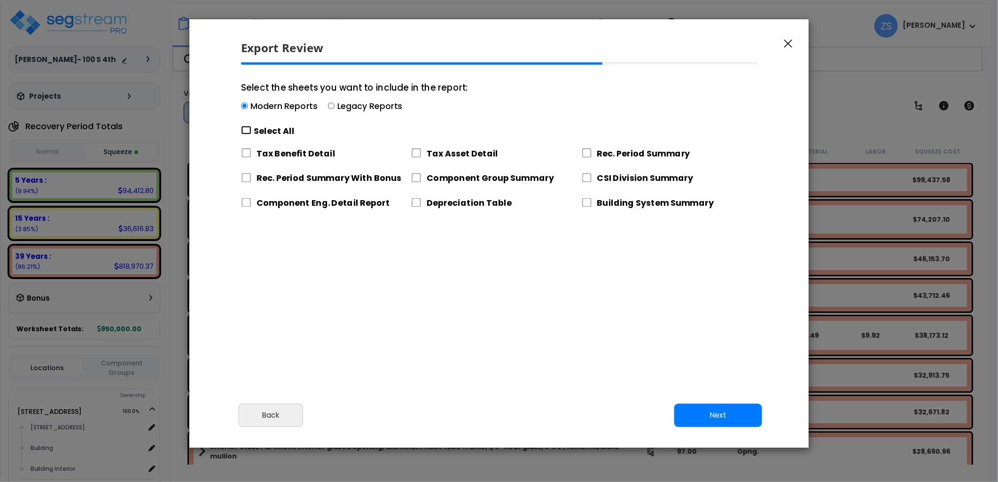
checkbox input "false"
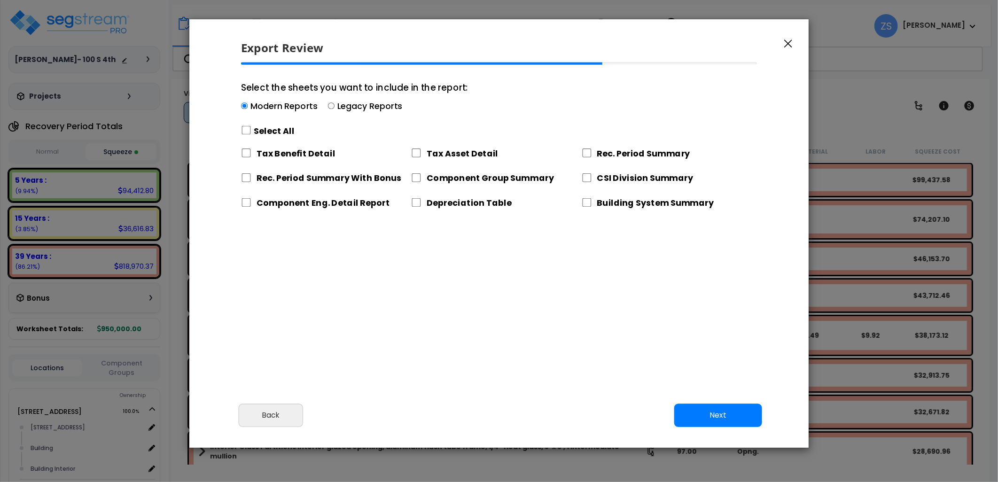
click at [432, 153] on label "Tax Asset Detail" at bounding box center [462, 153] width 71 height 12
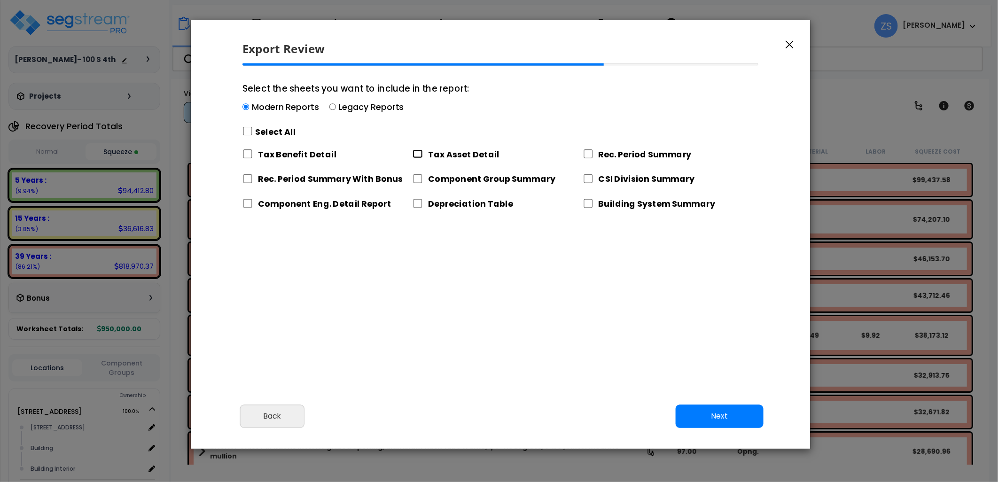
click at [419, 155] on input "Tax Asset Detail" at bounding box center [418, 153] width 10 height 9
checkbox input "true"
drag, startPoint x: 705, startPoint y: 420, endPoint x: 663, endPoint y: 398, distance: 47.9
click at [704, 420] on button "Next" at bounding box center [720, 417] width 88 height 24
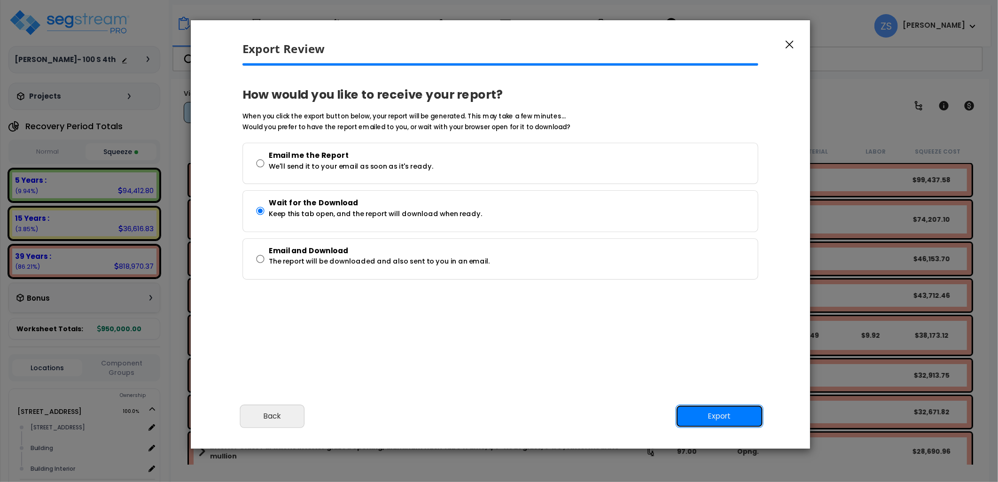
click at [731, 415] on button "Export" at bounding box center [720, 417] width 88 height 24
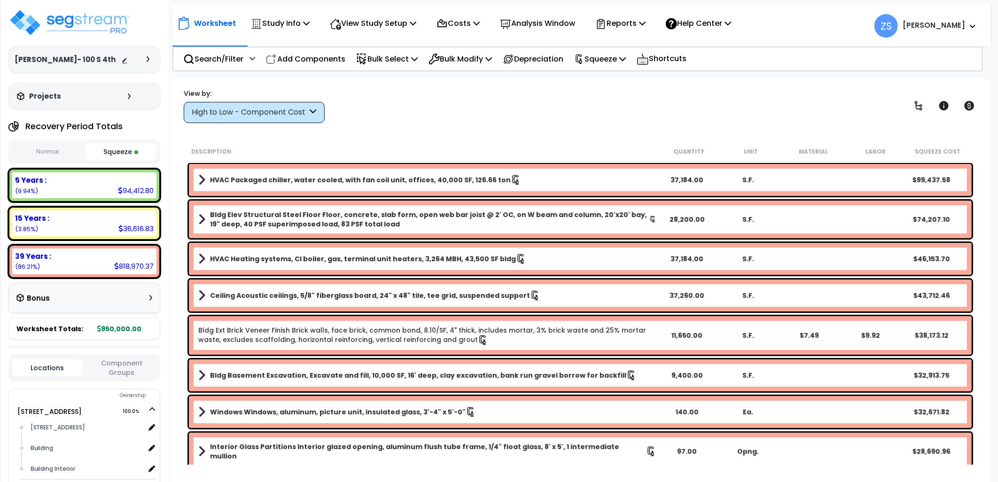
click at [696, 89] on div "View by: High to Low - Component Cost High to Low - Component Cost" at bounding box center [580, 105] width 800 height 35
click at [107, 25] on img at bounding box center [69, 22] width 122 height 28
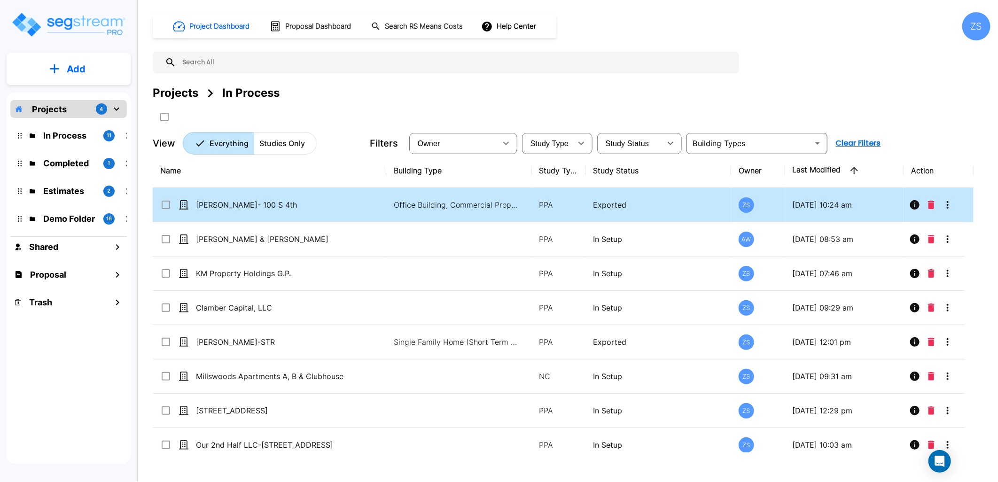
click at [953, 206] on icon "More-Options" at bounding box center [947, 204] width 11 height 11
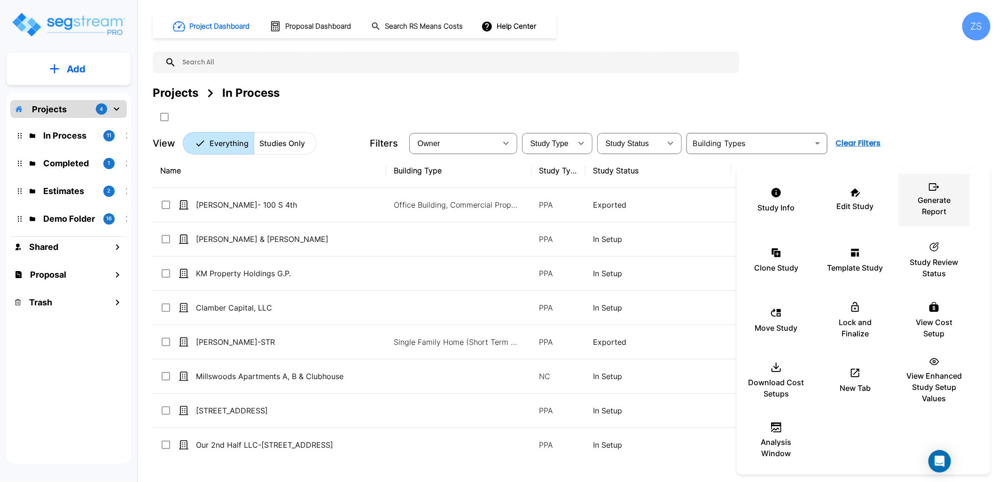
click at [933, 209] on p "Generate Report" at bounding box center [934, 206] width 56 height 23
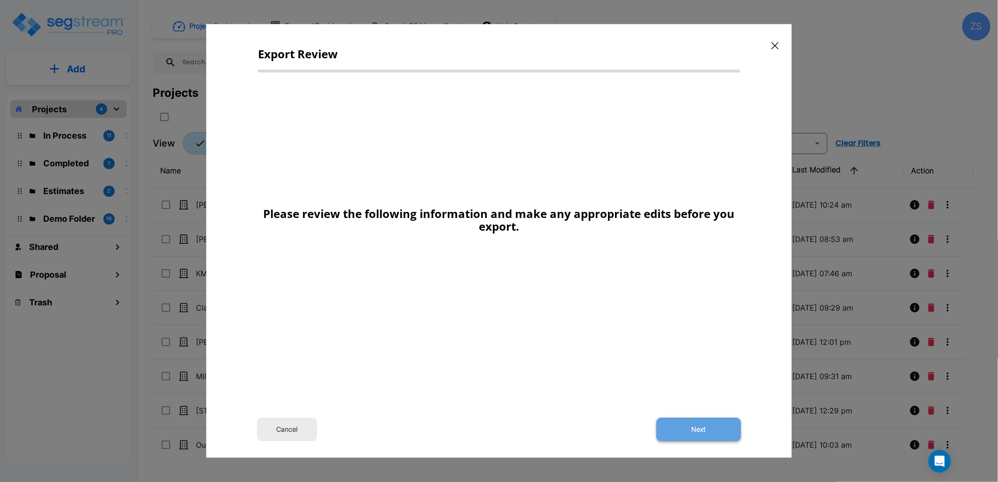
click at [688, 429] on button "Next" at bounding box center [699, 430] width 85 height 24
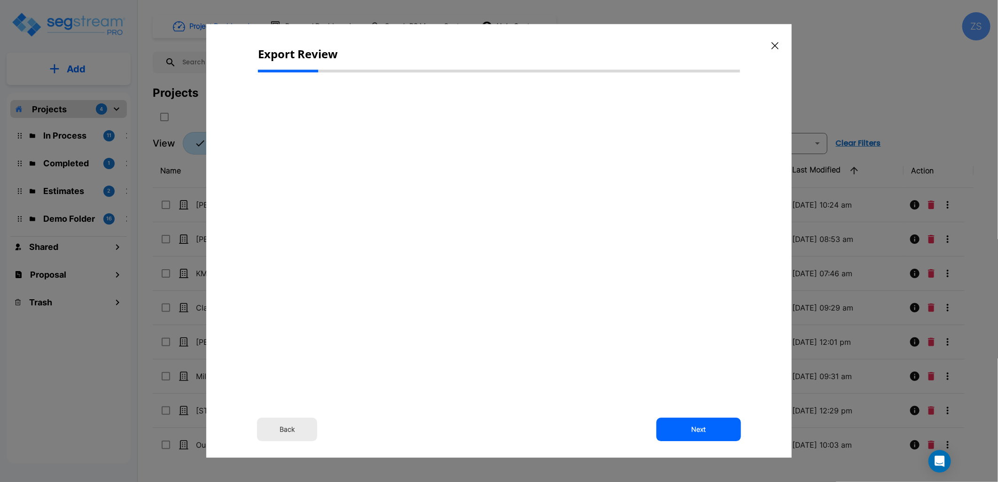
select select "2024"
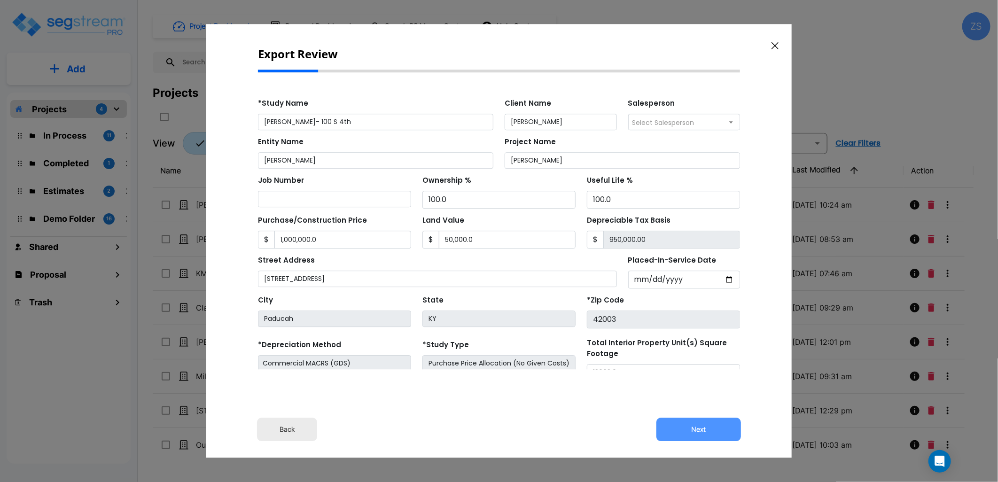
click at [688, 429] on button "Next" at bounding box center [699, 430] width 85 height 24
type input "1000000"
type input "50000"
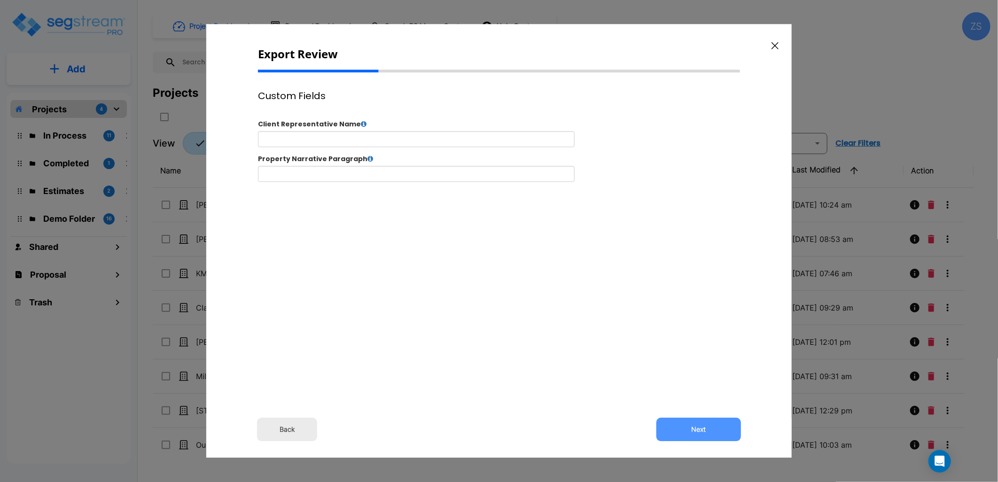
click at [688, 429] on button "Next" at bounding box center [699, 430] width 85 height 24
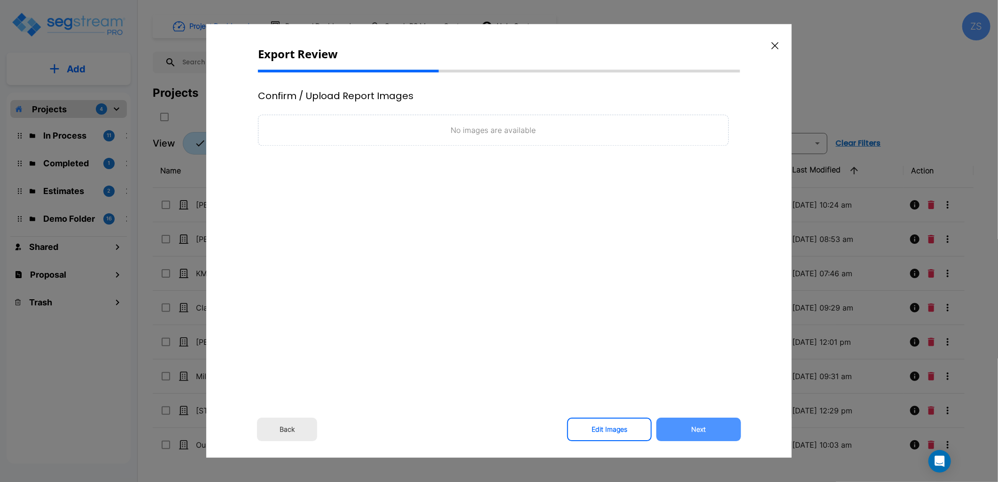
click at [688, 429] on button "Next" at bounding box center [699, 430] width 85 height 24
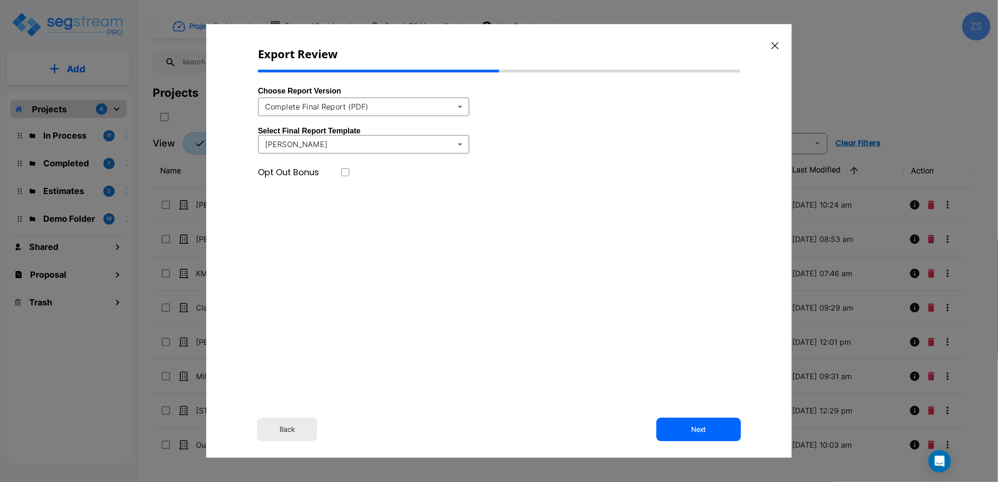
click at [374, 101] on body "× Your report is being generated. Be patient! × We're working on your Modificat…" at bounding box center [499, 241] width 998 height 482
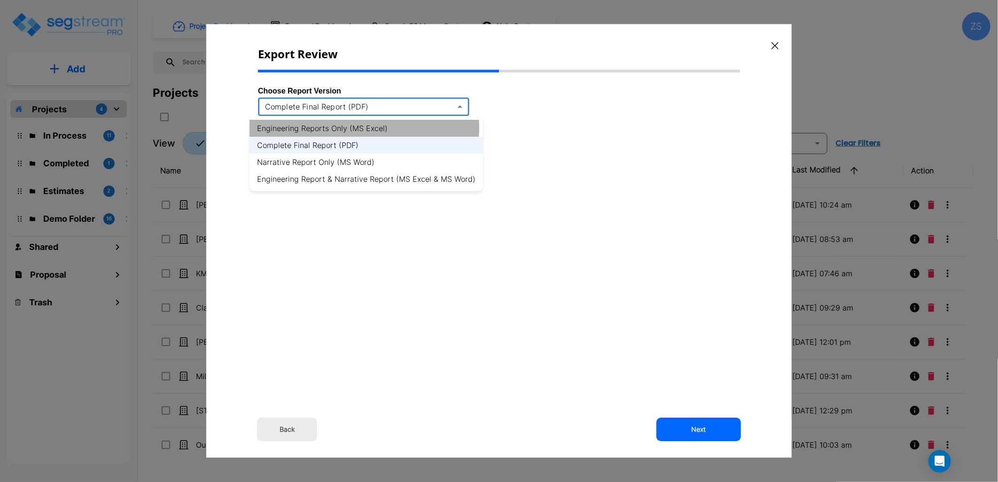
click at [354, 128] on li "Engineering Reports Only (MS Excel)" at bounding box center [367, 128] width 234 height 17
type input "xlsx"
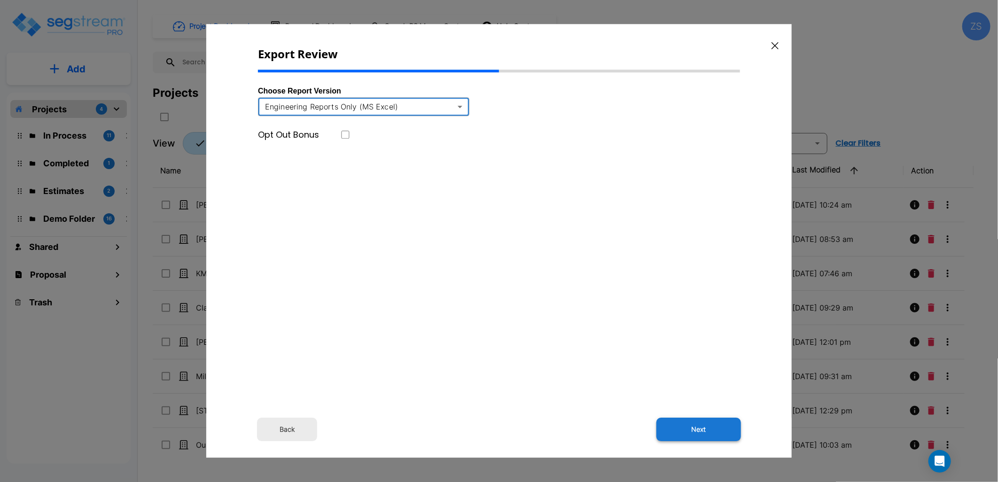
click at [695, 431] on button "Next" at bounding box center [699, 430] width 85 height 24
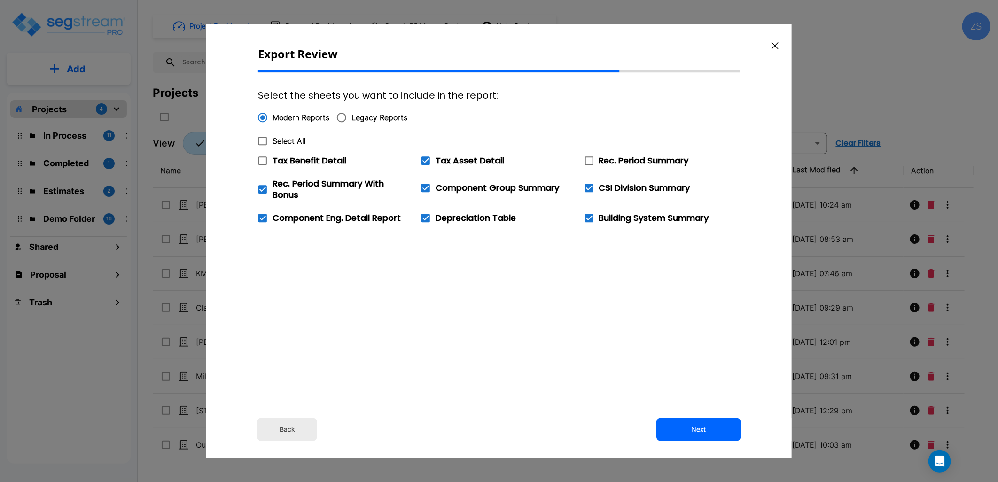
click at [265, 140] on icon at bounding box center [262, 140] width 11 height 11
click at [262, 139] on input "Select All" at bounding box center [257, 135] width 9 height 8
checkbox input "true"
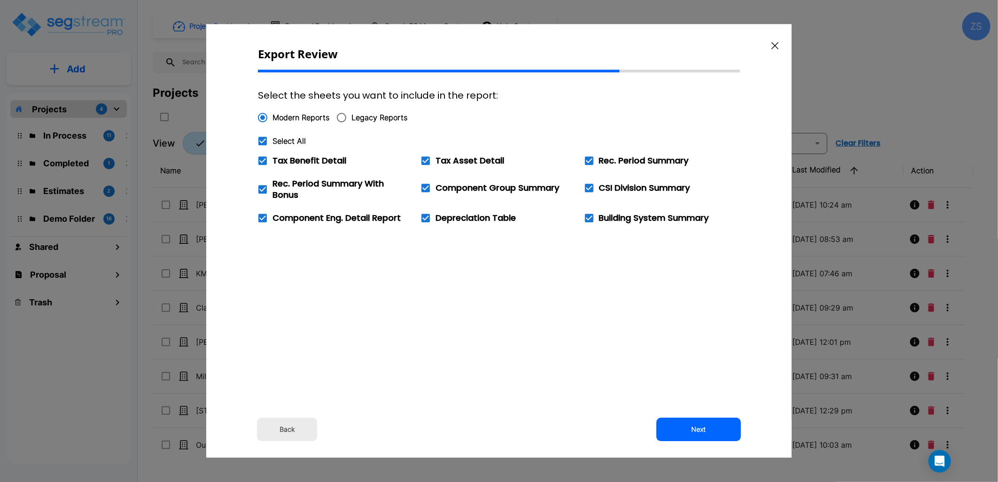
click at [265, 140] on icon at bounding box center [262, 140] width 11 height 11
click at [262, 139] on input "Select All" at bounding box center [257, 135] width 9 height 8
checkbox input "false"
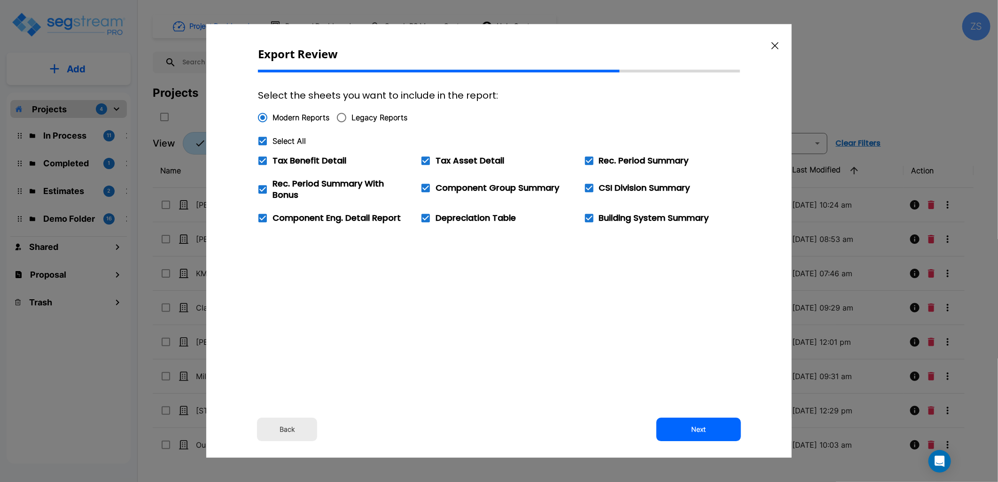
checkbox input "false"
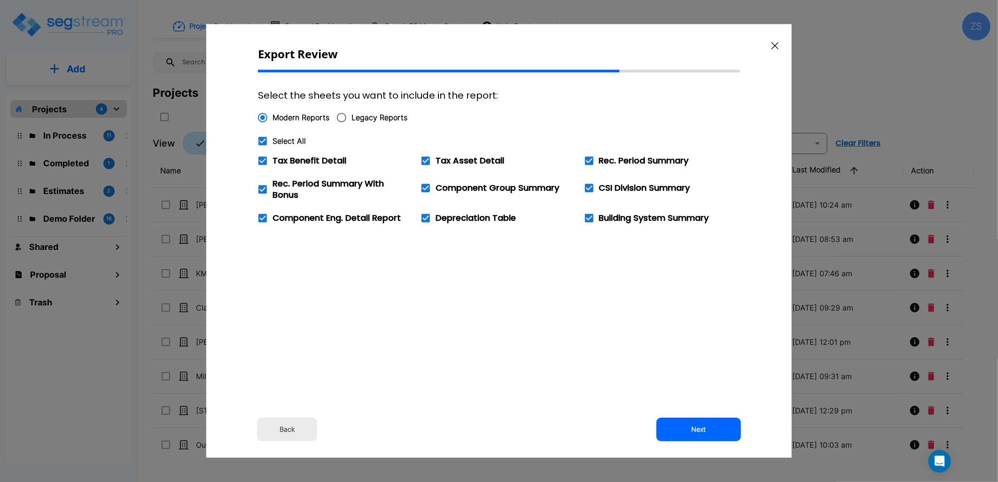
checkbox input "false"
click at [436, 162] on span "Tax Asset Detail" at bounding box center [470, 161] width 69 height 12
click at [425, 159] on input "Tax Asset Detail" at bounding box center [420, 155] width 9 height 8
checkbox input "true"
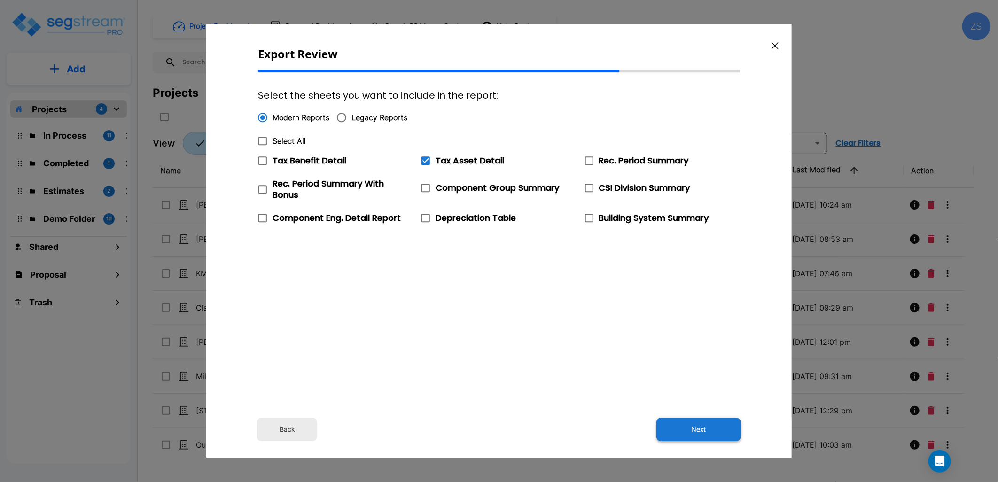
click at [699, 430] on button "Next" at bounding box center [699, 430] width 85 height 24
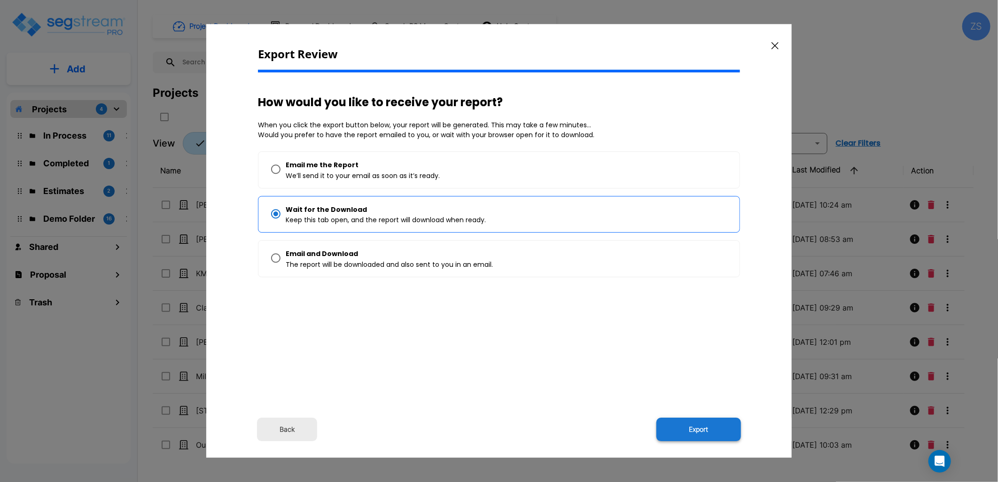
click at [698, 426] on button "Export" at bounding box center [699, 430] width 85 height 24
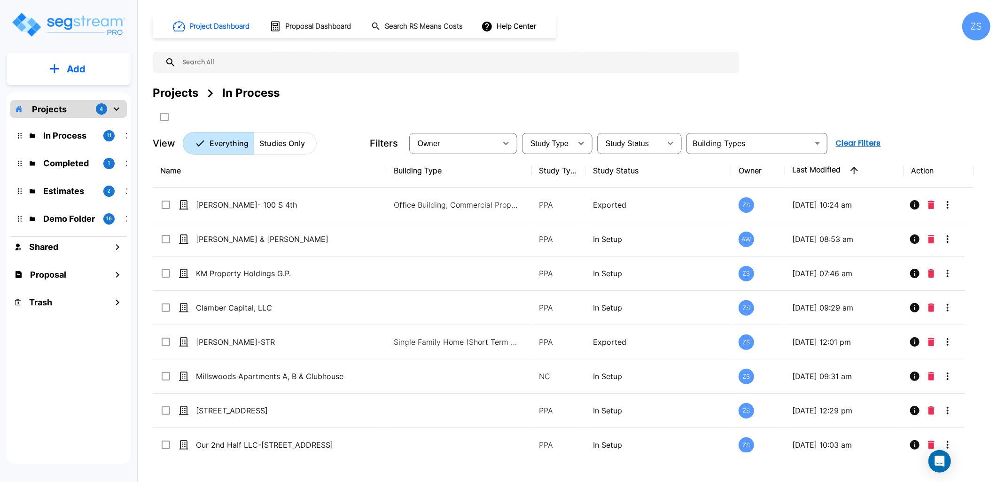
click at [414, 96] on div "Projects In Process" at bounding box center [572, 93] width 838 height 17
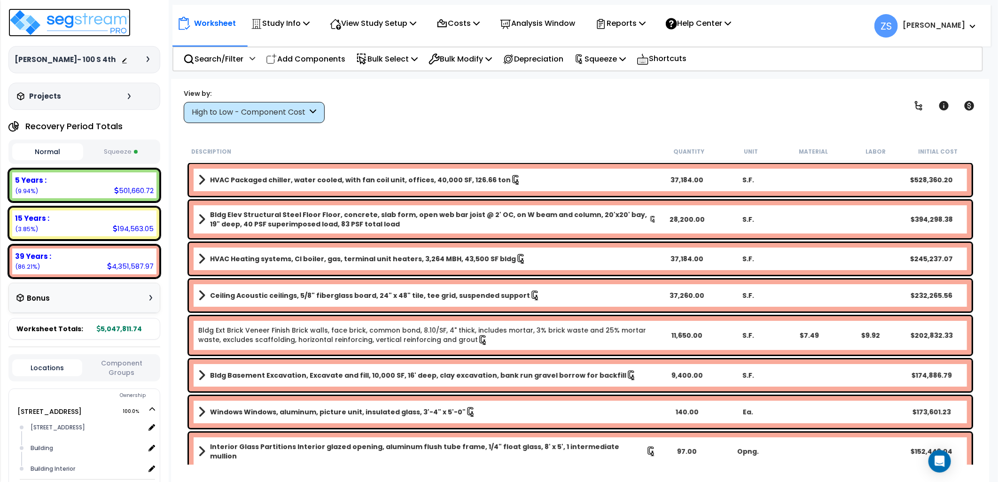
click at [93, 24] on img at bounding box center [69, 22] width 122 height 28
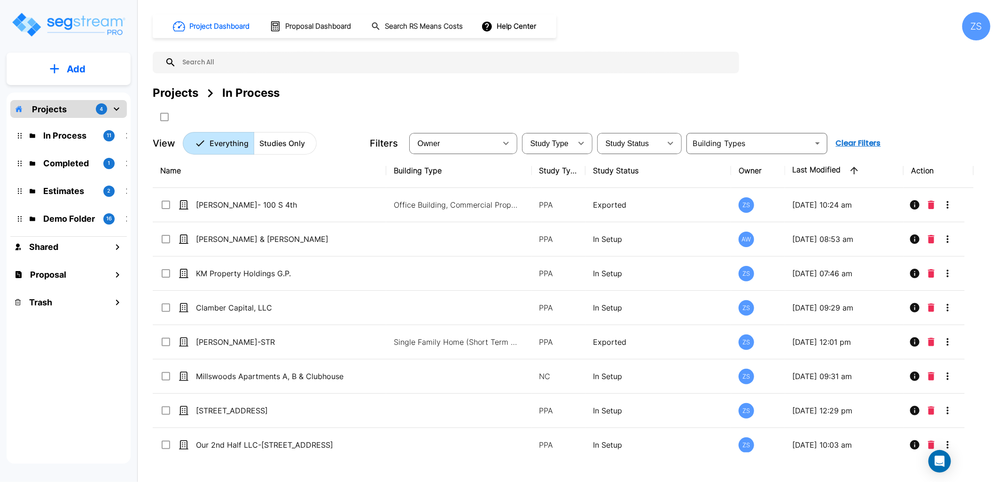
click at [87, 73] on button "Add" at bounding box center [69, 68] width 124 height 27
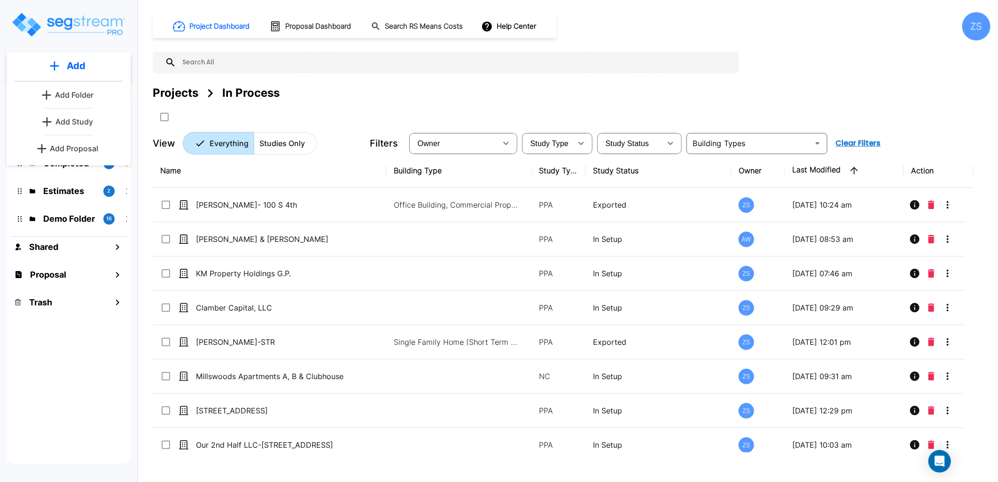
click at [386, 90] on div "Projects In Process" at bounding box center [572, 93] width 838 height 17
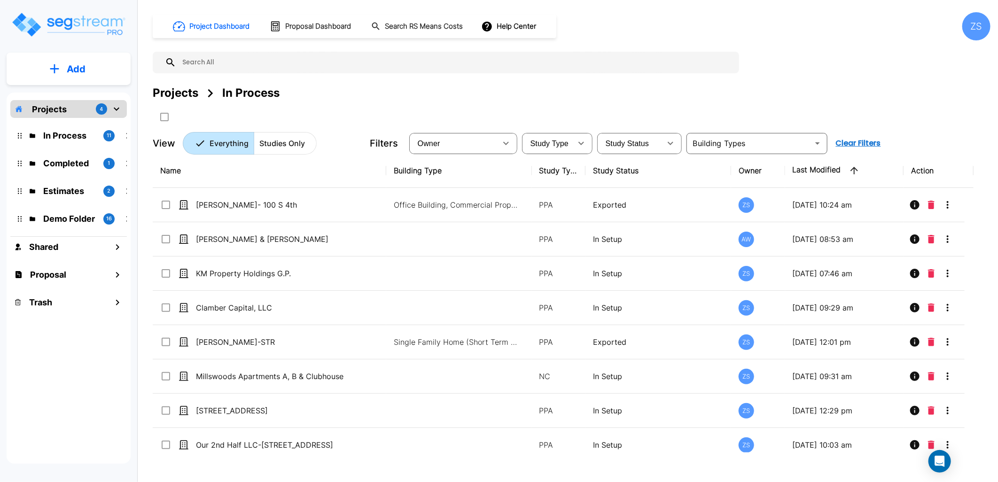
click at [975, 28] on div "ZS" at bounding box center [977, 26] width 28 height 28
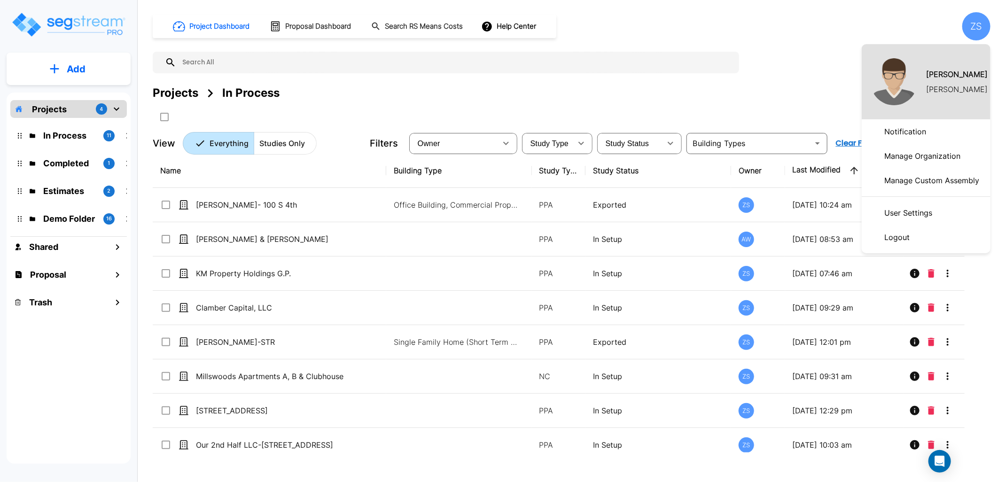
click at [914, 137] on p "Notification" at bounding box center [905, 131] width 49 height 19
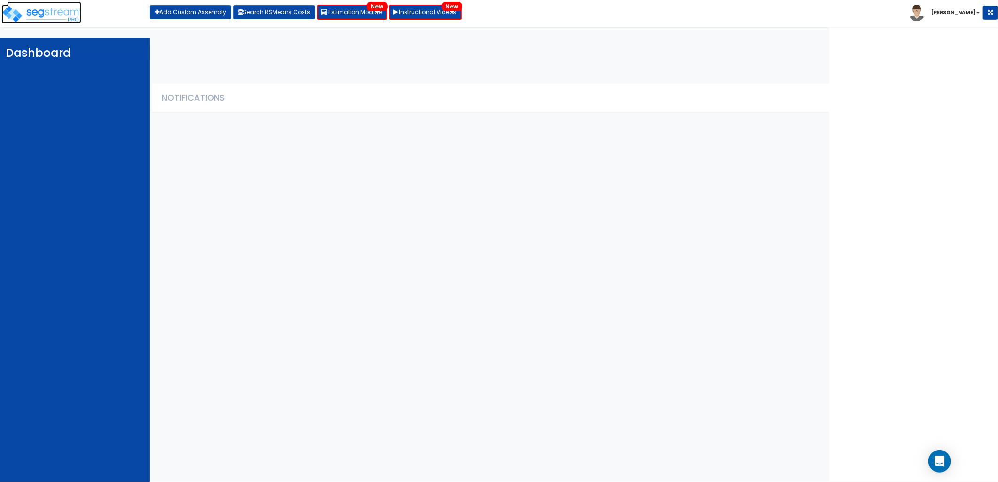
click at [50, 16] on img at bounding box center [41, 14] width 80 height 19
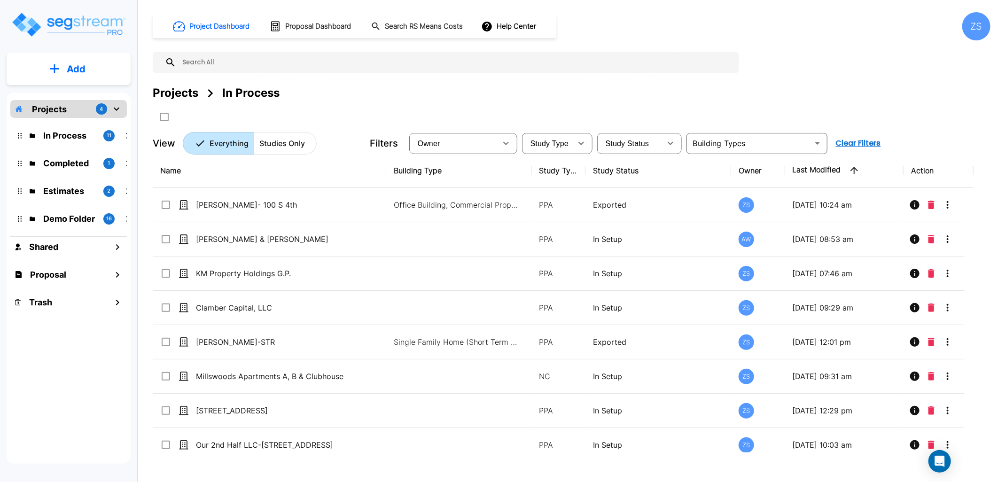
click at [980, 30] on div "ZS" at bounding box center [977, 26] width 28 height 28
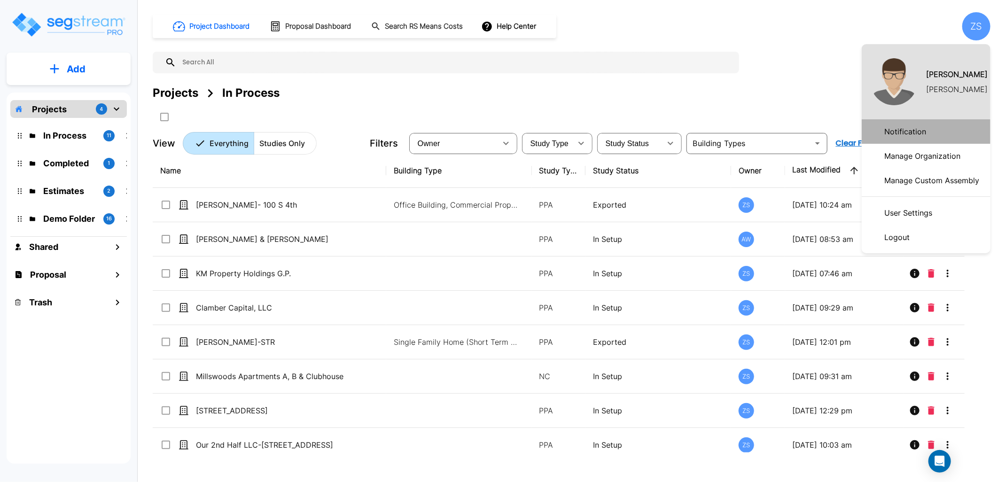
click at [905, 126] on p "Notification" at bounding box center [905, 131] width 49 height 19
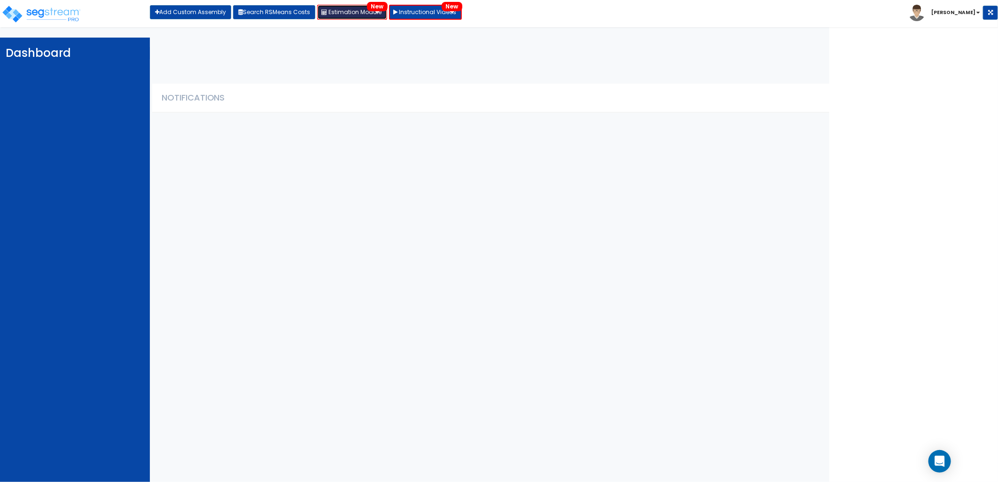
click at [357, 11] on link "Estimation Module New" at bounding box center [352, 12] width 70 height 15
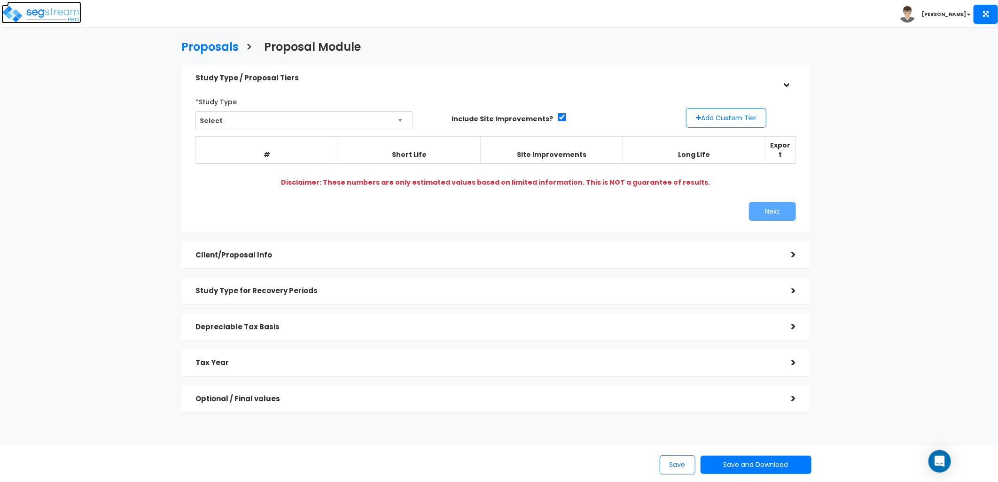
click at [57, 9] on img at bounding box center [41, 14] width 80 height 19
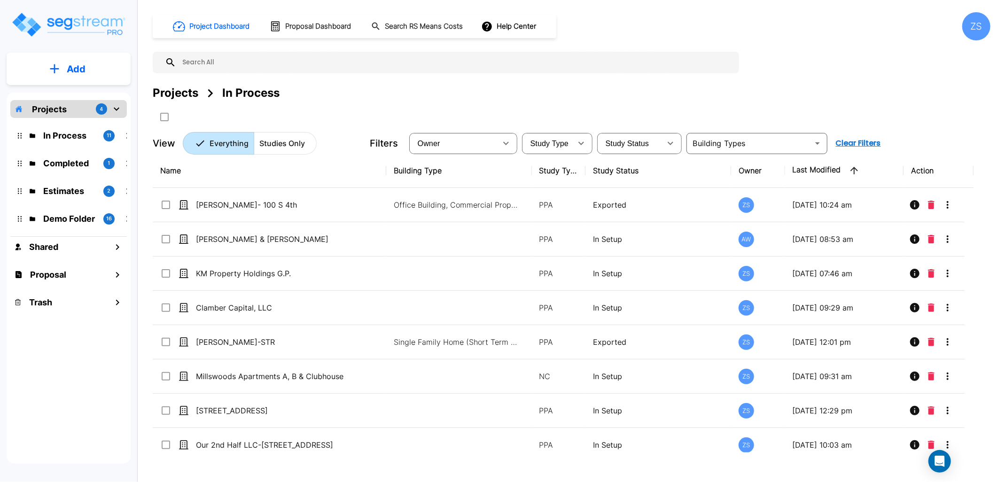
click at [973, 30] on div "ZS" at bounding box center [977, 26] width 28 height 28
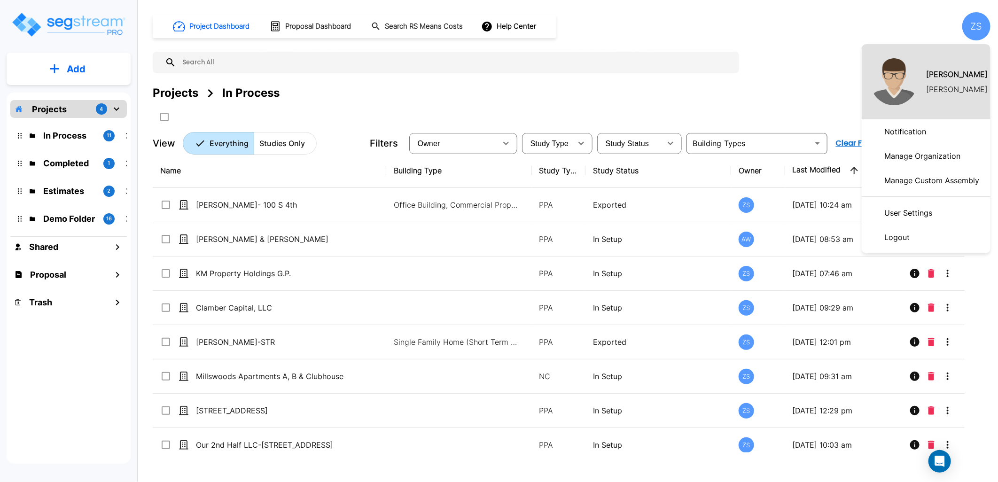
drag, startPoint x: 933, startPoint y: 158, endPoint x: 905, endPoint y: 159, distance: 28.2
click at [933, 158] on p "Manage Organization" at bounding box center [923, 156] width 84 height 19
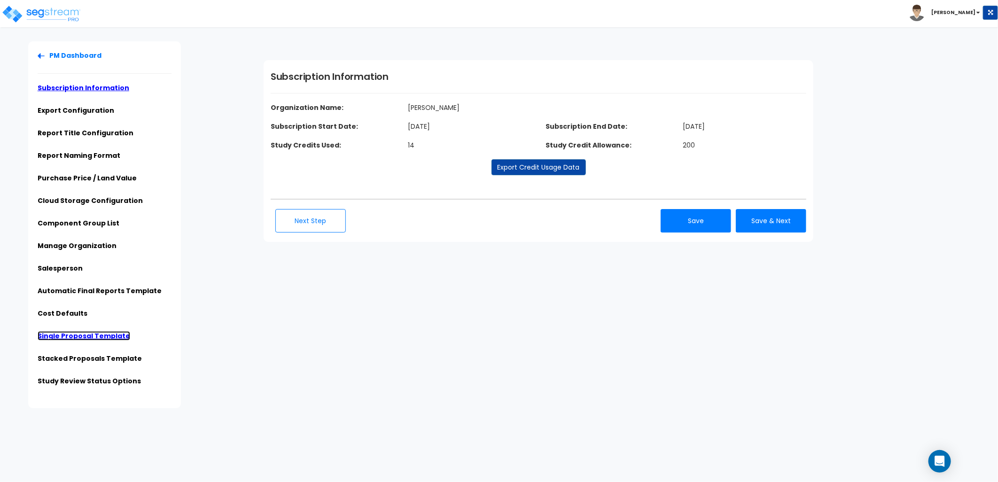
click at [84, 335] on link "Single Proposal Template" at bounding box center [84, 335] width 93 height 9
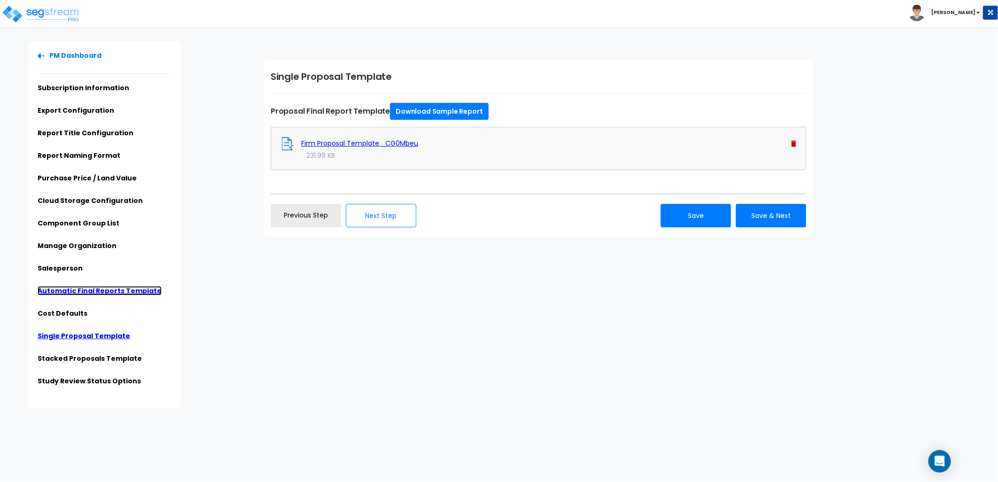
click at [62, 291] on link "Automatic Final Reports Template" at bounding box center [100, 290] width 124 height 9
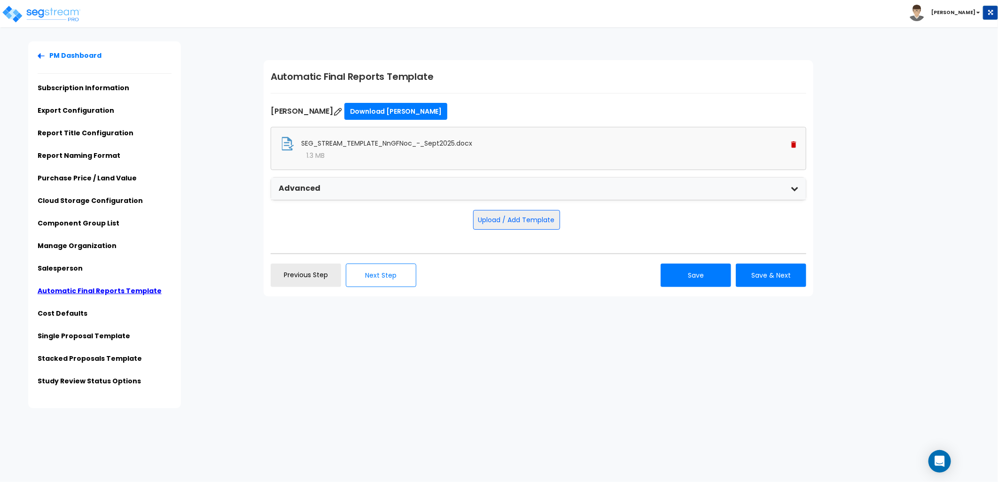
click at [901, 194] on div "Subscription Information Organization Name: Doeren Subscription Start Date: Jul…" at bounding box center [628, 178] width 742 height 274
drag, startPoint x: 917, startPoint y: 212, endPoint x: 910, endPoint y: 213, distance: 7.1
click at [915, 212] on div "Subscription Information Organization Name: Doeren Subscription Start Date: Jul…" at bounding box center [628, 178] width 742 height 274
click at [792, 144] on img at bounding box center [793, 144] width 5 height 7
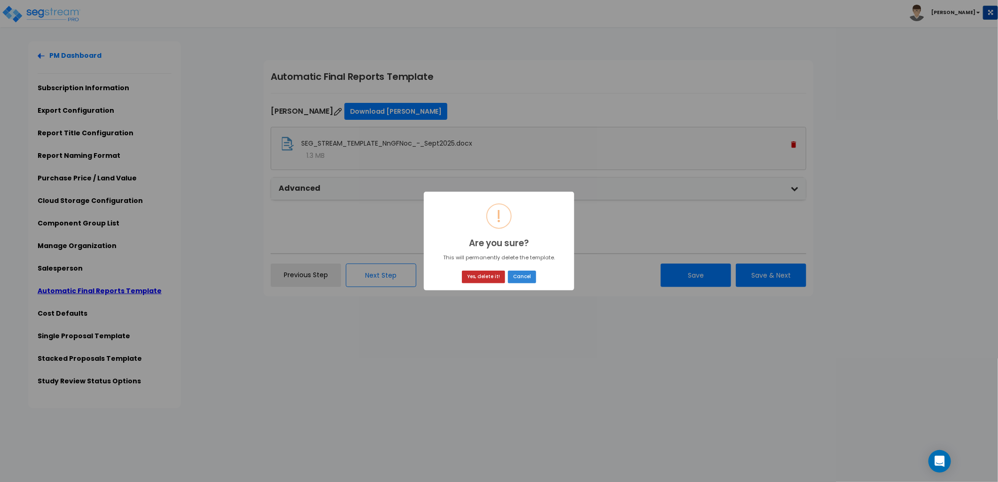
click at [486, 277] on button "Yes, delete it!" at bounding box center [483, 277] width 43 height 13
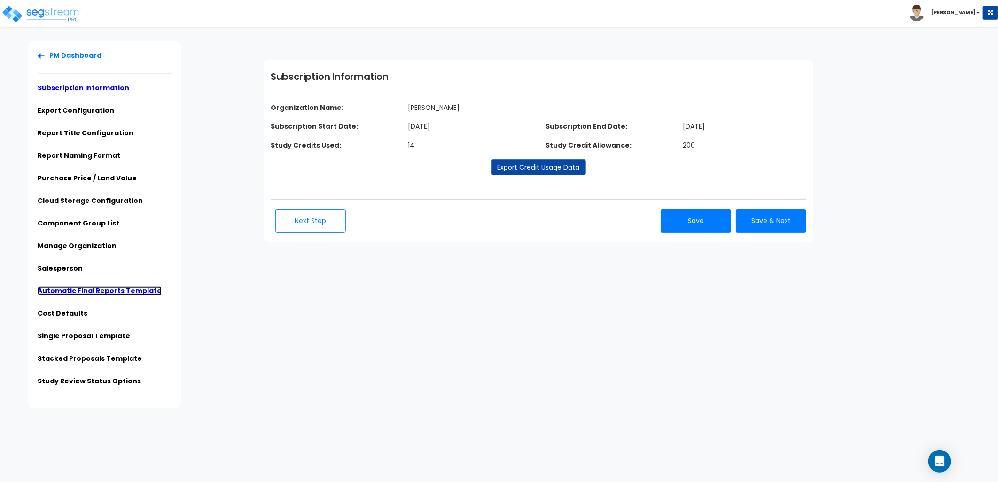
click at [92, 290] on link "Automatic Final Reports Template" at bounding box center [100, 290] width 124 height 9
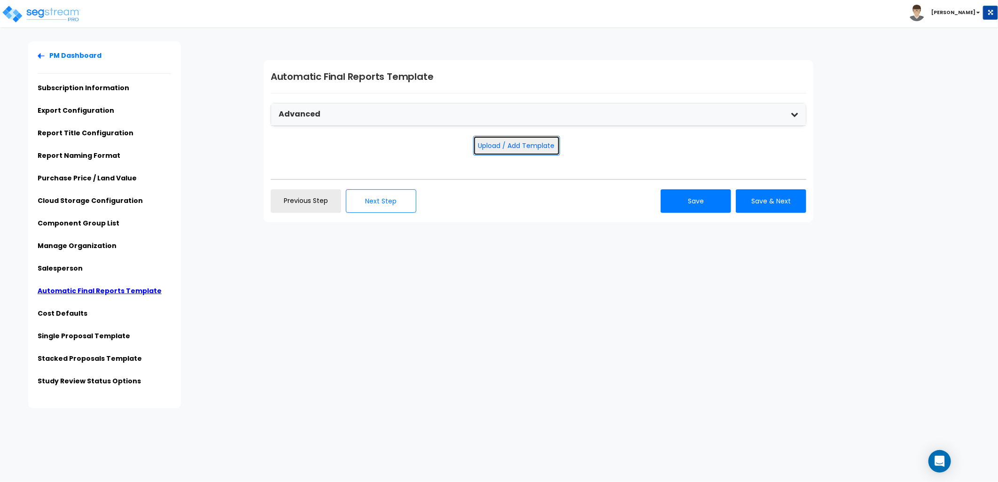
click at [529, 141] on button "Upload / Add Template" at bounding box center [516, 146] width 87 height 20
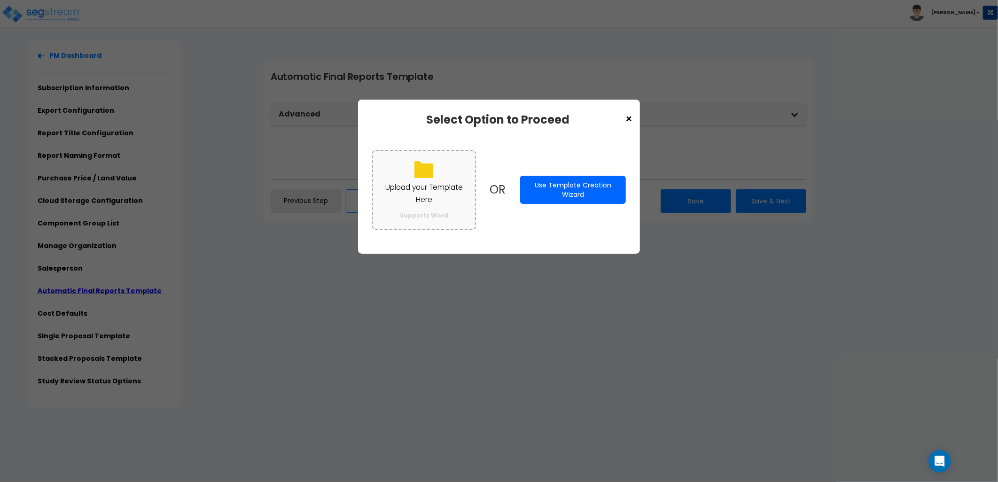
click at [435, 203] on p "Upload your Template Here" at bounding box center [424, 193] width 83 height 24
click at [0, 0] on input "Upload your Template Here Supports Word" at bounding box center [0, 0] width 0 height 0
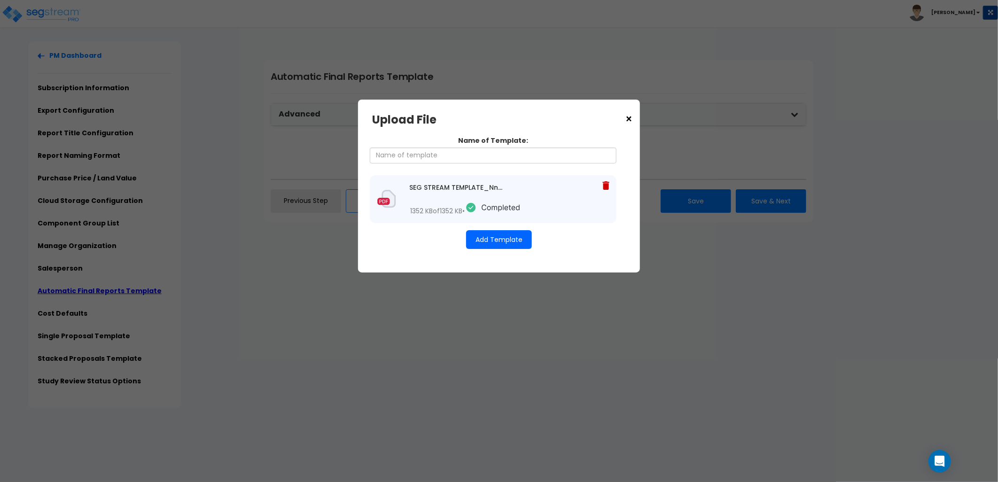
click at [503, 240] on button "Add Template" at bounding box center [499, 239] width 66 height 19
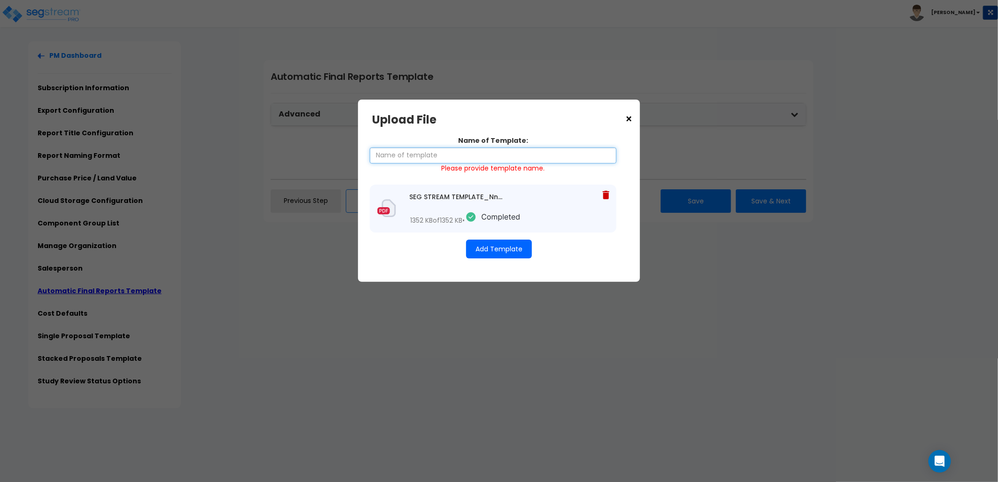
click at [437, 159] on input "Name of Template:" at bounding box center [493, 156] width 247 height 16
type input "[PERSON_NAME]"
click at [486, 252] on button "Add Template" at bounding box center [499, 249] width 66 height 19
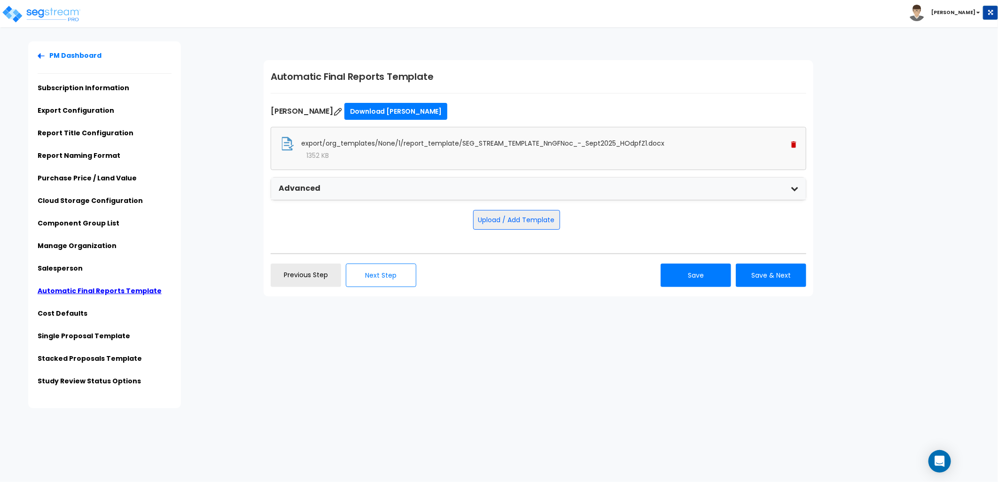
click at [34, 11] on div "Click to return on the top page" at bounding box center [47, 6] width 89 height 12
drag, startPoint x: 695, startPoint y: 276, endPoint x: 691, endPoint y: 286, distance: 10.1
click at [695, 276] on button "Save" at bounding box center [696, 276] width 71 height 24
click at [61, 16] on img at bounding box center [41, 14] width 80 height 19
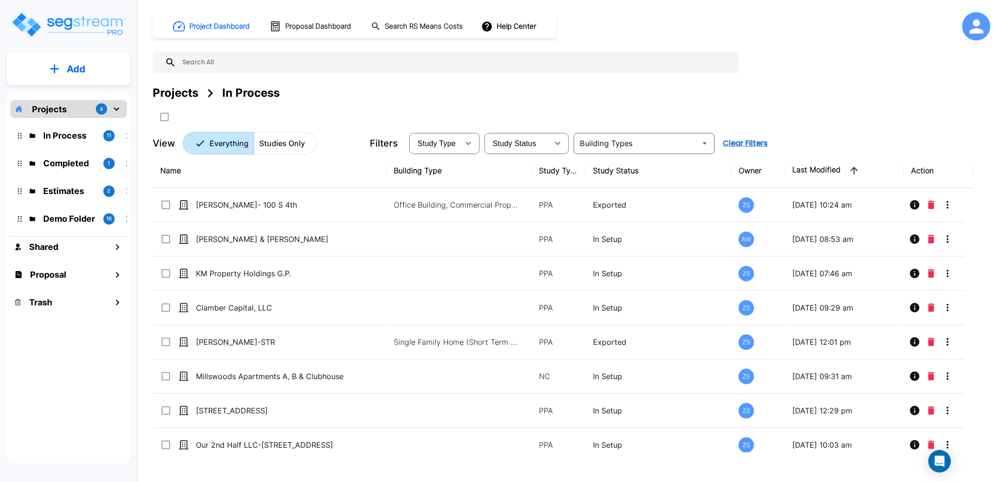
click at [965, 19] on div at bounding box center [977, 26] width 28 height 28
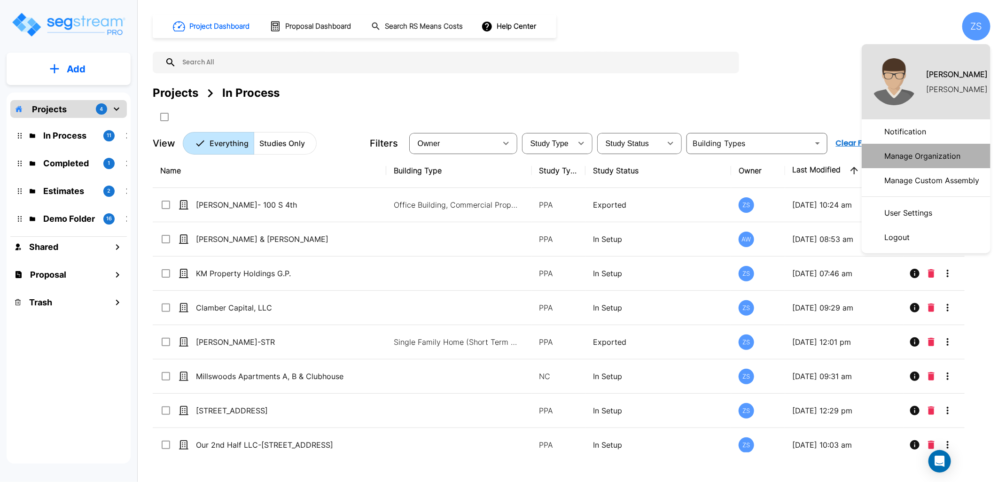
drag, startPoint x: 906, startPoint y: 158, endPoint x: 814, endPoint y: 165, distance: 92.4
click at [906, 159] on p "Manage Organization" at bounding box center [923, 156] width 84 height 19
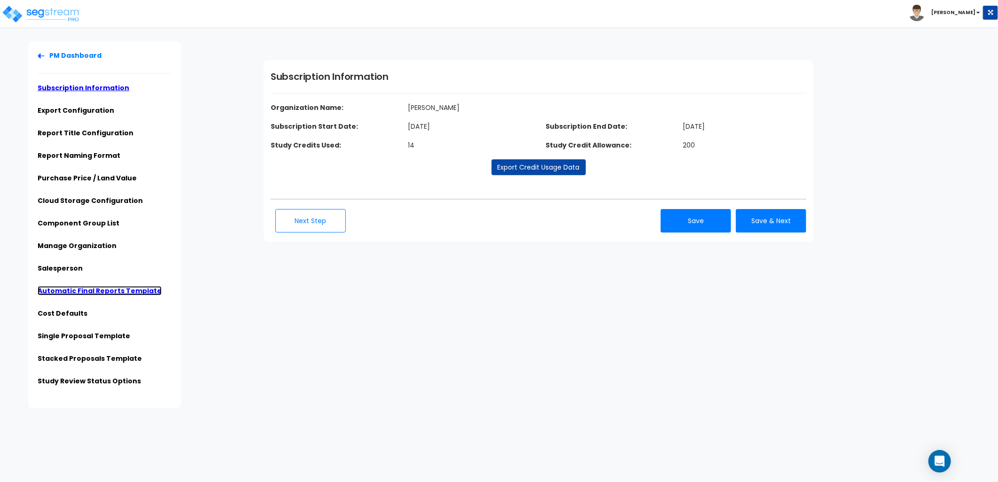
click at [84, 289] on link "Automatic Final Reports Template" at bounding box center [100, 290] width 124 height 9
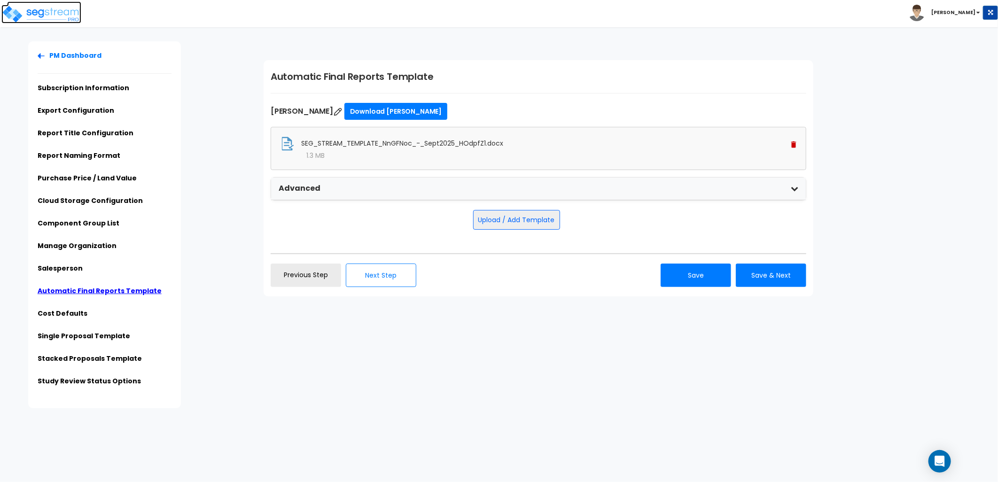
click at [70, 17] on img at bounding box center [41, 14] width 80 height 19
